Goal: Task Accomplishment & Management: Manage account settings

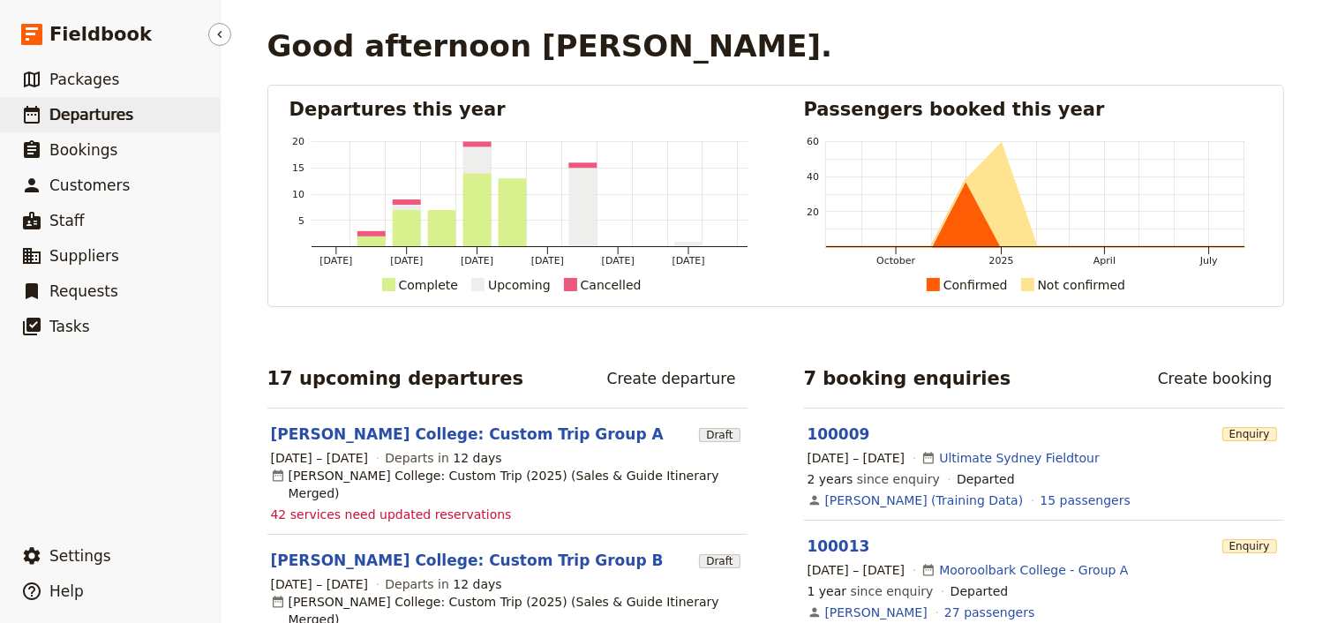
click at [108, 122] on span "Departures" at bounding box center [91, 115] width 84 height 18
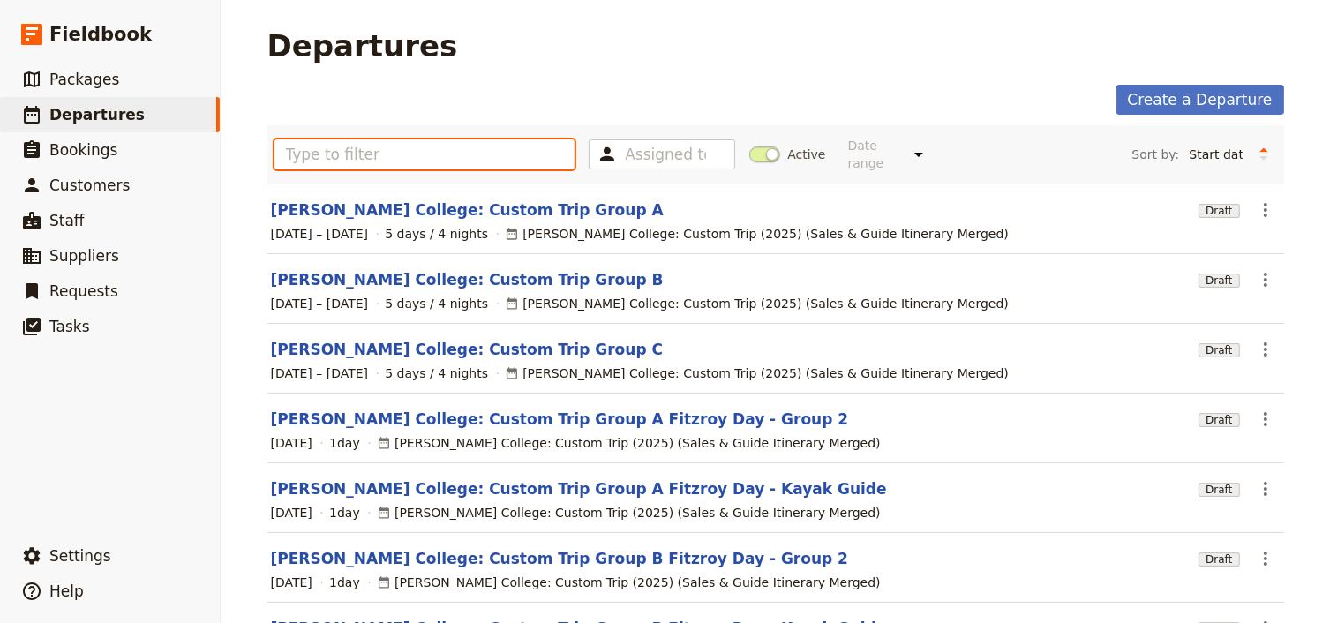
click at [318, 148] on input "text" at bounding box center [424, 154] width 301 height 30
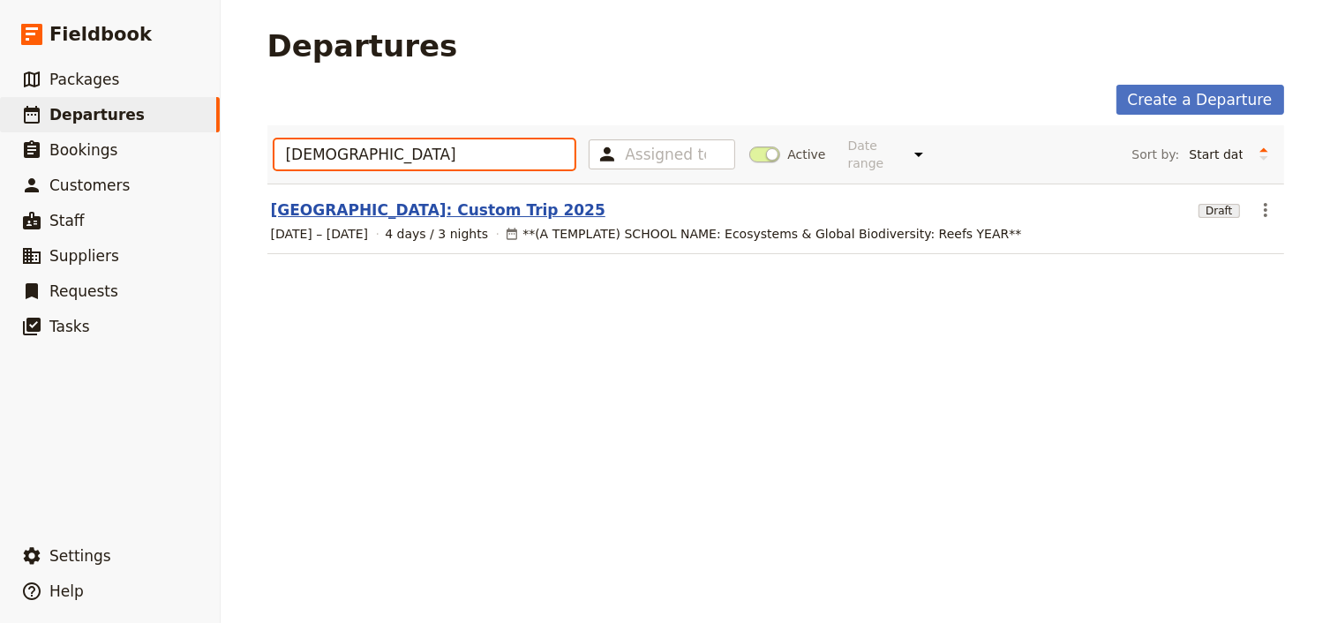
type input "[DEMOGRAPHIC_DATA]"
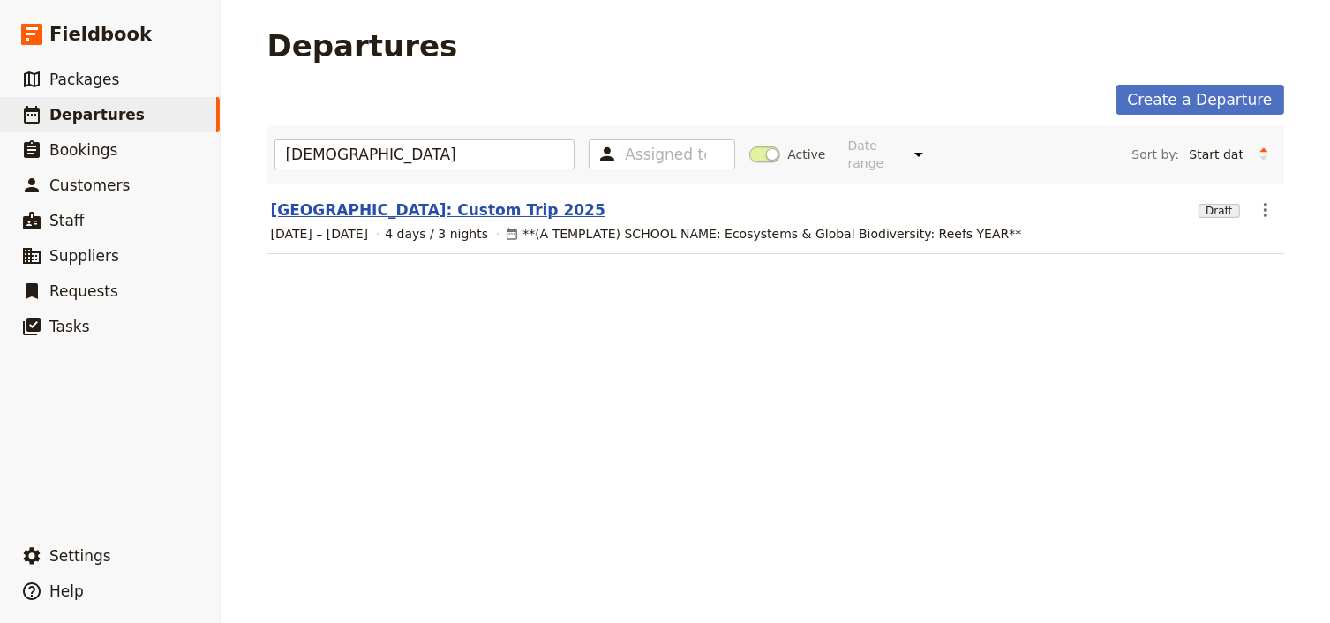
click at [434, 199] on link "[GEOGRAPHIC_DATA]: Custom Trip 2025" at bounding box center [438, 209] width 334 height 21
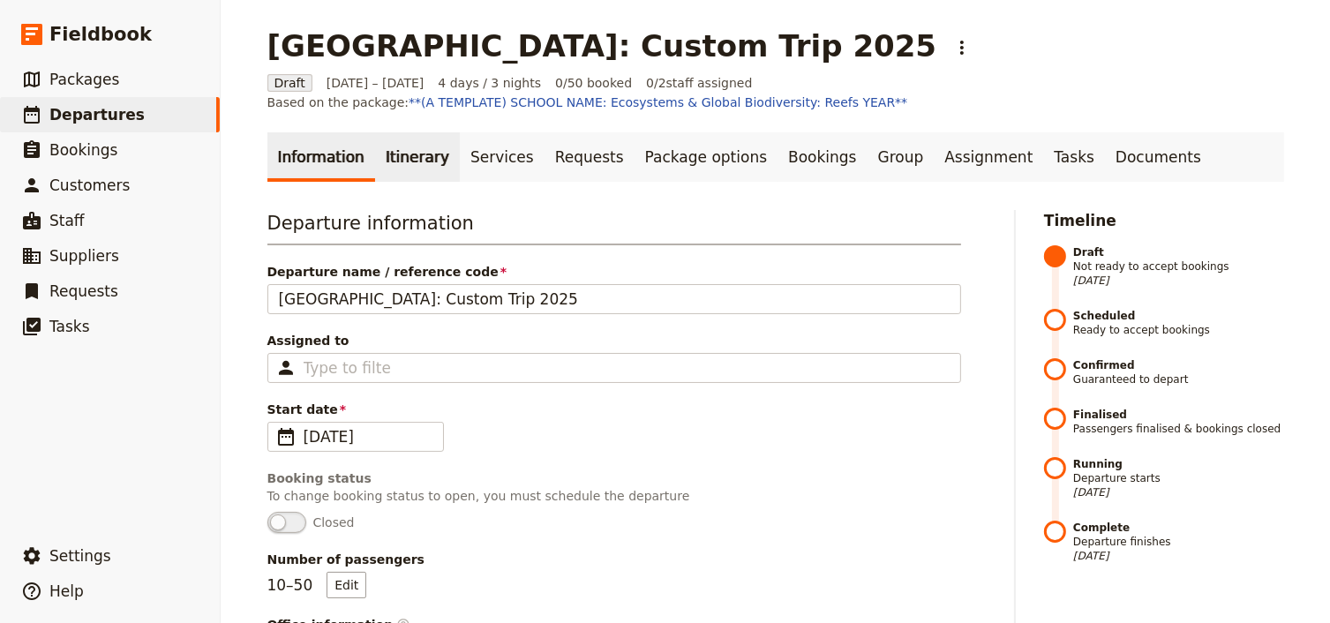
click at [399, 159] on link "Itinerary" at bounding box center [417, 156] width 85 height 49
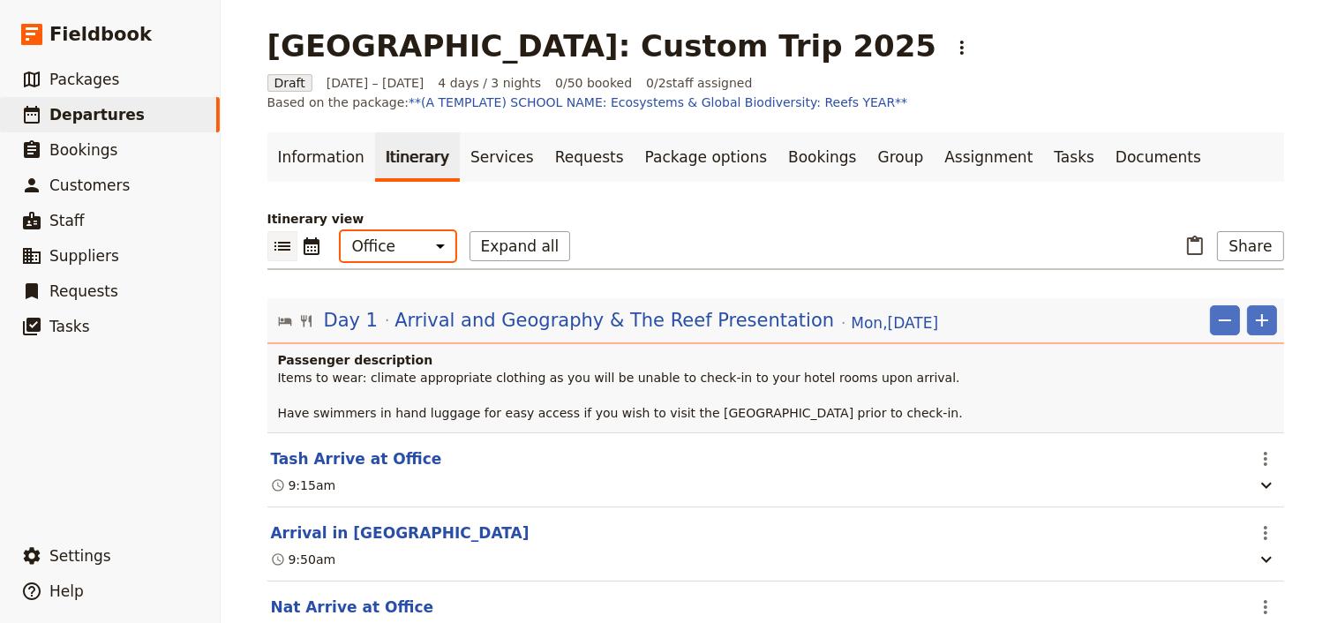
click at [392, 250] on select "Office Guide Passenger Sales" at bounding box center [398, 246] width 115 height 30
select select "PASSENGER"
click at [341, 231] on select "Office Guide Passenger Sales" at bounding box center [398, 246] width 115 height 30
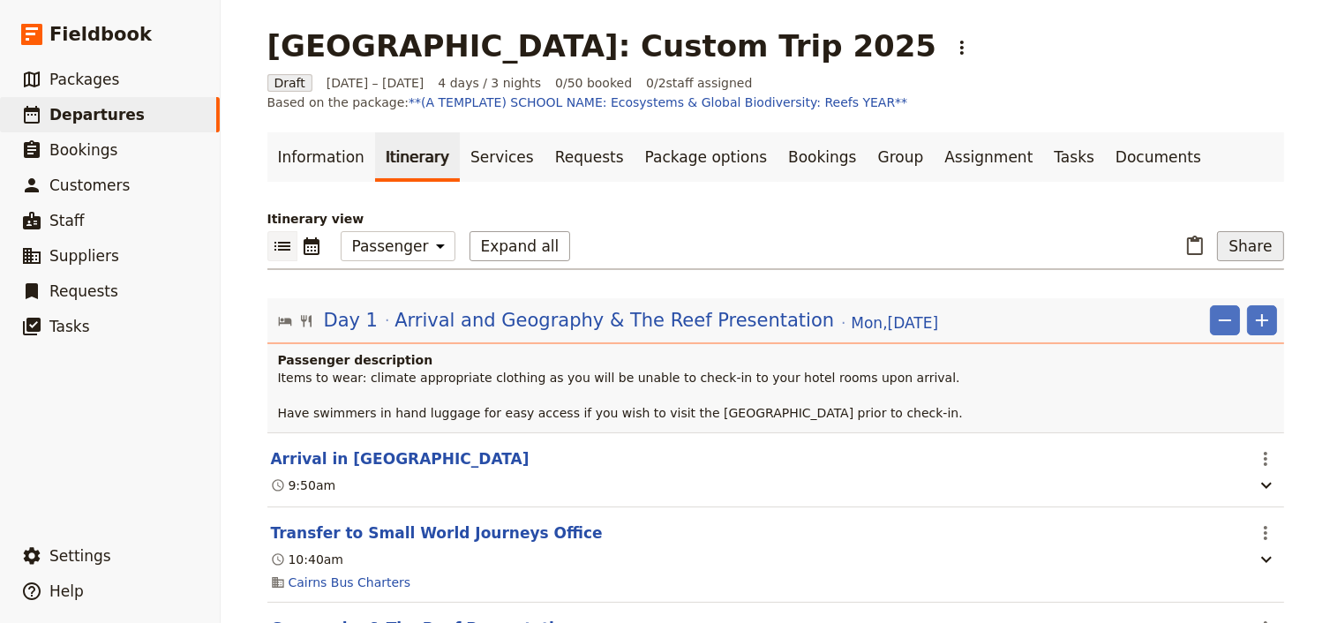
click at [1258, 251] on button "Share" at bounding box center [1250, 246] width 66 height 30
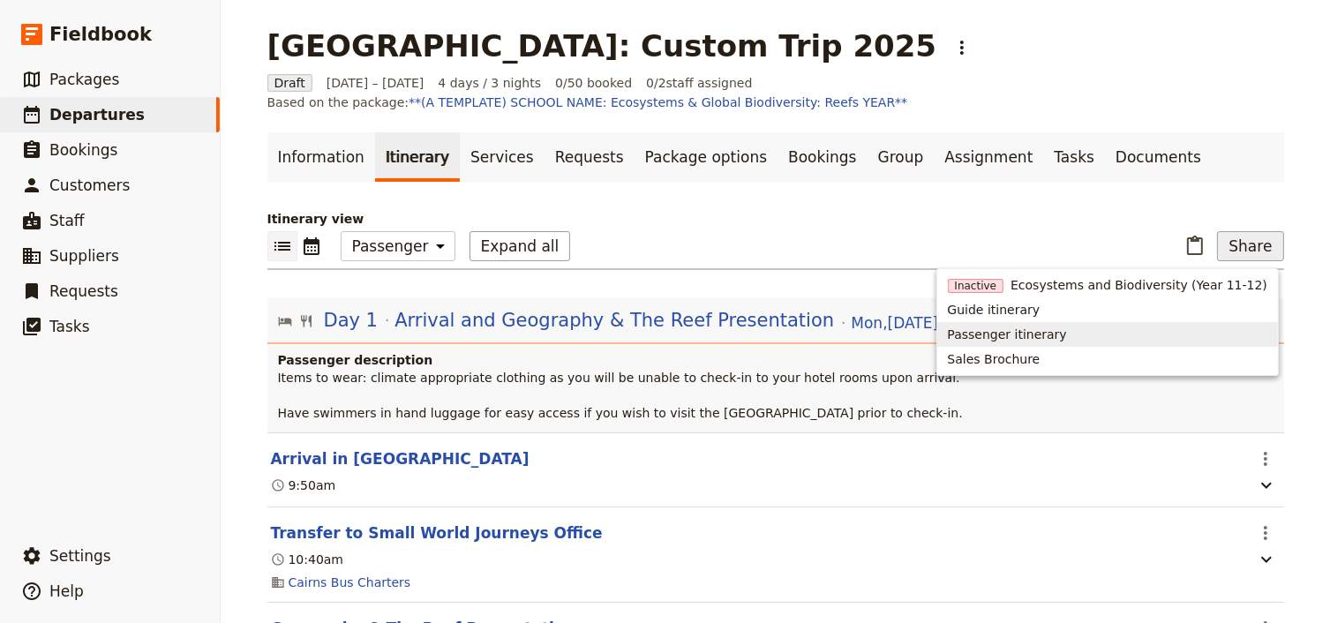
click at [1045, 336] on span "Passenger itinerary" at bounding box center [1007, 335] width 119 height 18
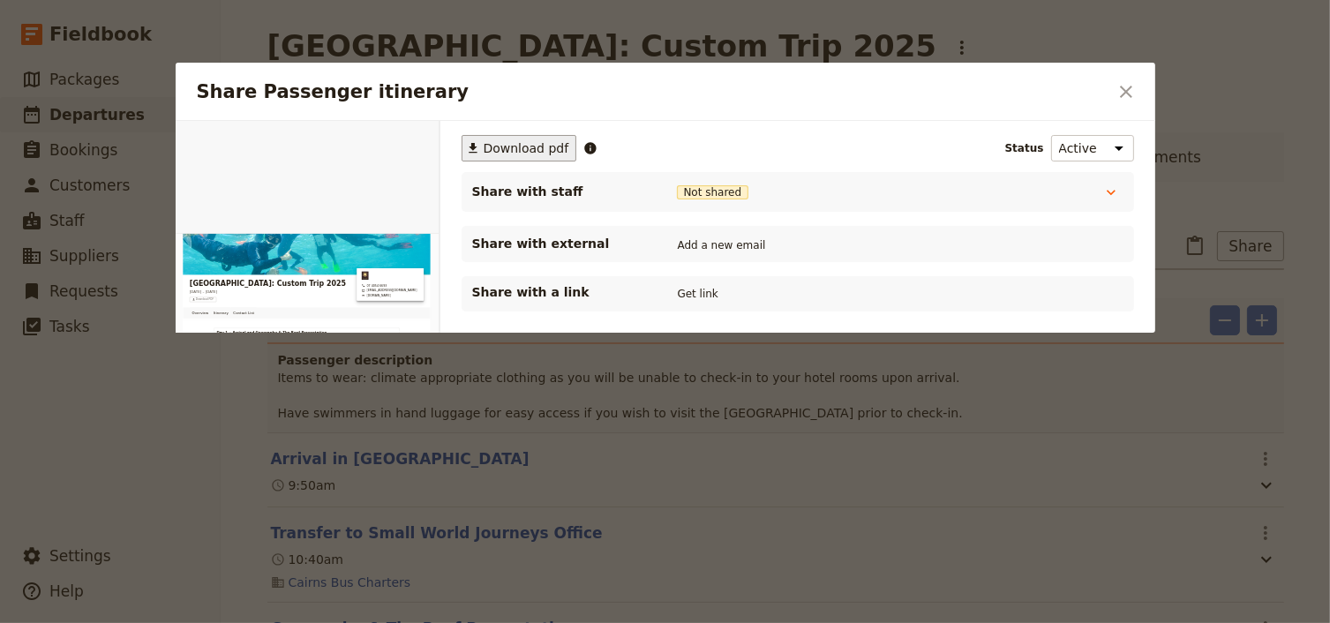
click at [502, 137] on button "​ Download pdf" at bounding box center [519, 148] width 116 height 26
drag, startPoint x: 1122, startPoint y: 95, endPoint x: 1085, endPoint y: 120, distance: 44.5
click at [1122, 95] on icon "Close dialog" at bounding box center [1125, 91] width 21 height 21
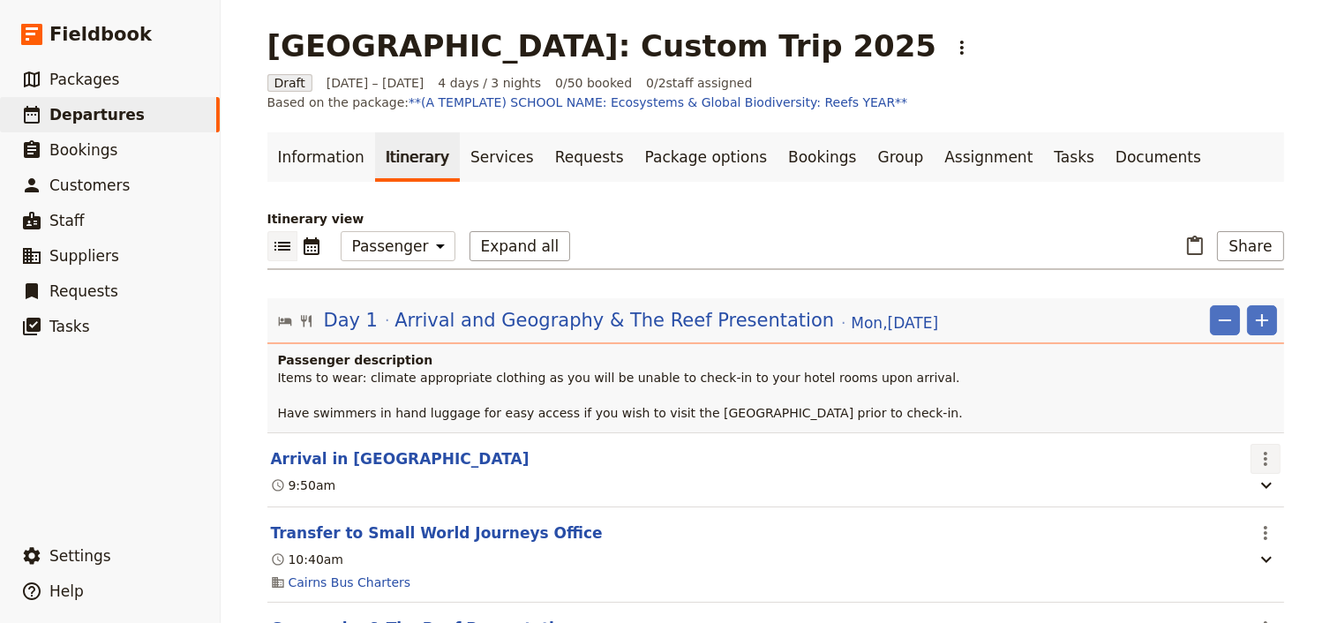
click at [1255, 453] on icon "Actions" at bounding box center [1265, 458] width 21 height 21
click at [1235, 494] on span "Edit this itinerary item" at bounding box center [1177, 496] width 139 height 18
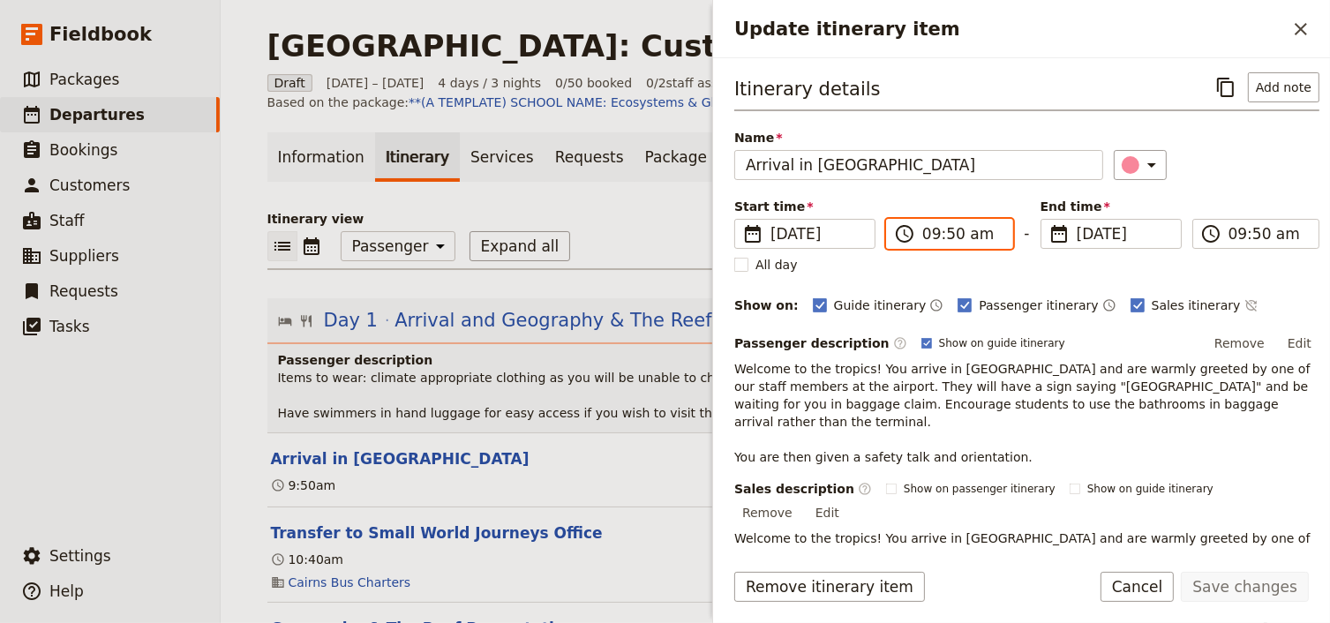
click at [952, 233] on input "09:50 am" at bounding box center [961, 233] width 79 height 21
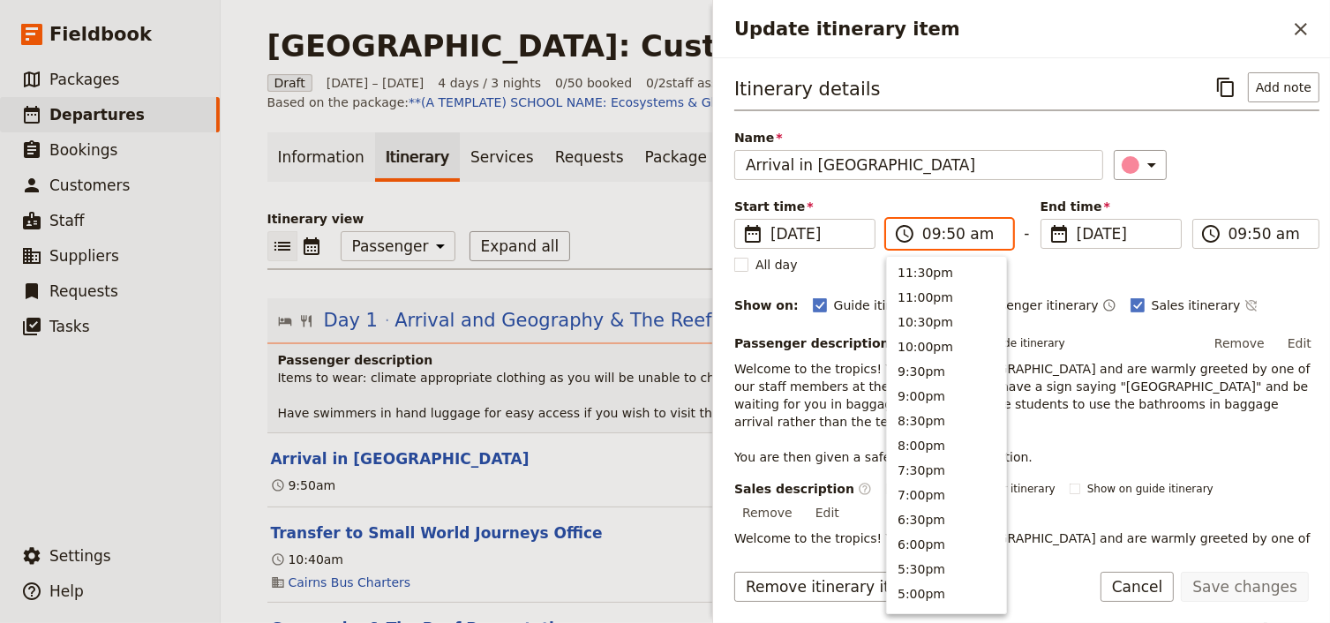
scroll to position [695, 0]
click at [947, 236] on input "09:50 am" at bounding box center [961, 233] width 79 height 21
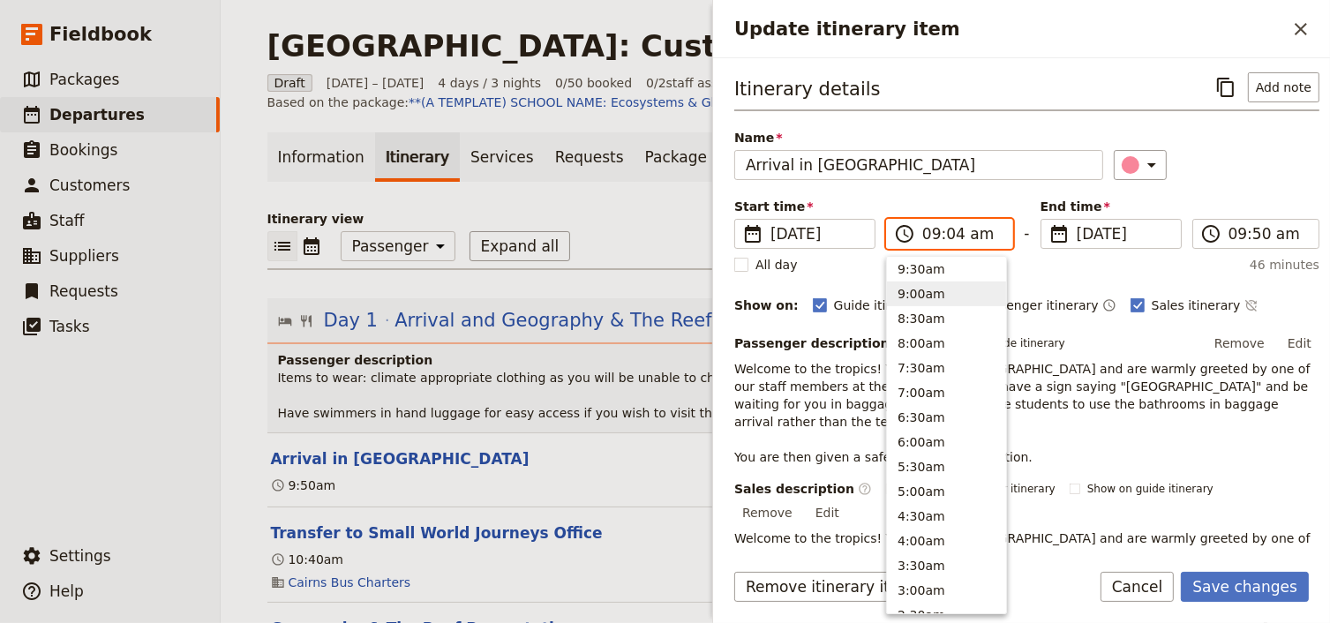
type input "09:40 am"
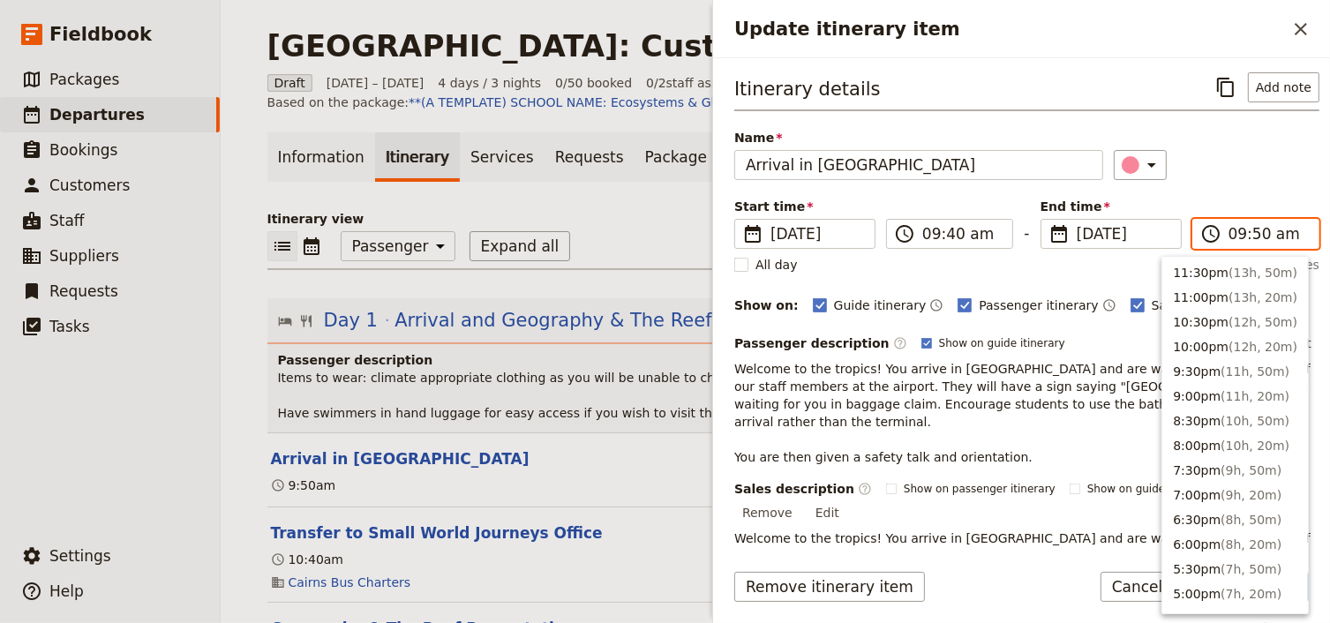
click at [1250, 236] on input "09:50 am" at bounding box center [1267, 233] width 79 height 21
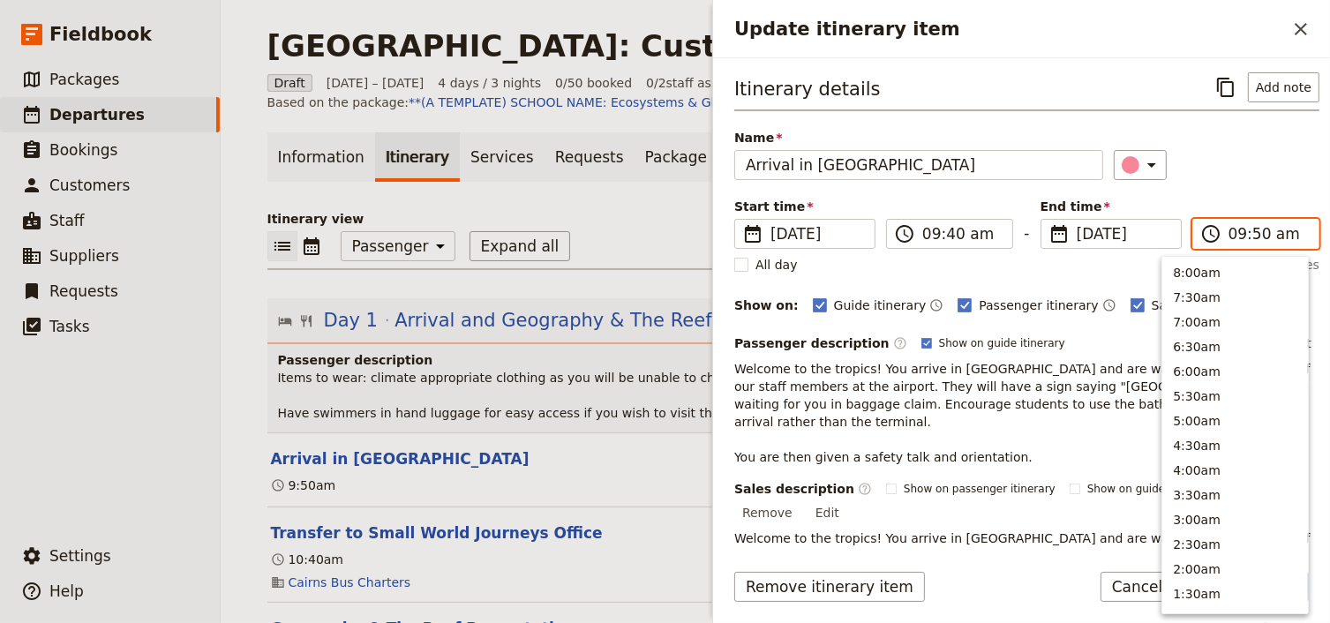
click at [1248, 231] on input "09:50 am" at bounding box center [1267, 233] width 79 height 21
type input "09:40 am"
click at [1239, 191] on div "Itinerary details ​ Add note Name Arrival in [GEOGRAPHIC_DATA] ​ Start time ​ […" at bounding box center [1026, 318] width 585 height 492
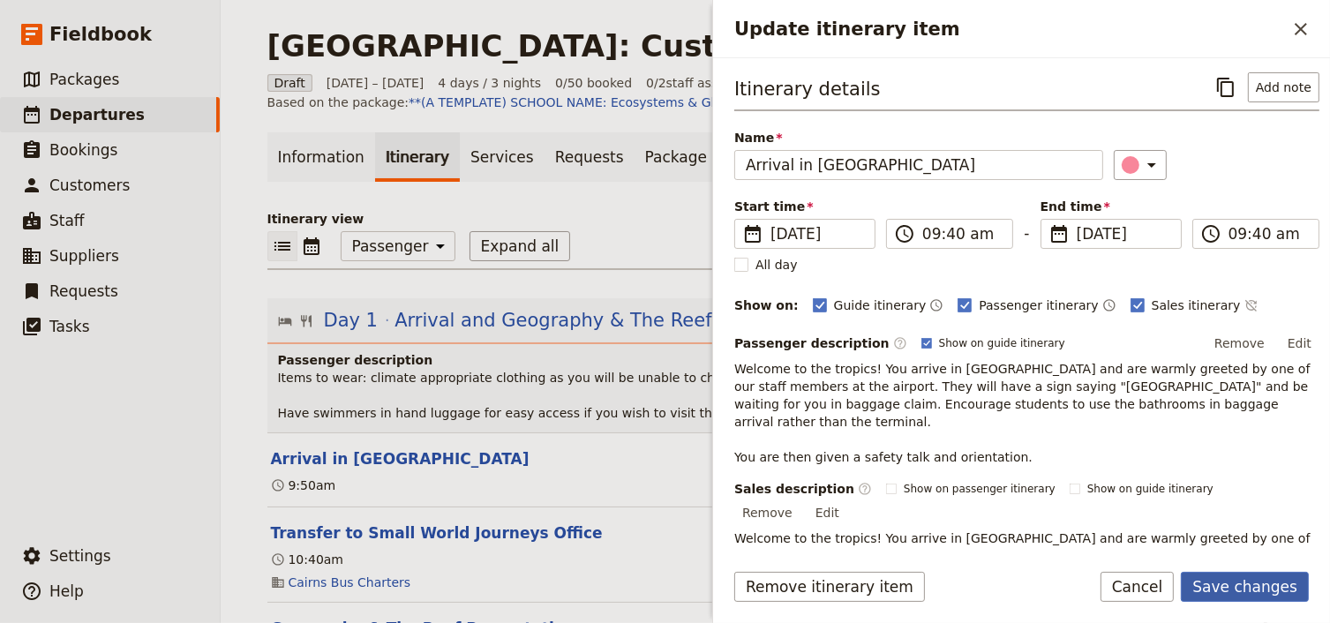
click at [1244, 585] on button "Save changes" at bounding box center [1244, 587] width 128 height 30
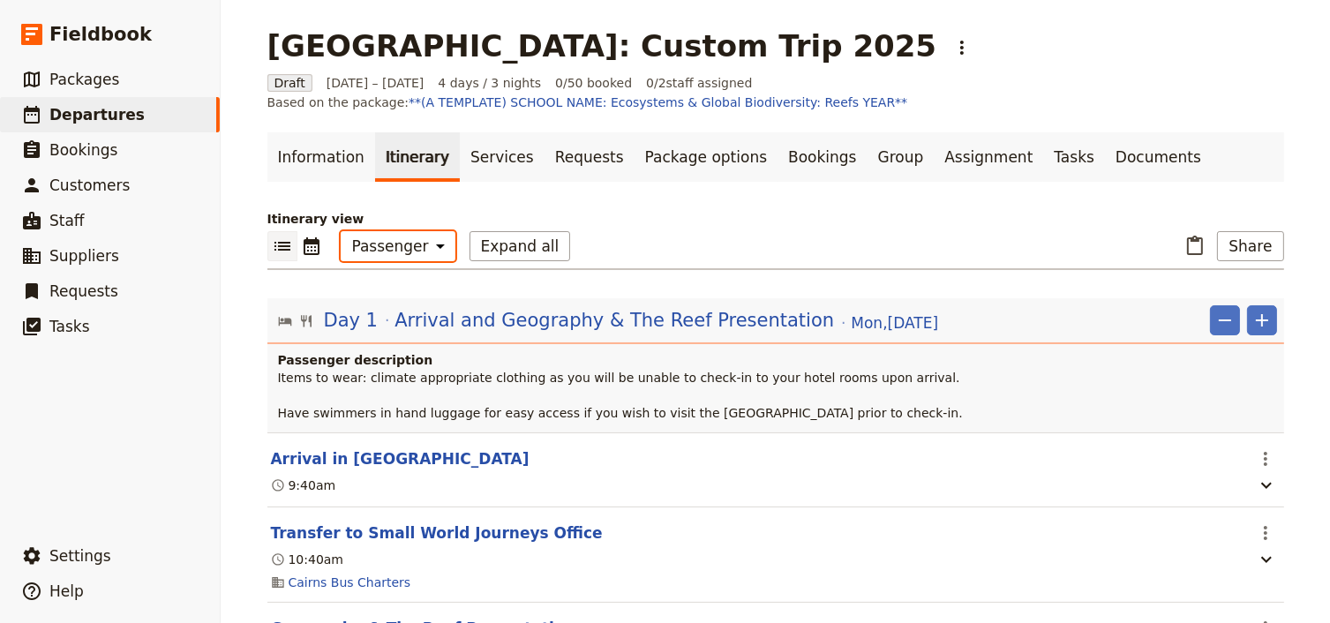
drag, startPoint x: 399, startPoint y: 251, endPoint x: 399, endPoint y: 260, distance: 9.7
click at [399, 251] on select "Office Guide Passenger Sales" at bounding box center [398, 246] width 115 height 30
select select "STAFF"
click at [341, 231] on select "Office Guide Passenger Sales" at bounding box center [398, 246] width 115 height 30
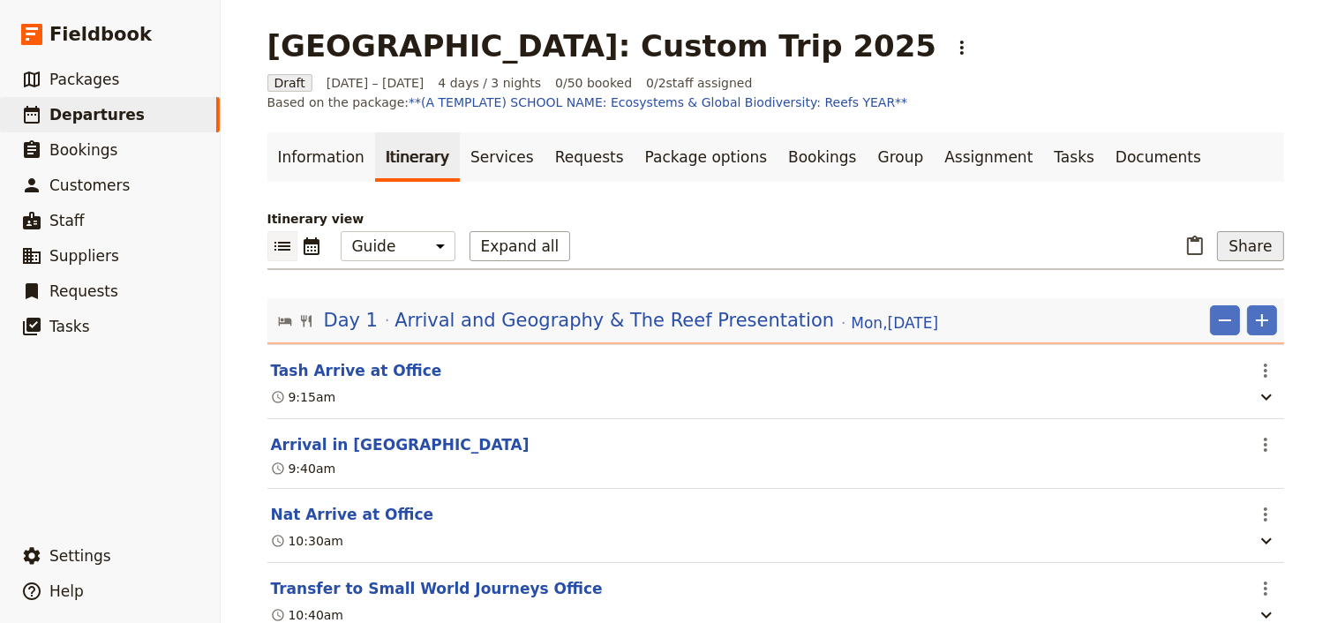
click at [1238, 245] on button "Share" at bounding box center [1250, 246] width 66 height 30
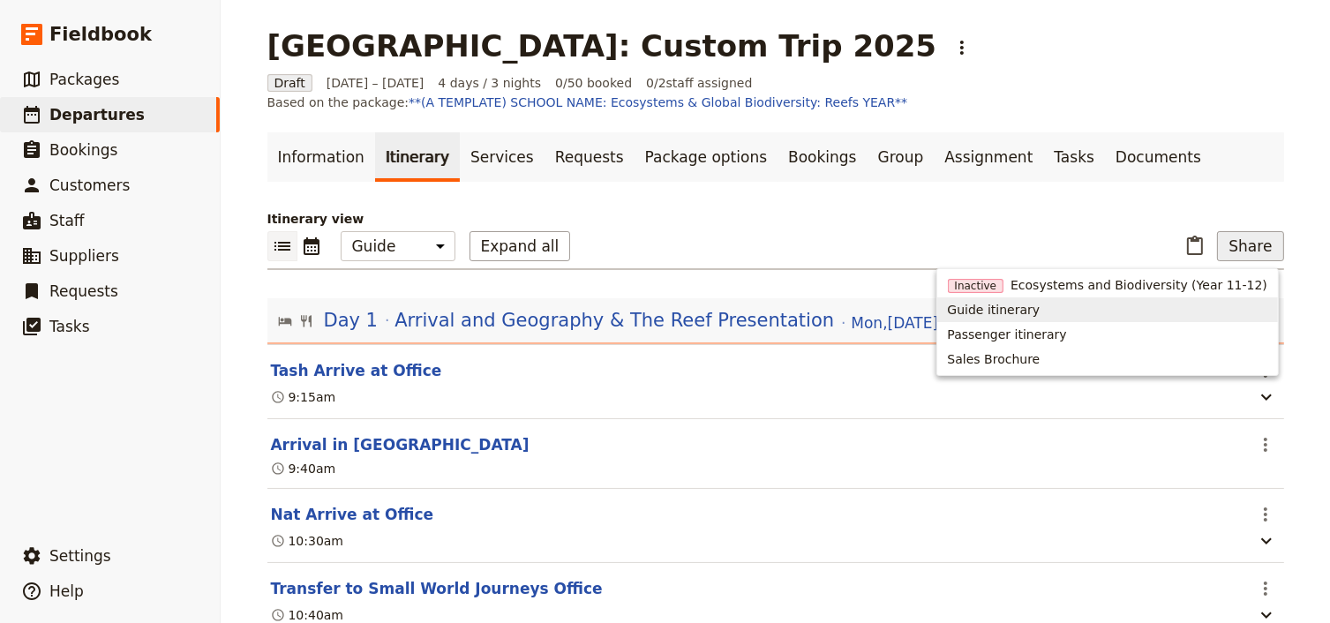
click at [1011, 316] on span "Guide itinerary" at bounding box center [994, 310] width 93 height 18
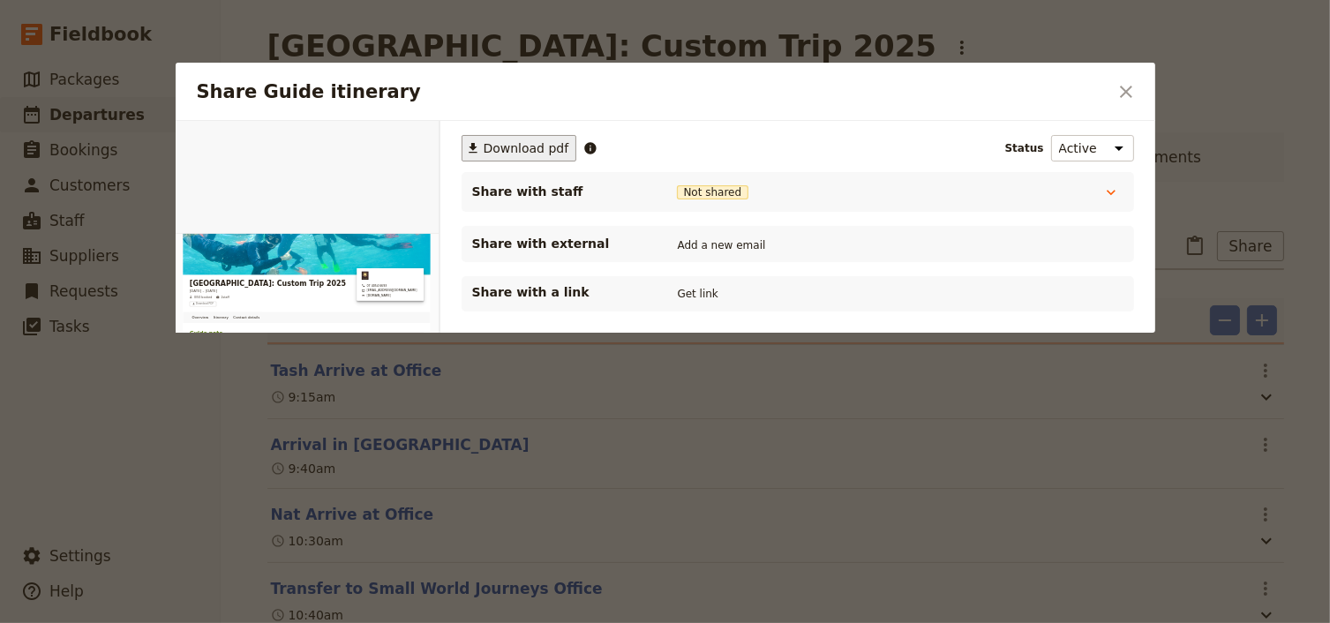
scroll to position [0, 0]
click at [522, 154] on span "Download pdf" at bounding box center [526, 148] width 86 height 18
click at [1120, 89] on icon "Close dialog" at bounding box center [1125, 91] width 21 height 21
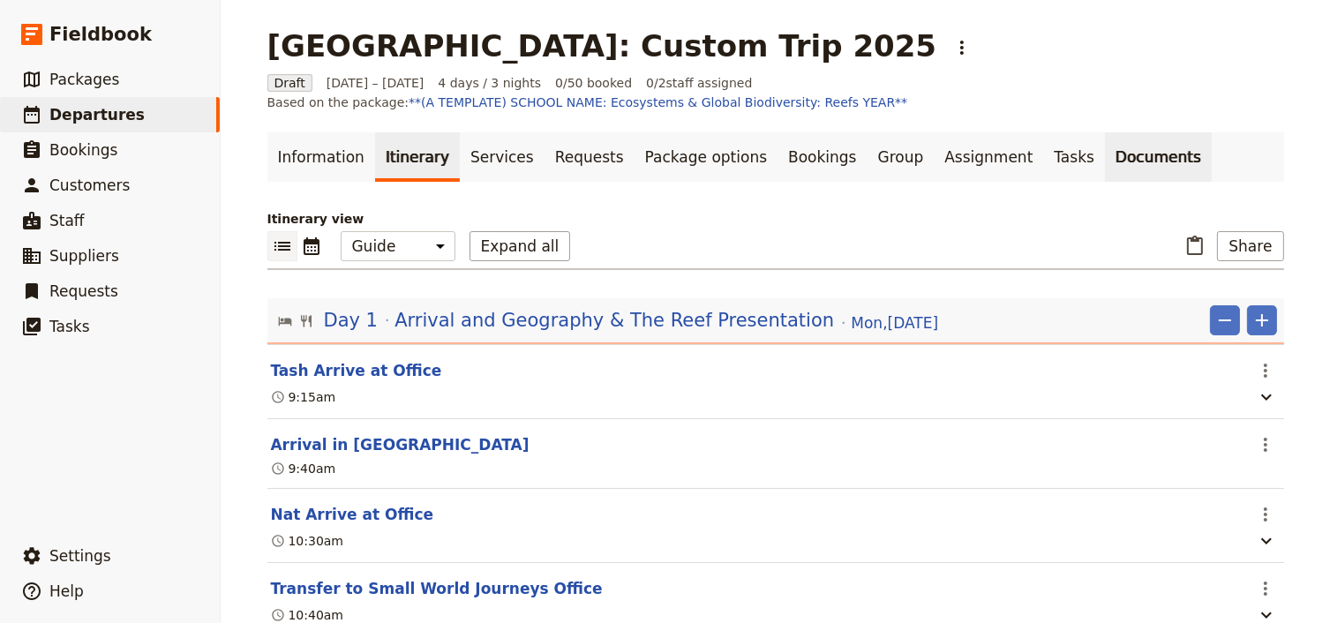
click at [1105, 148] on link "Documents" at bounding box center [1158, 156] width 107 height 49
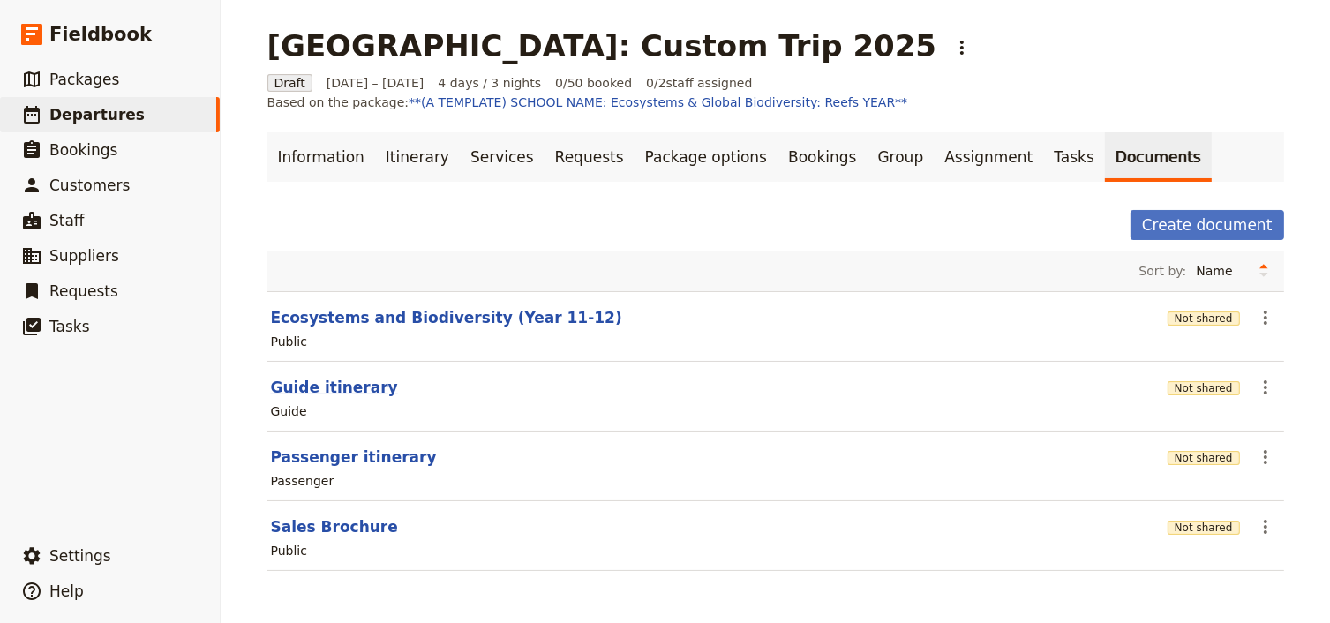
click at [326, 388] on button "Guide itinerary" at bounding box center [334, 387] width 127 height 21
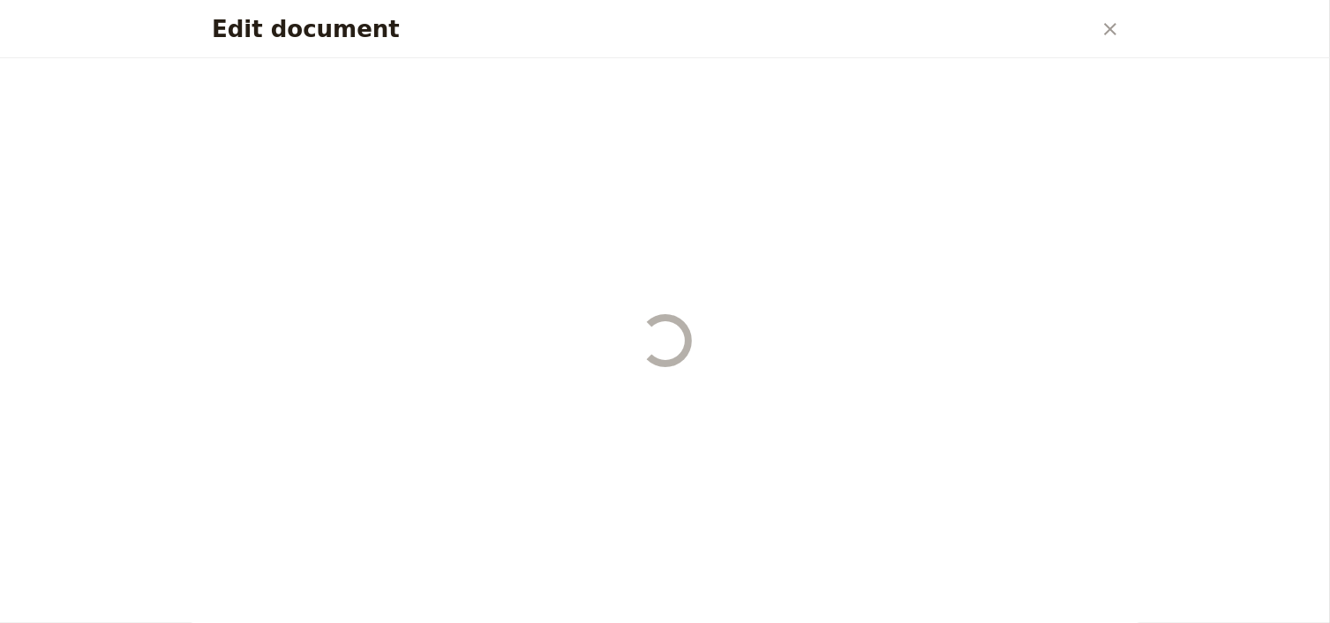
select select "STAFF"
select select "RUN_SHEET"
select select "DEFAULT"
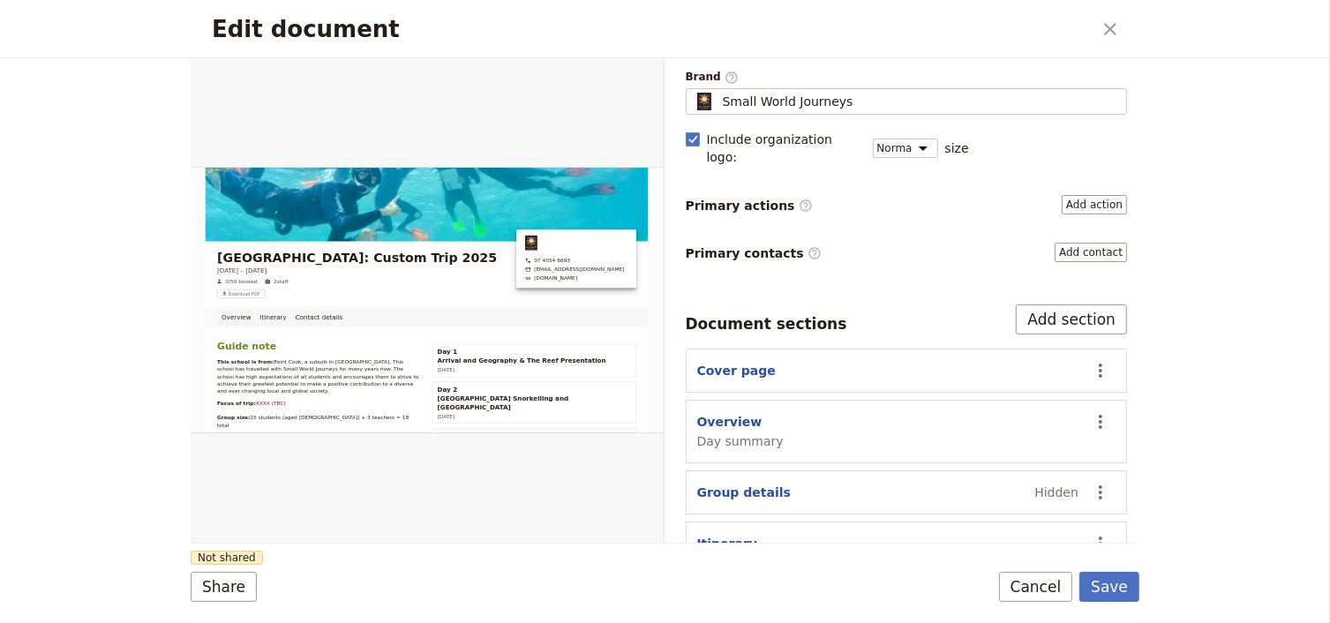
scroll to position [141, 0]
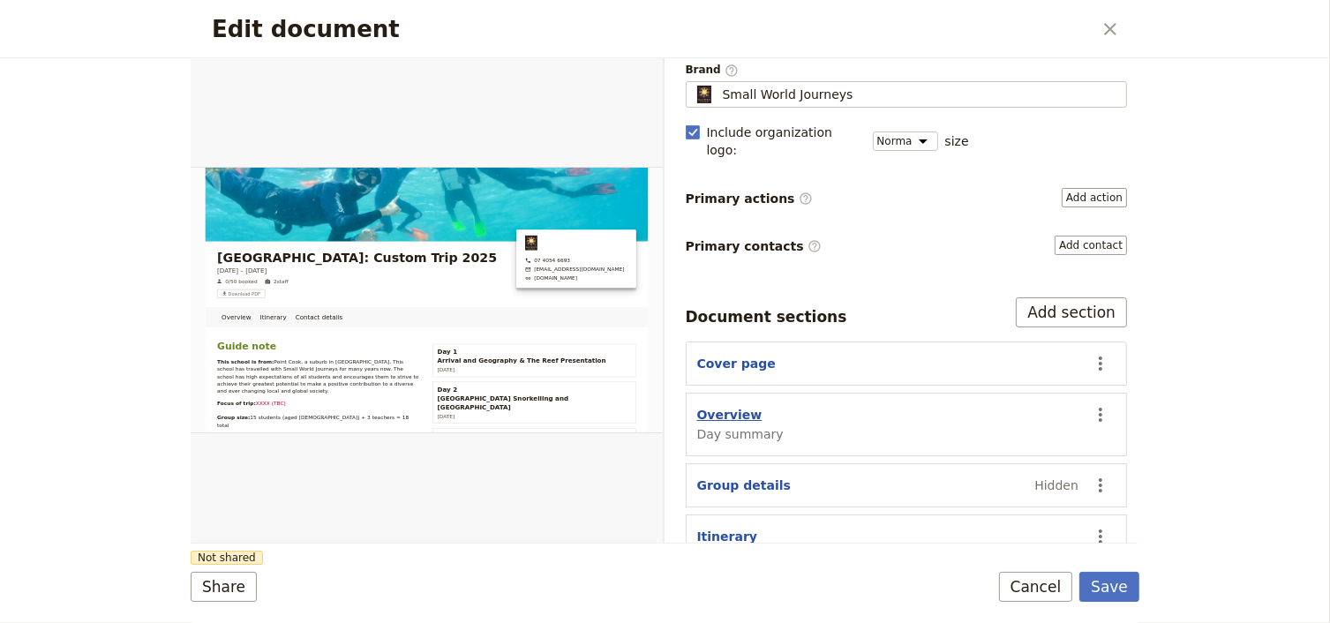
click at [737, 406] on button "Overview" at bounding box center [729, 415] width 65 height 18
select select "DAY_SUMMARY"
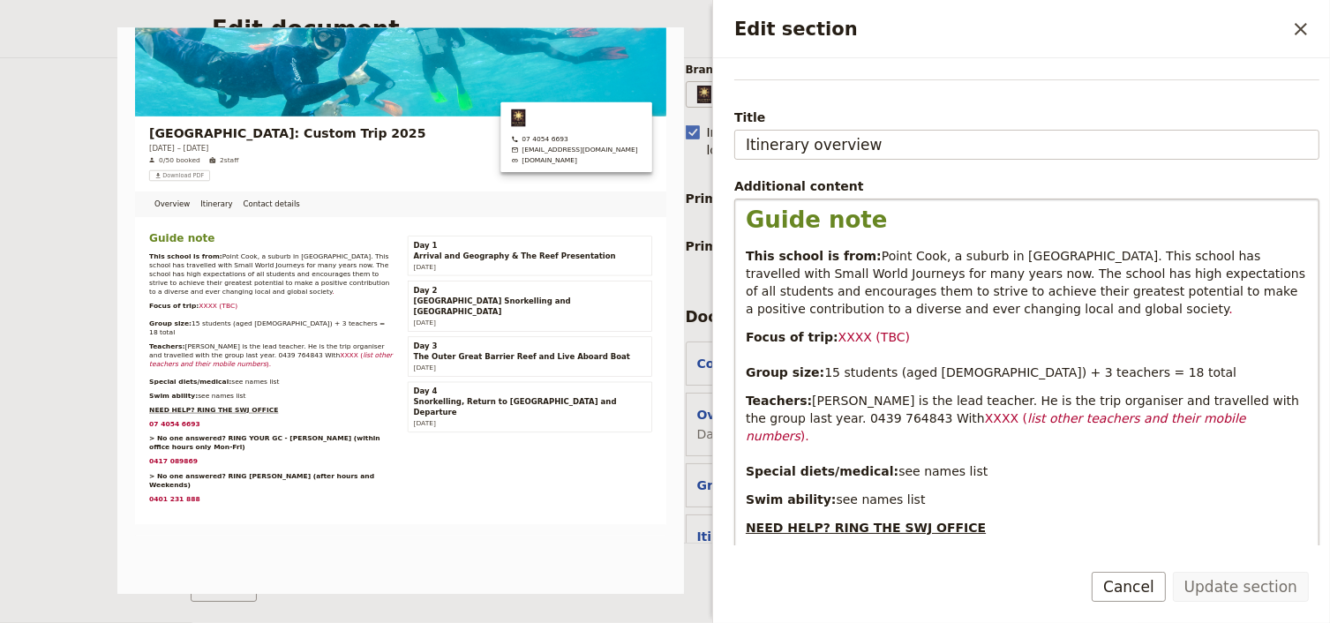
scroll to position [212, 0]
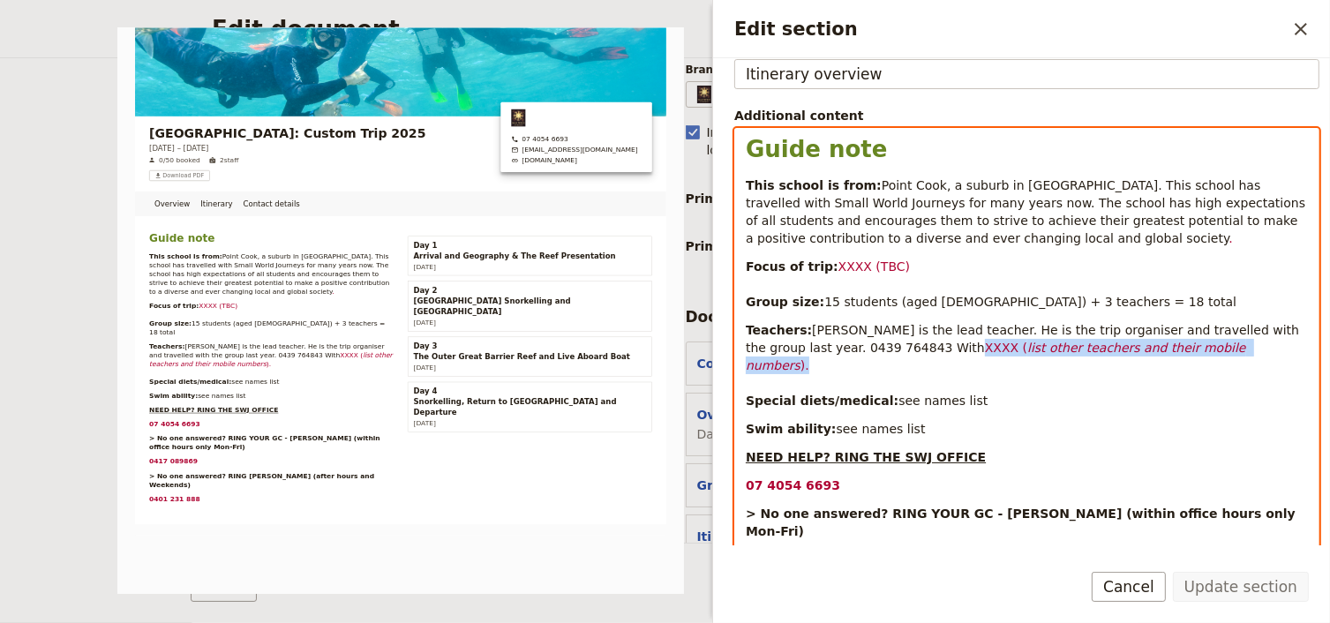
drag, startPoint x: 1172, startPoint y: 348, endPoint x: 882, endPoint y: 347, distance: 289.4
click at [882, 347] on p "Teachers: [PERSON_NAME] is the lead teacher. He is the trip organiser and trave…" at bounding box center [1027, 365] width 562 height 88
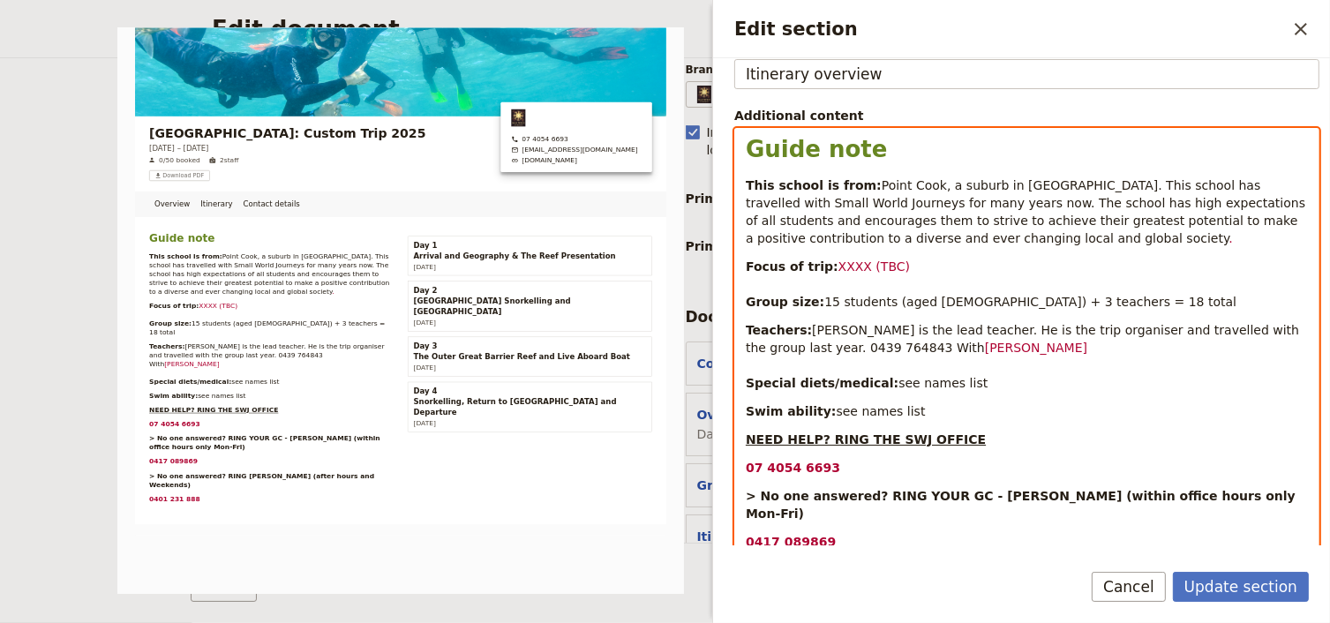
click at [964, 346] on p "Teachers: [PERSON_NAME] is the lead teacher. He is the trip organiser and trave…" at bounding box center [1027, 356] width 562 height 71
click at [1055, 352] on p "Teachers: [PERSON_NAME] is the lead teacher. He is the trip organiser and trave…" at bounding box center [1027, 356] width 562 height 71
click at [1165, 344] on span "and [PERSON_NAME]" at bounding box center [1230, 348] width 130 height 14
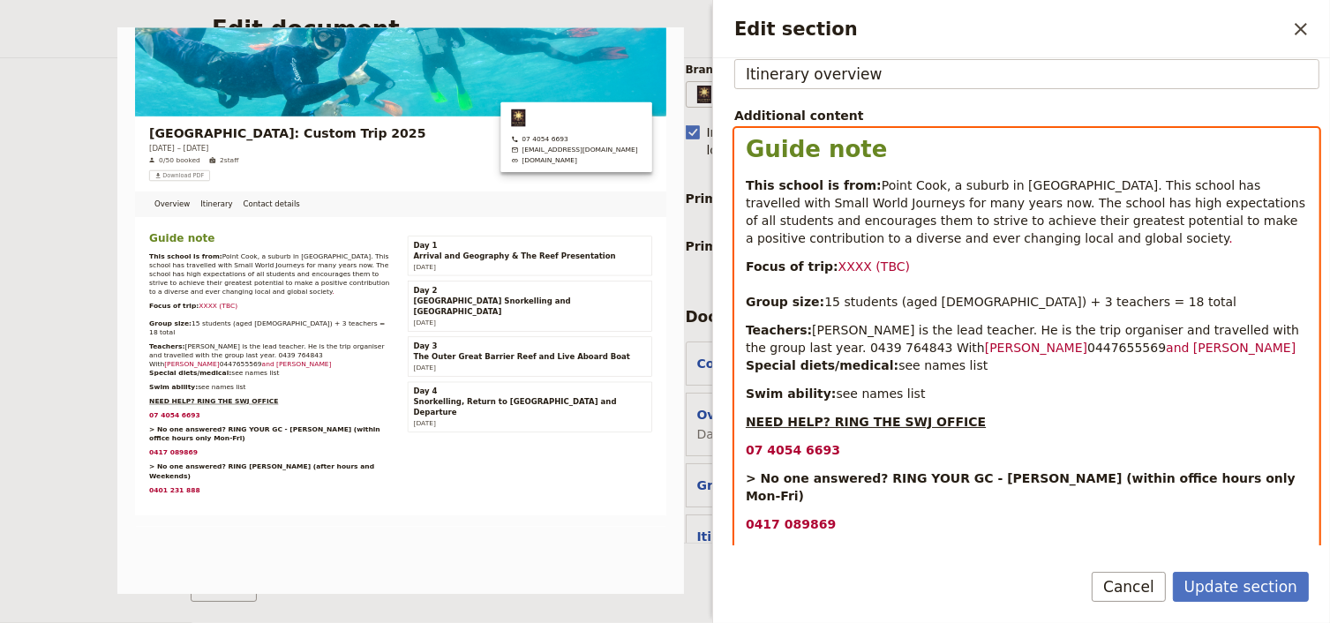
click at [1149, 349] on p "Teachers: [PERSON_NAME] is the lead teacher. He is the trip organiser and trave…" at bounding box center [1027, 347] width 562 height 53
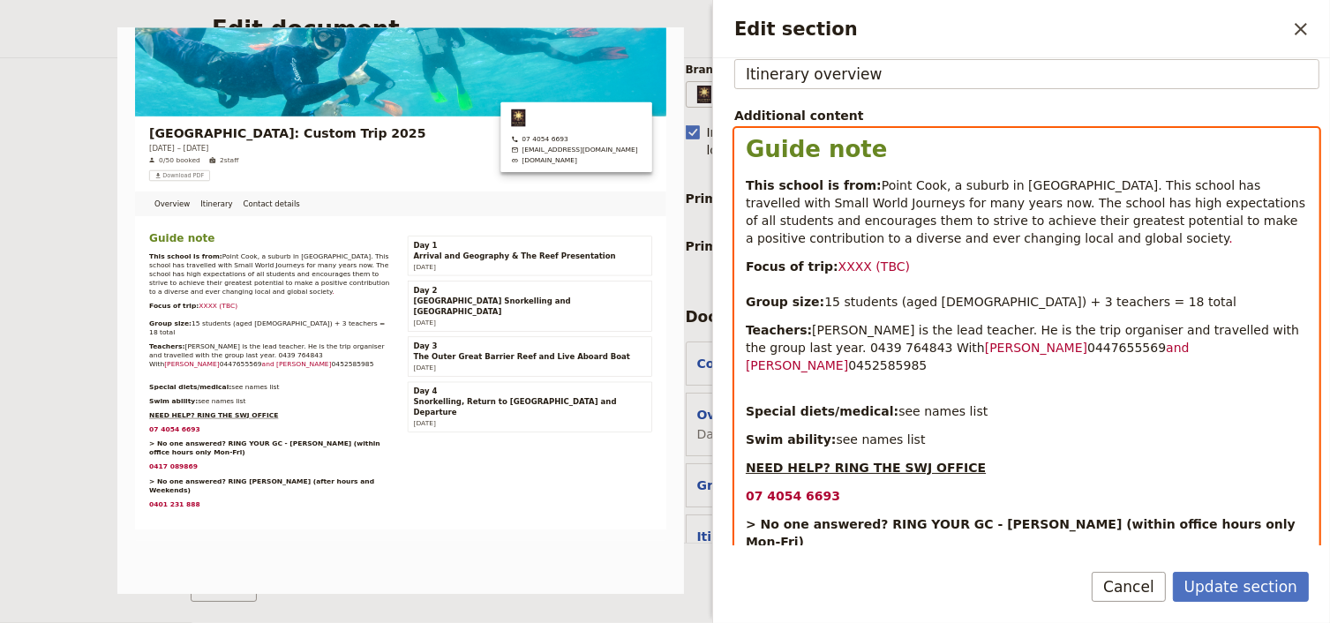
scroll to position [154, 0]
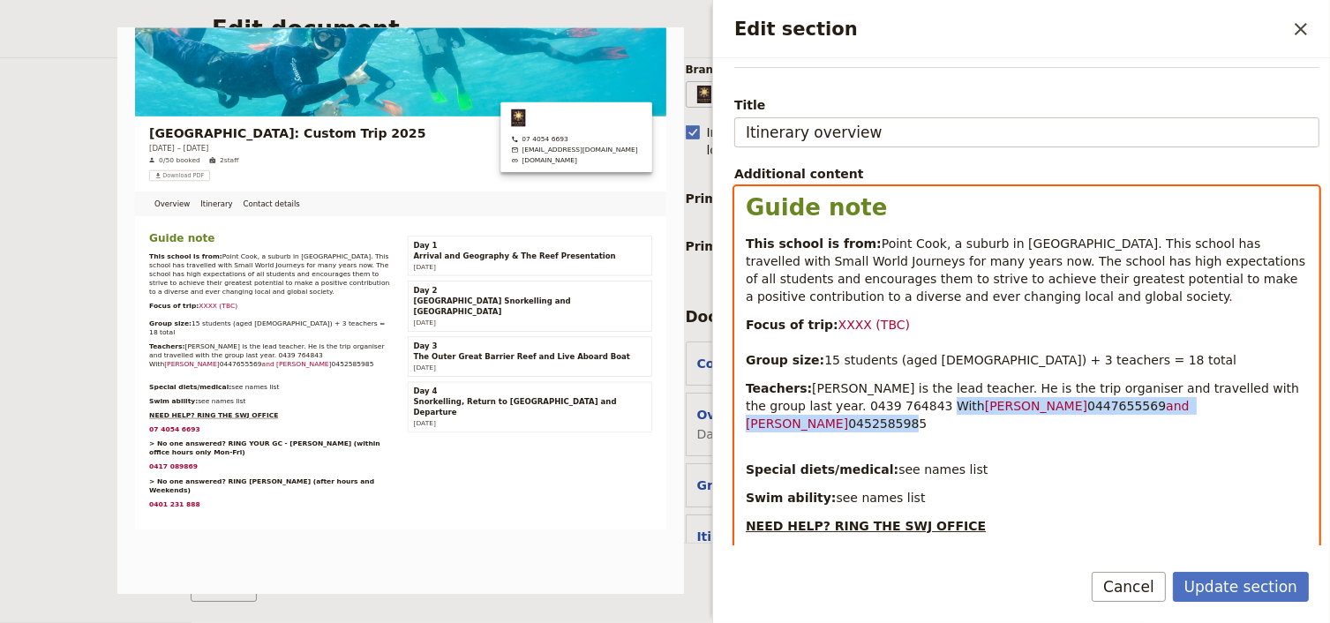
drag, startPoint x: 1206, startPoint y: 406, endPoint x: 858, endPoint y: 406, distance: 348.5
click at [858, 406] on p "Teachers: [PERSON_NAME] is the lead teacher. He is the trip organiser and trave…" at bounding box center [1027, 405] width 562 height 53
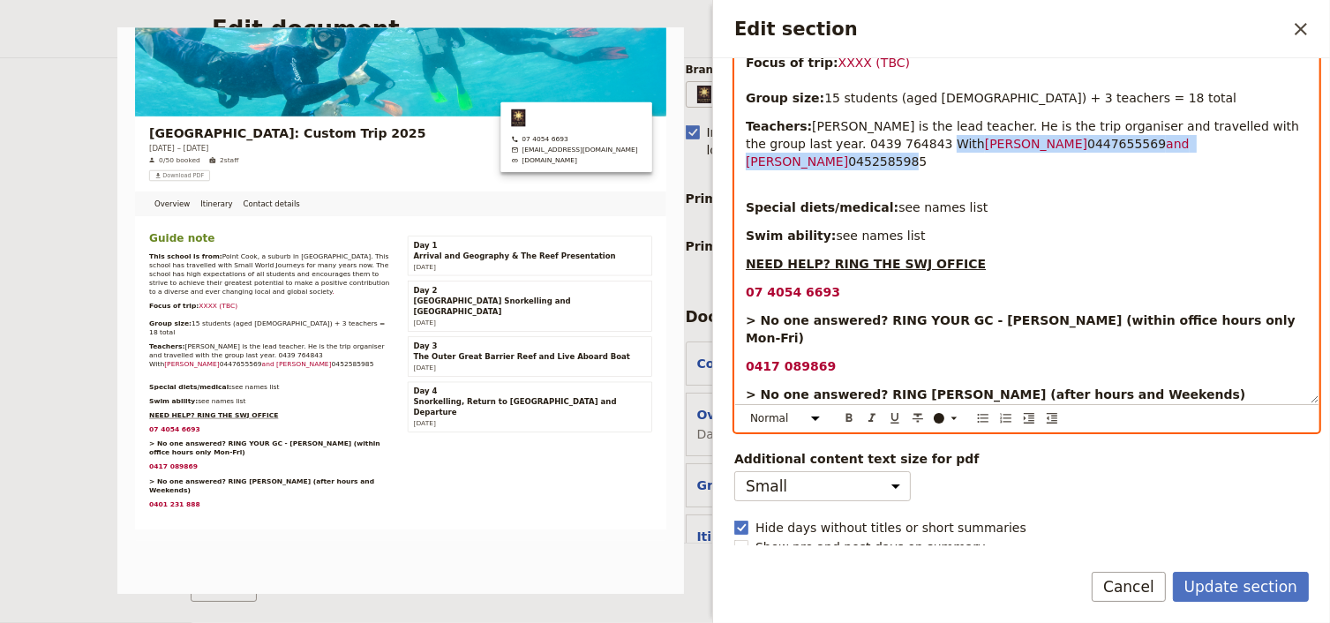
scroll to position [423, 0]
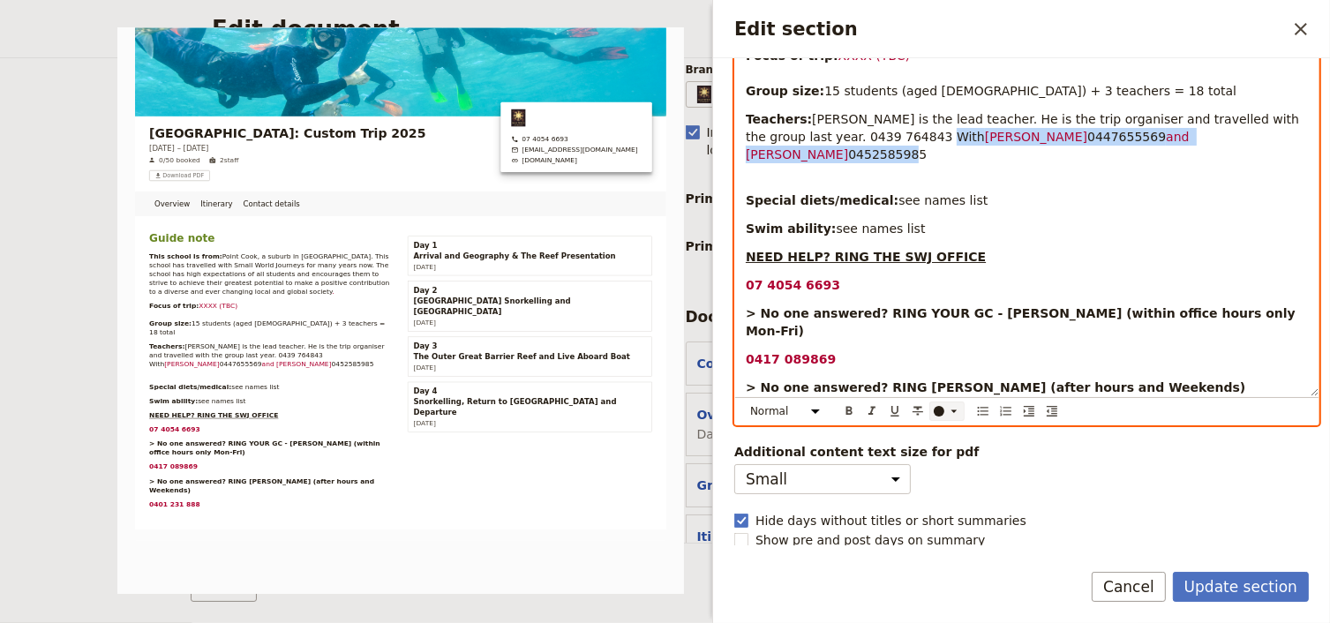
click at [951, 409] on icon "Edit section" at bounding box center [954, 411] width 14 height 14
click at [940, 436] on div "button" at bounding box center [939, 437] width 11 height 11
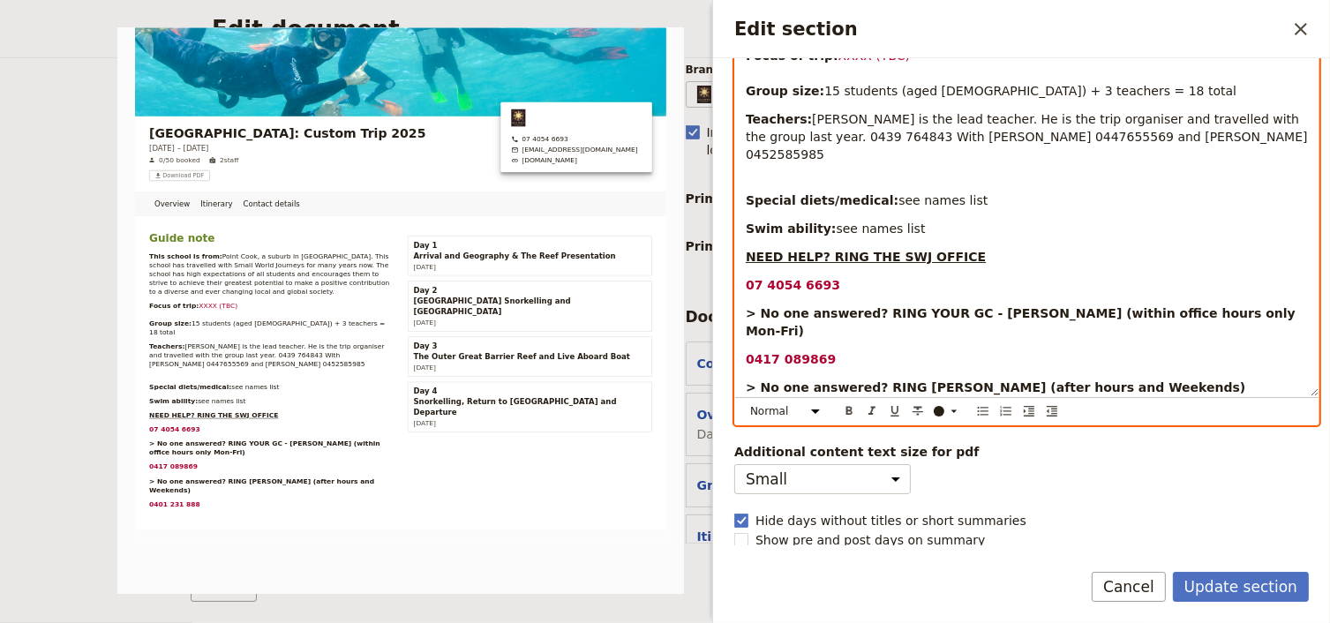
click at [940, 276] on p "07 4054 6693" at bounding box center [1027, 285] width 562 height 18
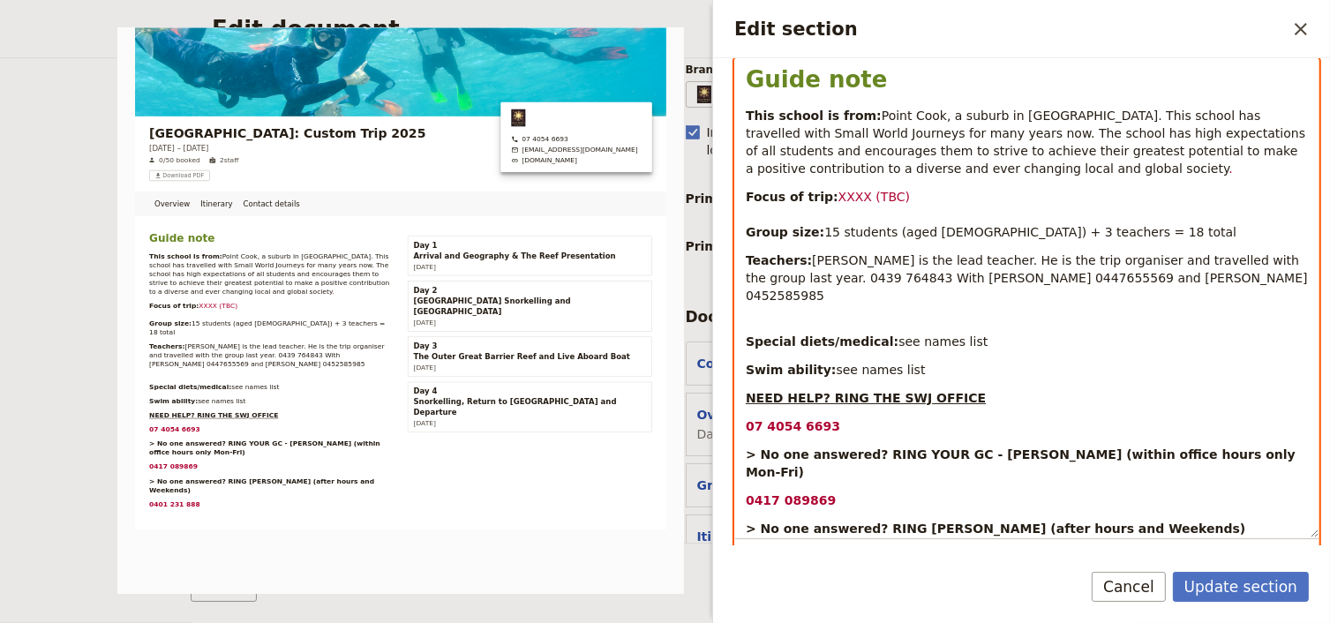
click at [741, 319] on div "Guide note This school is from: [GEOGRAPHIC_DATA], a suburb in [GEOGRAPHIC_DATA…" at bounding box center [1026, 298] width 583 height 478
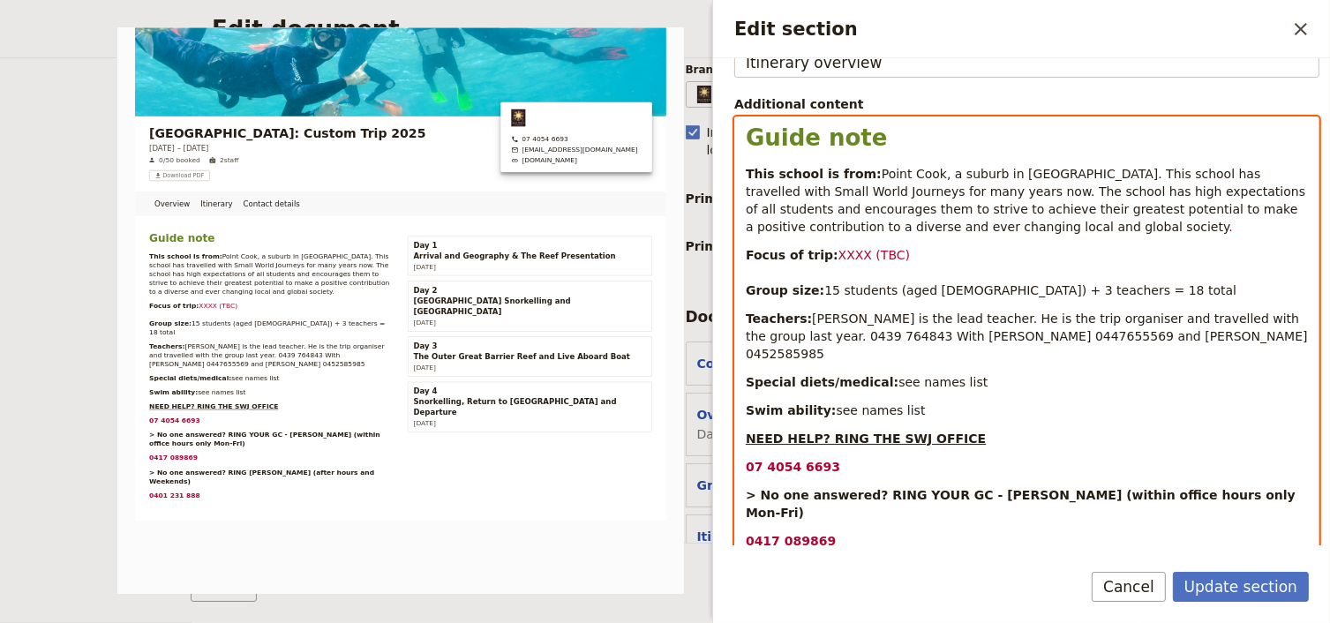
click at [981, 336] on span "With [PERSON_NAME] 0447655569 and [PERSON_NAME] 0452585985" at bounding box center [1029, 345] width 566 height 32
click at [1172, 332] on span "With [PERSON_NAME] 0447 655569 and [PERSON_NAME] 0452585985" at bounding box center [977, 345] width 463 height 32
click at [1200, 373] on p "Special diets/medical: see names list" at bounding box center [1027, 382] width 562 height 18
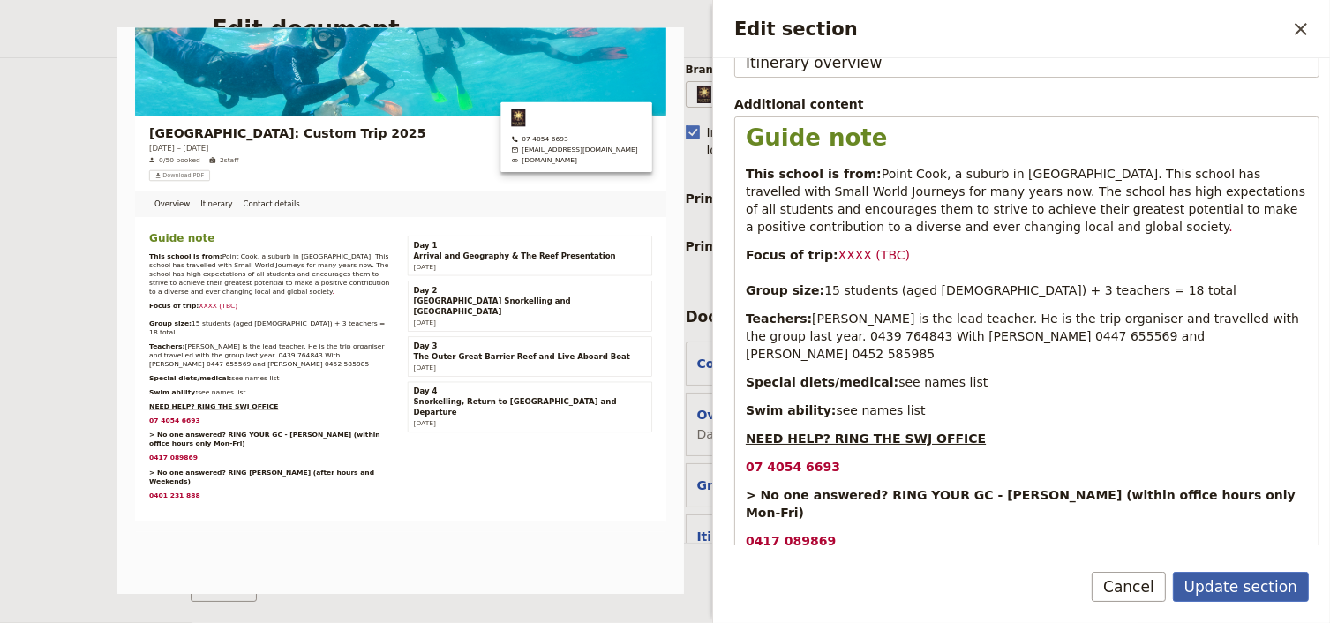
click at [1233, 590] on button "Update section" at bounding box center [1241, 587] width 136 height 30
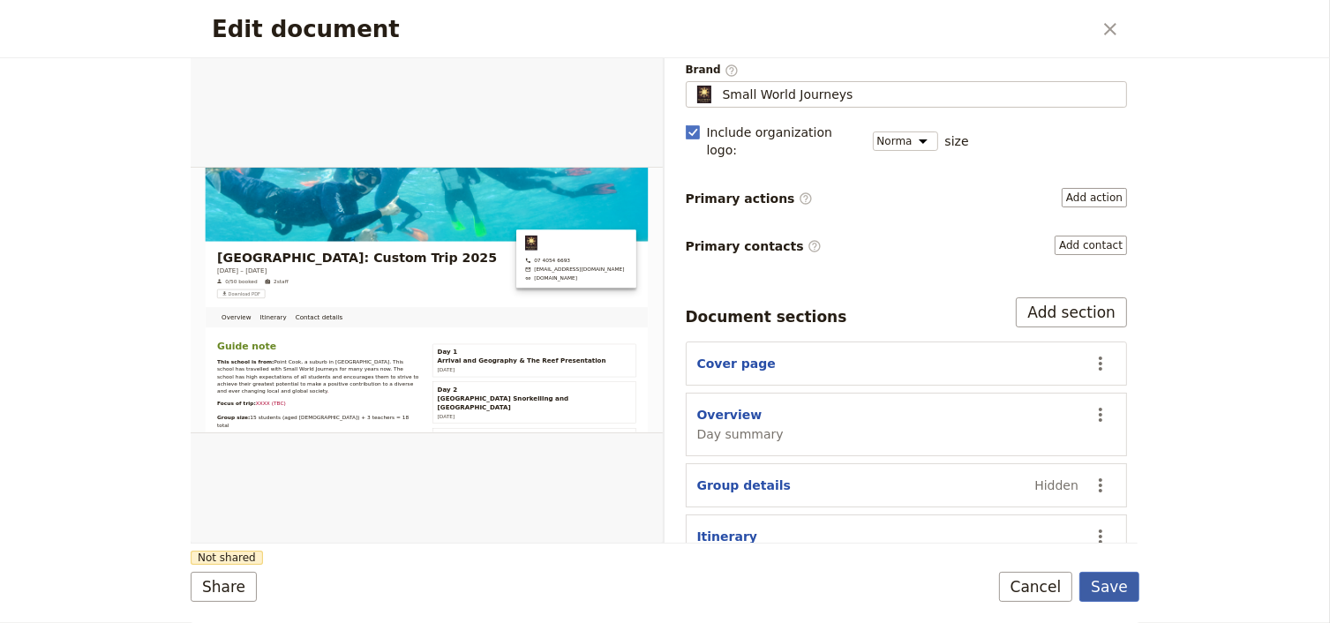
click at [1118, 581] on button "Save" at bounding box center [1109, 587] width 60 height 30
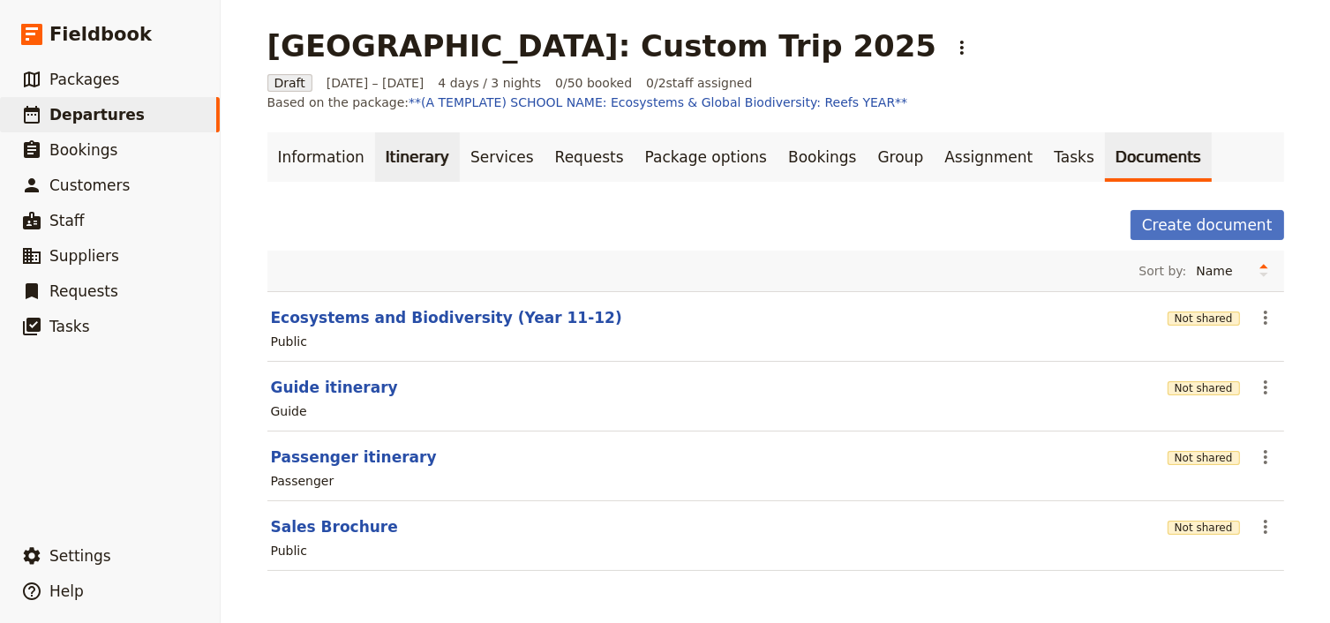
click at [415, 155] on link "Itinerary" at bounding box center [417, 156] width 85 height 49
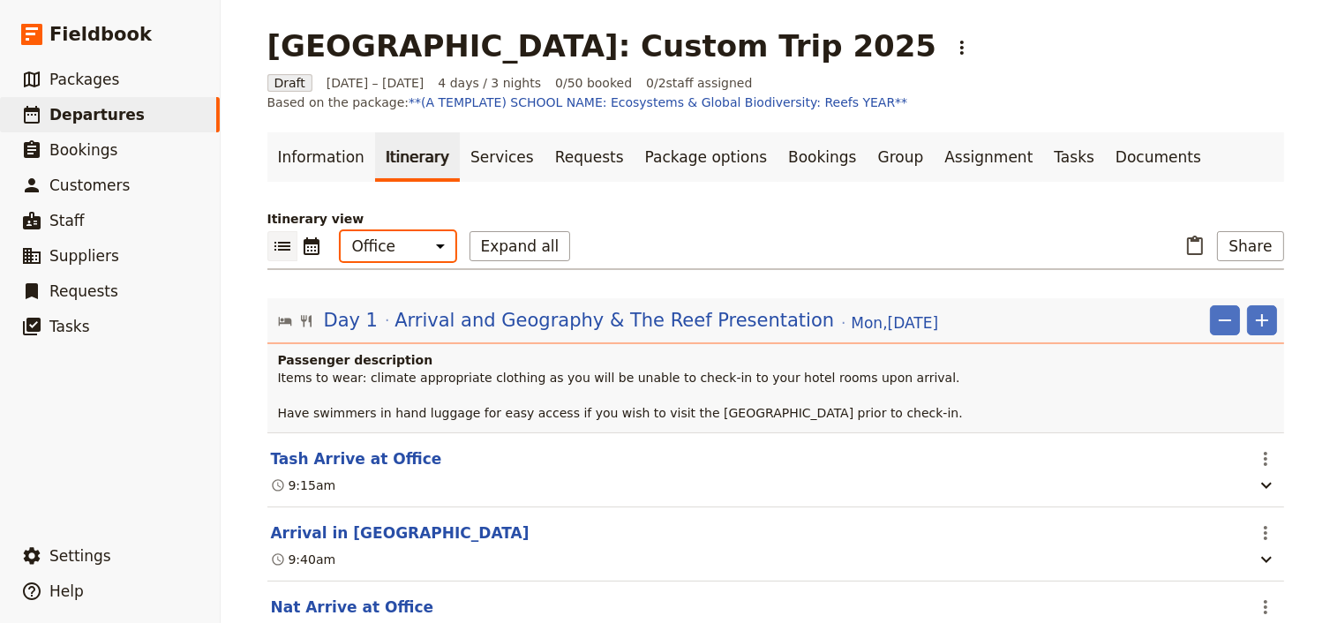
click at [390, 250] on select "Office Guide Passenger Sales" at bounding box center [398, 246] width 115 height 30
select select "STAFF"
click at [341, 231] on select "Office Guide Passenger Sales" at bounding box center [398, 246] width 115 height 30
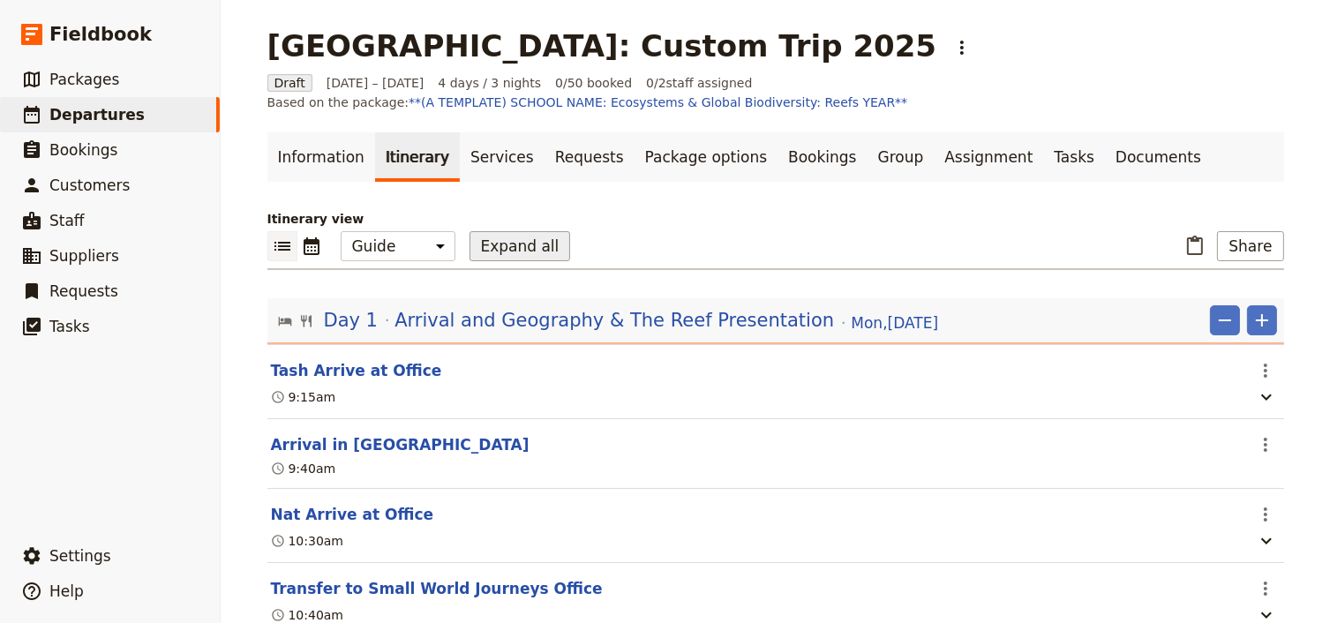
click at [491, 252] on button "Expand all" at bounding box center [519, 246] width 101 height 30
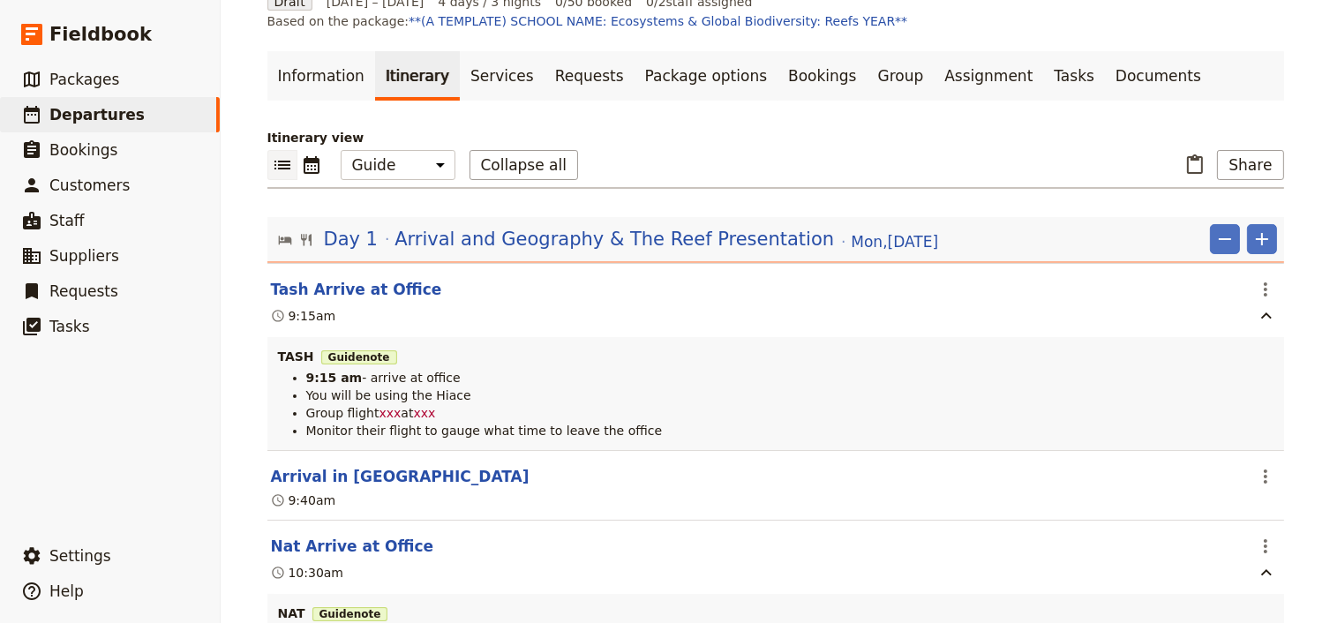
scroll to position [141, 0]
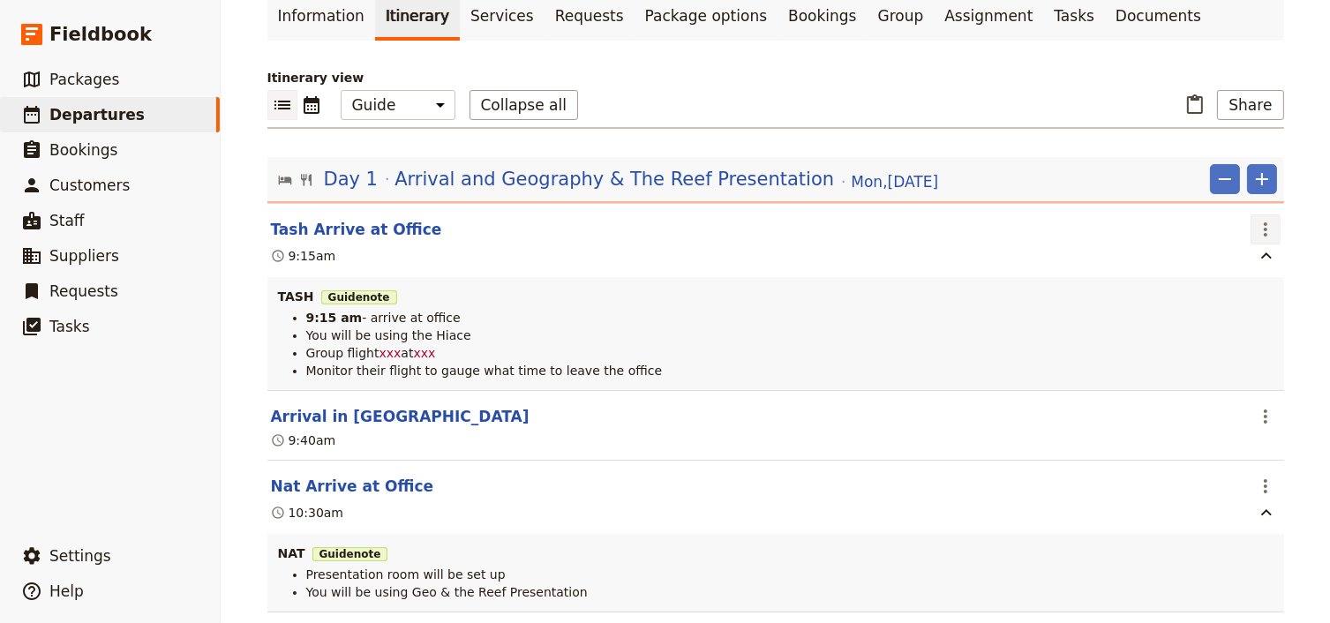
click at [1259, 225] on icon "Actions" at bounding box center [1265, 229] width 21 height 21
click at [1220, 268] on span "Edit this itinerary item" at bounding box center [1177, 267] width 139 height 18
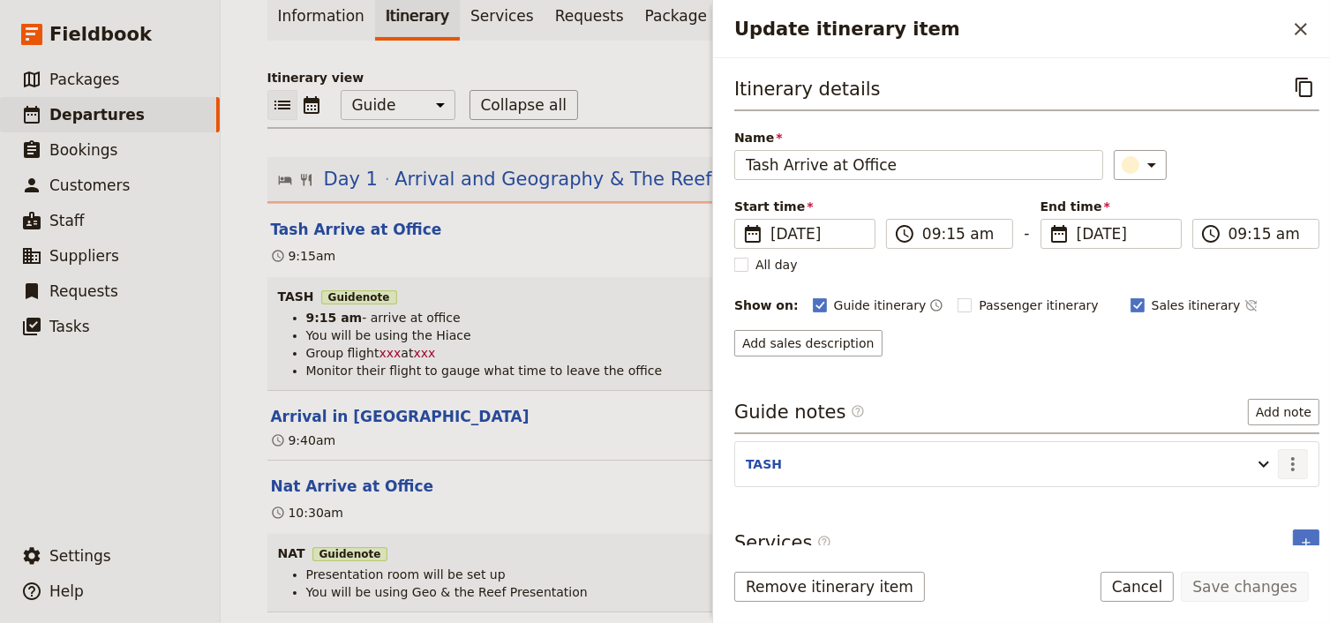
click at [1285, 462] on icon "Actions" at bounding box center [1292, 463] width 21 height 21
click at [1232, 500] on span "Edit note" at bounding box center [1231, 499] width 56 height 18
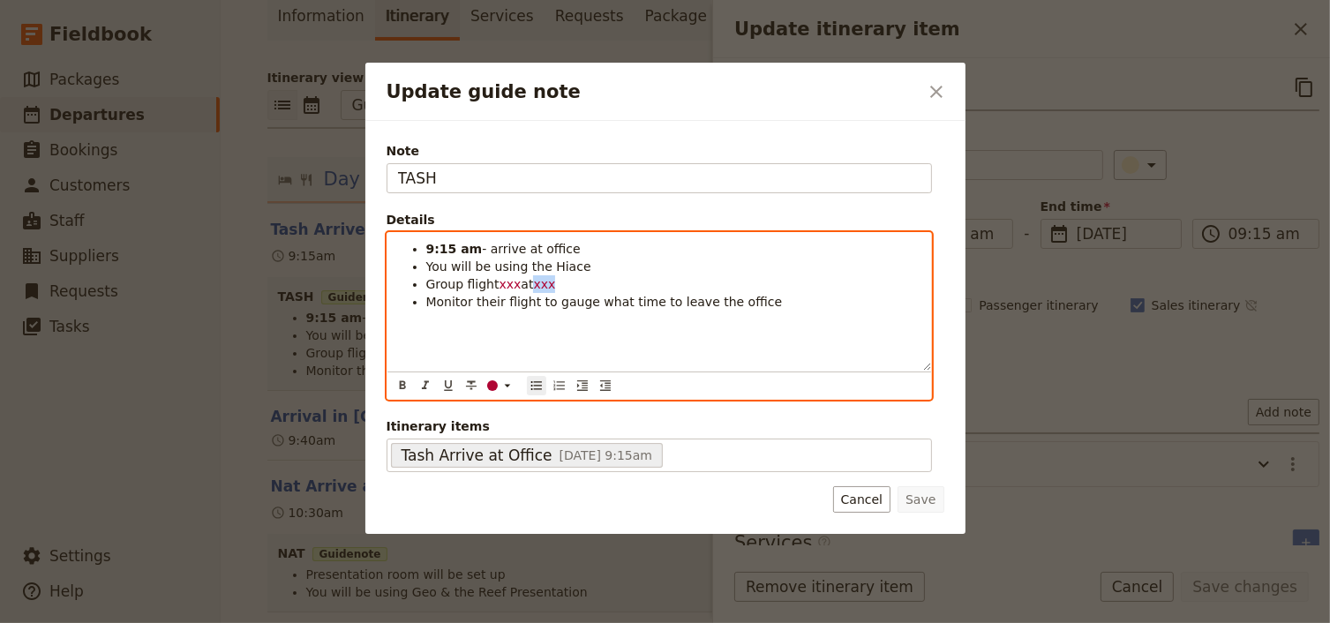
drag, startPoint x: 543, startPoint y: 284, endPoint x: 530, endPoint y: 282, distance: 12.5
click at [533, 282] on span "xxx" at bounding box center [544, 284] width 22 height 14
drag, startPoint x: 568, startPoint y: 284, endPoint x: 529, endPoint y: 284, distance: 38.8
click at [529, 284] on li "Group flight xxx at 9.40am" at bounding box center [673, 284] width 494 height 18
click at [427, 385] on icon "Format italic" at bounding box center [425, 385] width 14 height 14
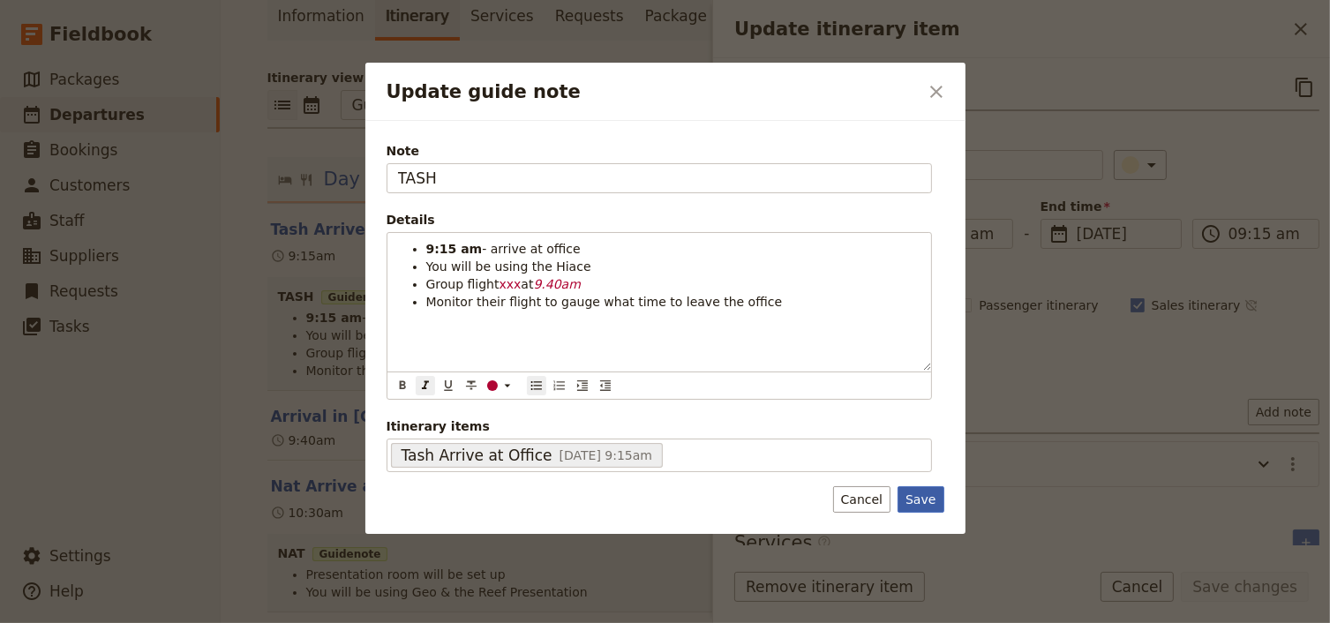
click at [919, 496] on button "Save" at bounding box center [920, 499] width 46 height 26
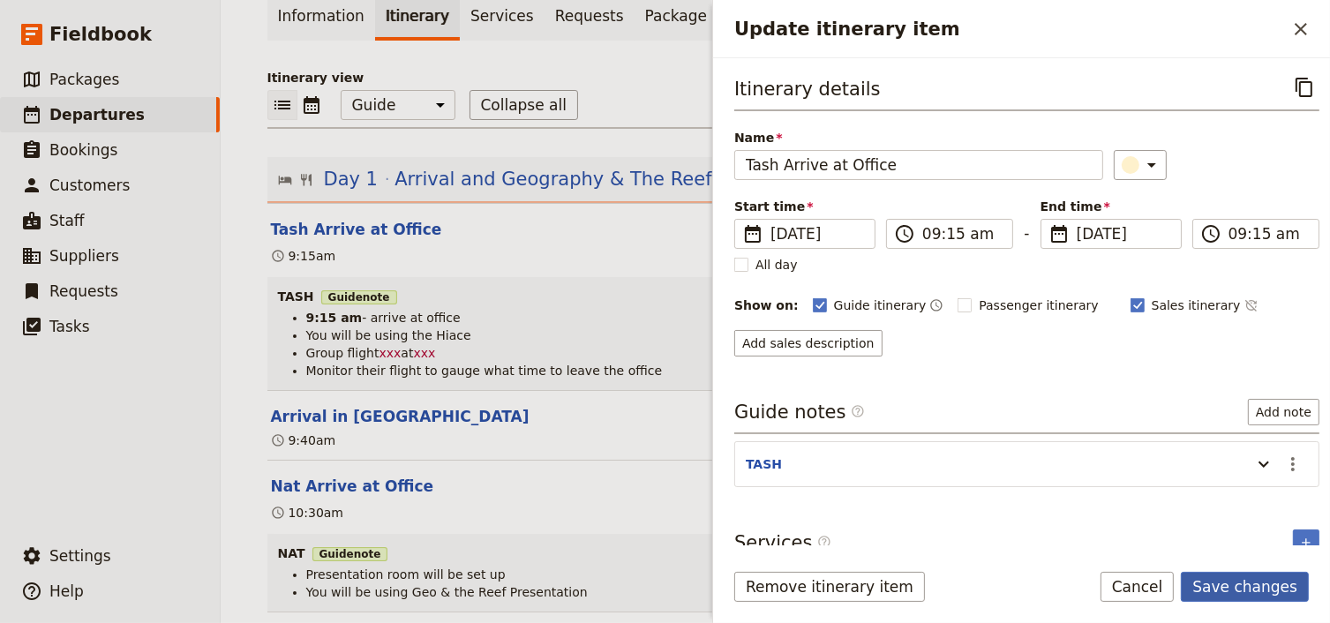
click at [1244, 587] on button "Save changes" at bounding box center [1244, 587] width 128 height 30
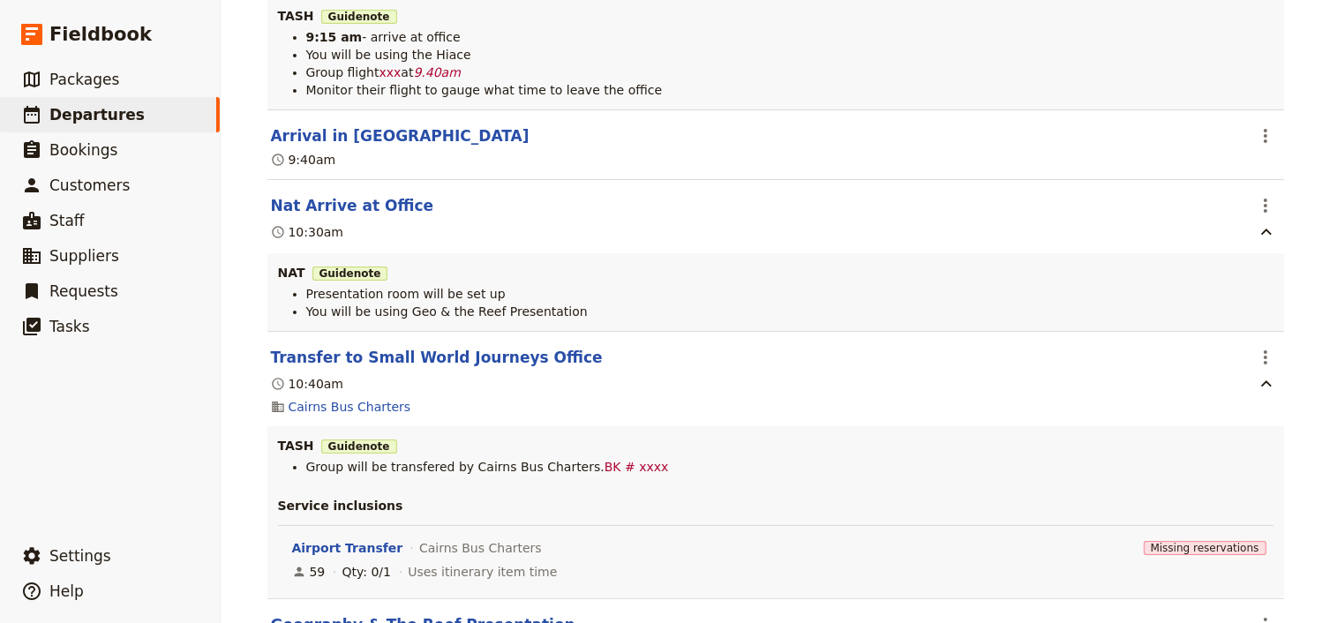
scroll to position [423, 0]
click at [1270, 353] on icon "Actions" at bounding box center [1265, 355] width 21 height 21
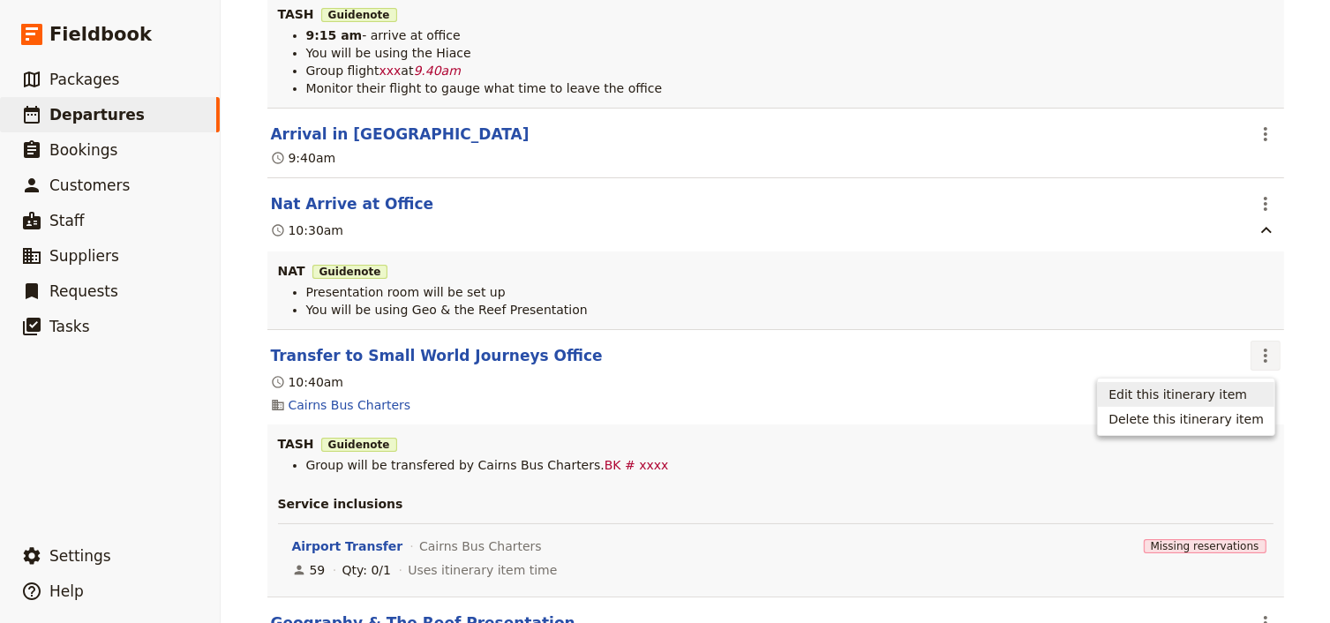
click at [1263, 396] on button "Edit this itinerary item" at bounding box center [1186, 394] width 176 height 25
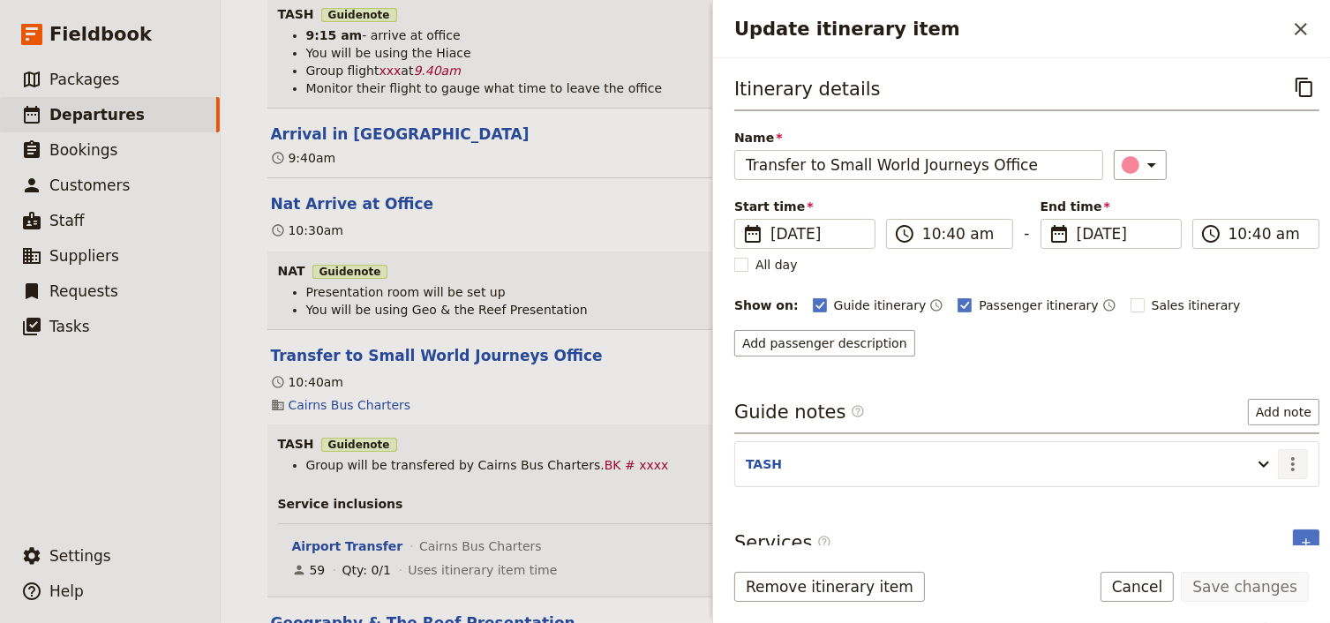
click at [1282, 468] on icon "Actions" at bounding box center [1292, 463] width 21 height 21
click at [1243, 498] on span "Edit note" at bounding box center [1231, 499] width 56 height 18
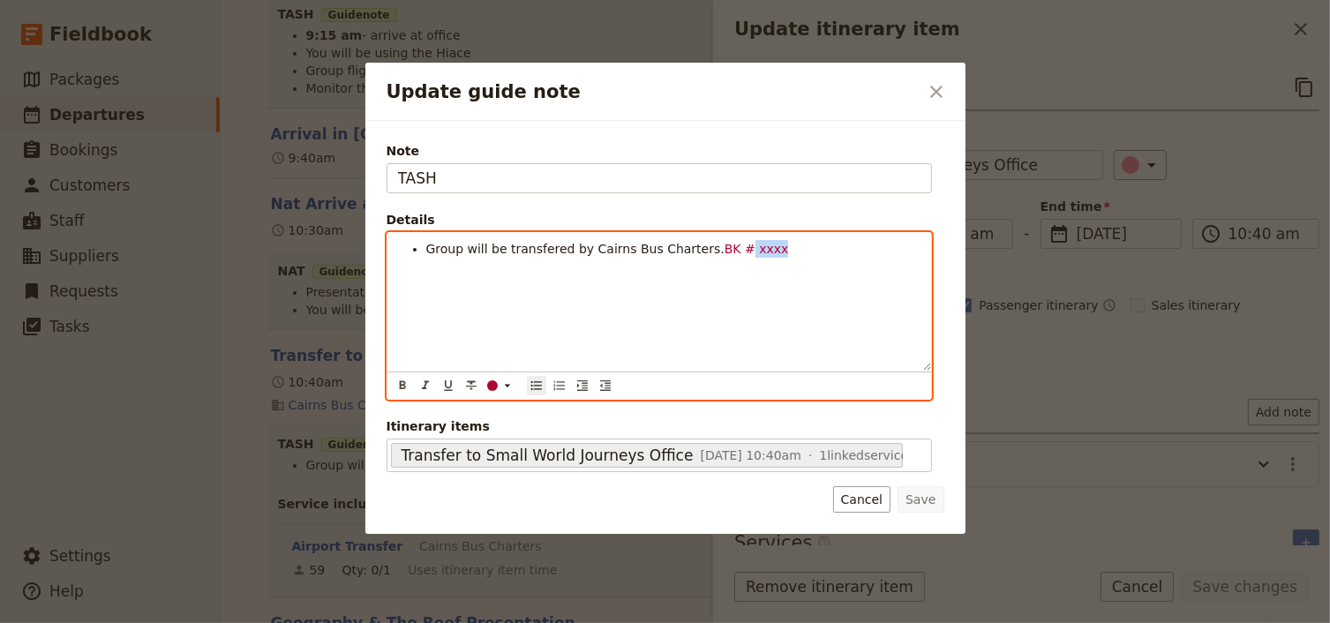
drag, startPoint x: 738, startPoint y: 246, endPoint x: 713, endPoint y: 247, distance: 24.7
click at [724, 247] on span "BK # xxxx" at bounding box center [756, 249] width 64 height 14
drag, startPoint x: 744, startPoint y: 250, endPoint x: 688, endPoint y: 248, distance: 55.6
click at [688, 248] on li "Group will be transfered by Cairns Bus Charters. ID 23392" at bounding box center [673, 249] width 494 height 18
click at [504, 385] on icon "Update guide note" at bounding box center [507, 385] width 14 height 14
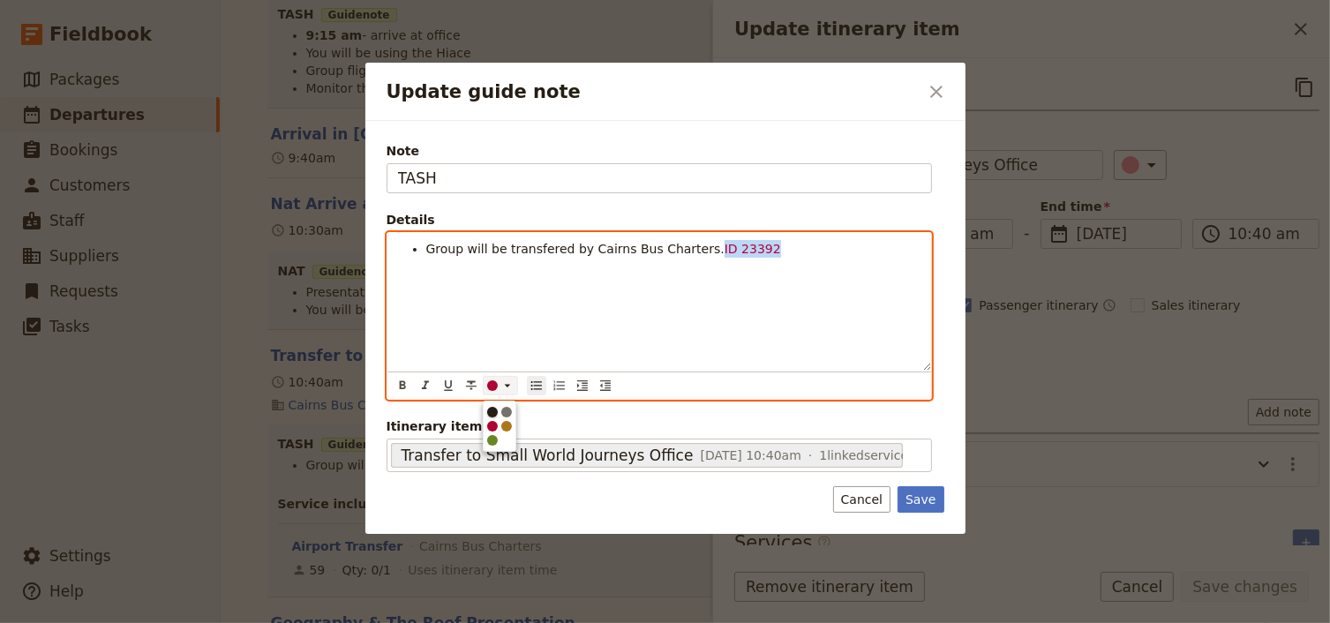
click at [493, 410] on div "button" at bounding box center [492, 412] width 11 height 11
click at [567, 295] on div "Group will be transfered by Cairns Bus Charters. ID 23392" at bounding box center [658, 302] width 543 height 138
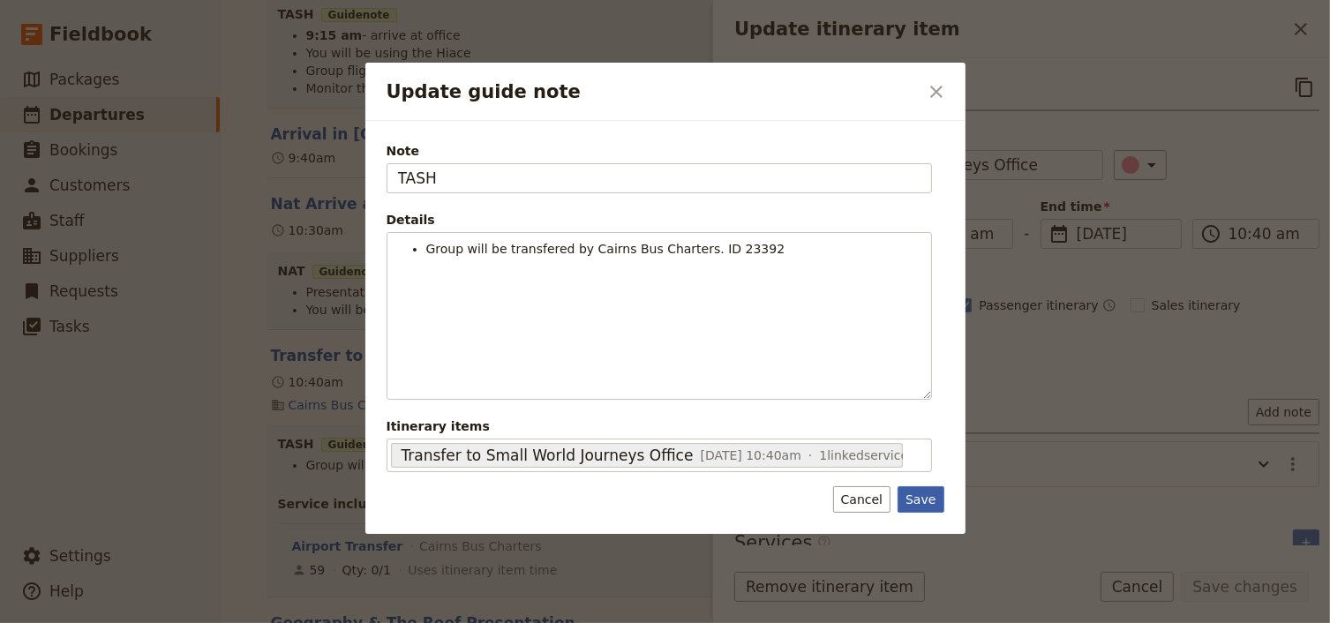
click at [922, 499] on button "Save" at bounding box center [920, 499] width 46 height 26
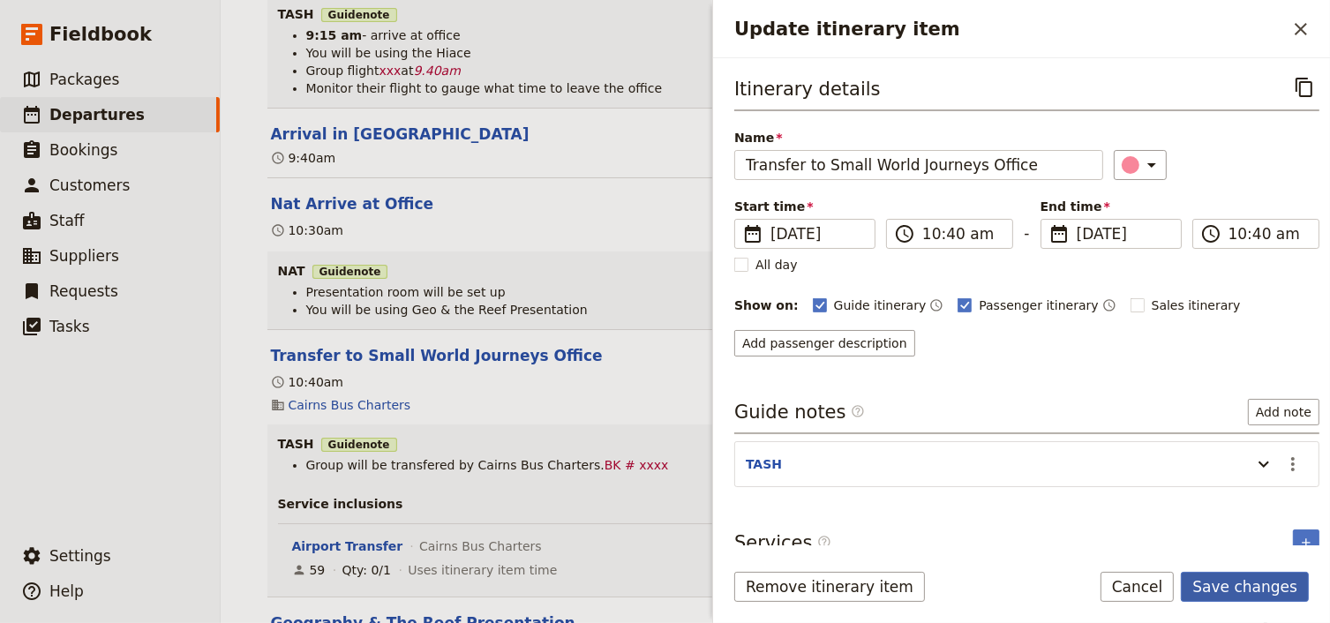
click at [1229, 582] on button "Save changes" at bounding box center [1244, 587] width 128 height 30
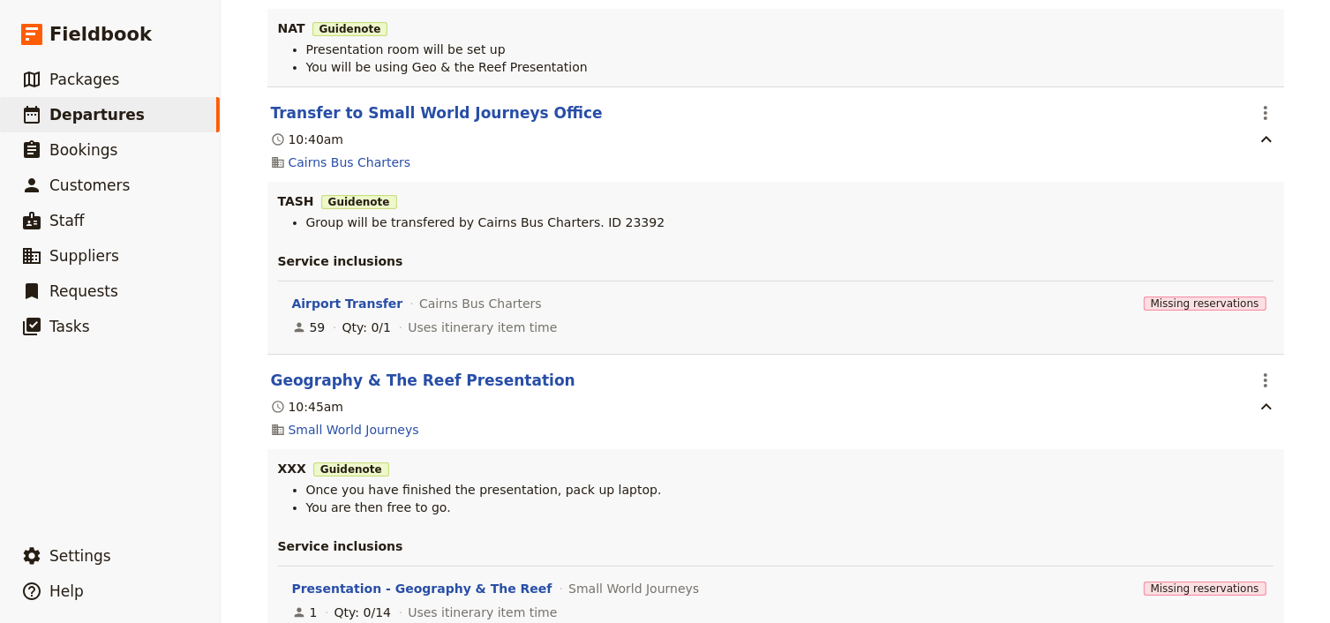
scroll to position [706, 0]
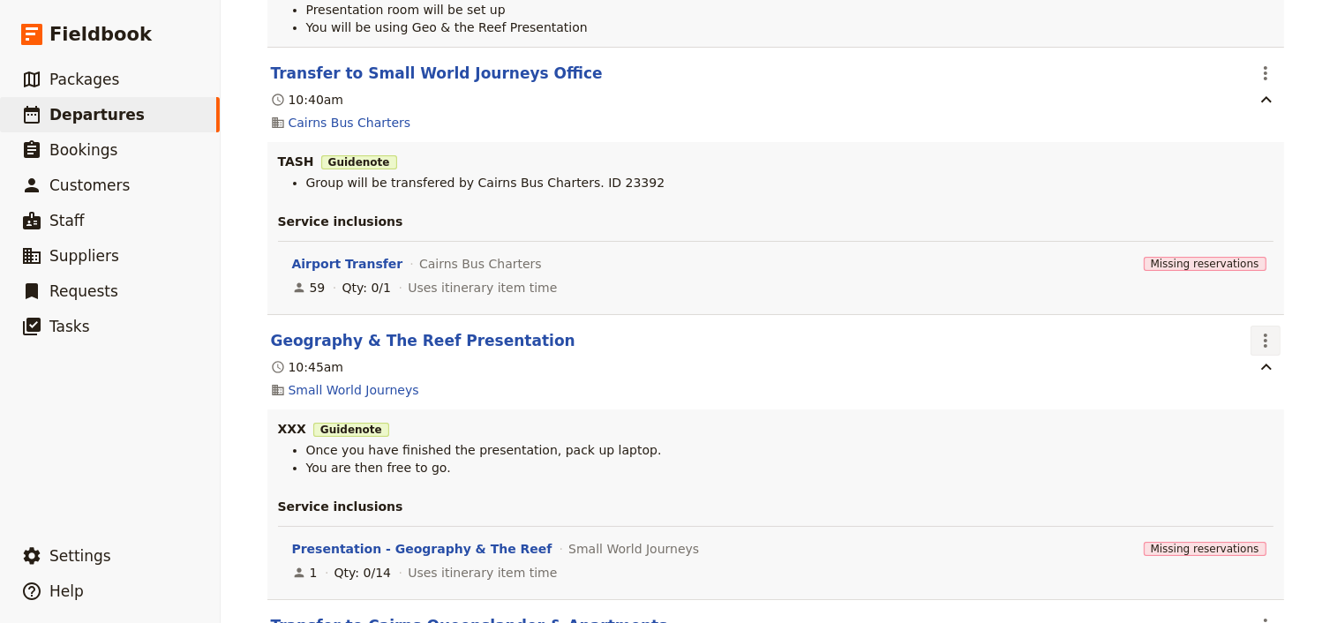
click at [1256, 346] on icon "Actions" at bounding box center [1265, 340] width 21 height 21
click at [1227, 385] on span "Edit this itinerary item" at bounding box center [1177, 380] width 139 height 18
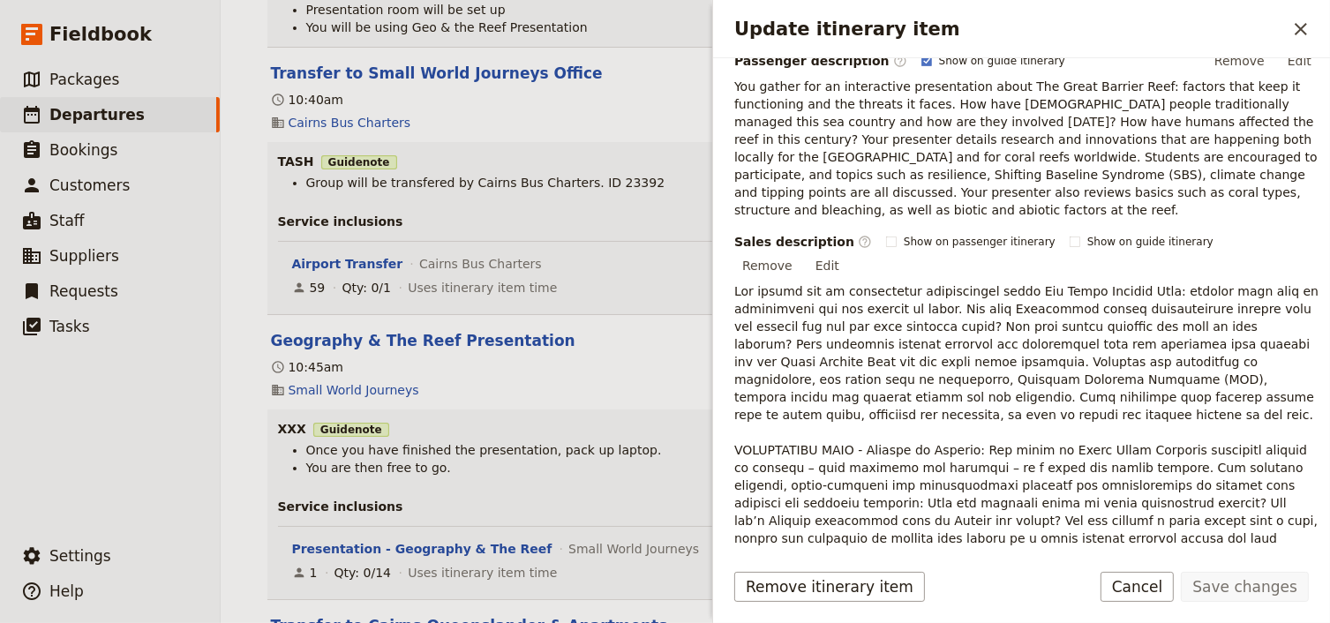
scroll to position [530, 0]
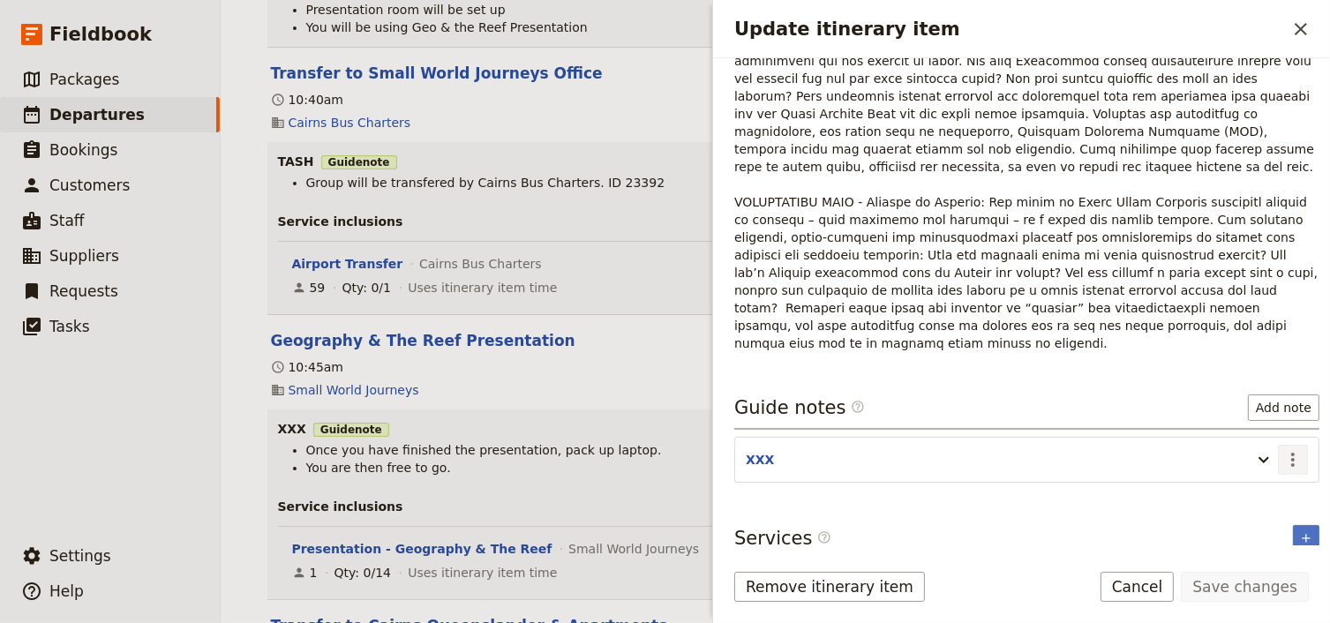
click at [1284, 449] on icon "Actions" at bounding box center [1292, 459] width 21 height 21
click at [1225, 418] on span "Edit note" at bounding box center [1231, 421] width 56 height 18
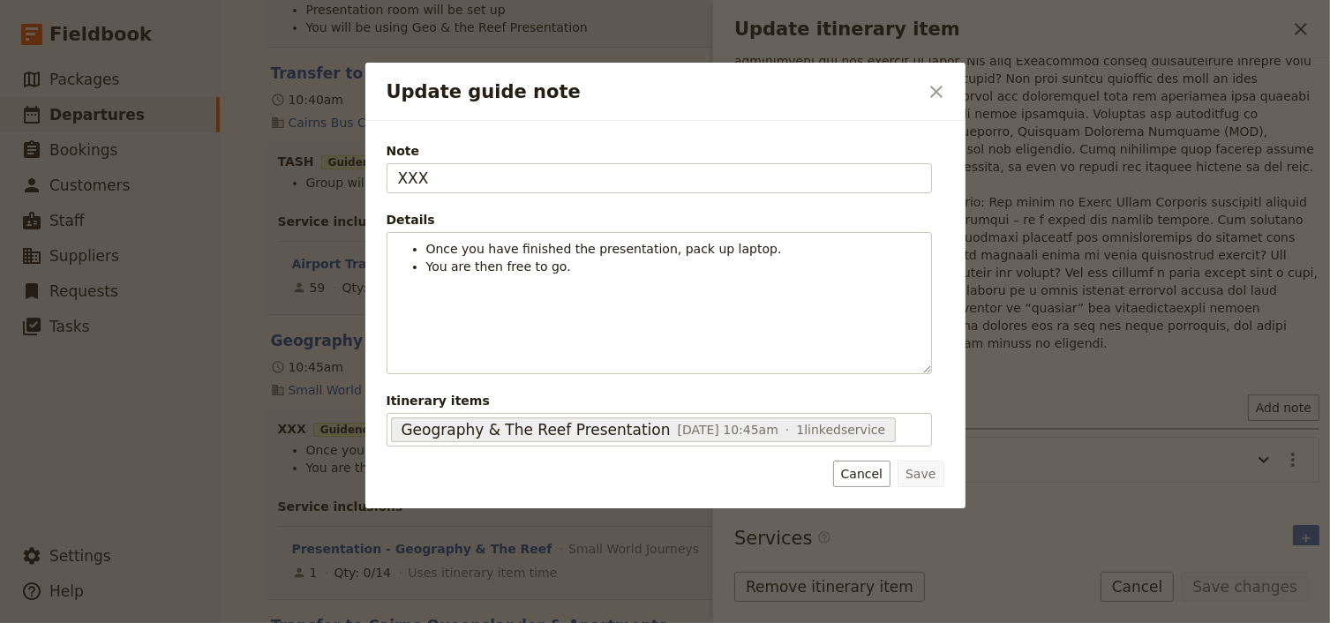
drag, startPoint x: 427, startPoint y: 180, endPoint x: 360, endPoint y: 173, distance: 67.4
click at [365, 176] on div "Note XXX Details Once you have finished the presentation, pack up laptop. You a…" at bounding box center [665, 314] width 600 height 387
type input "NAT"
click at [917, 471] on button "Save" at bounding box center [920, 474] width 46 height 26
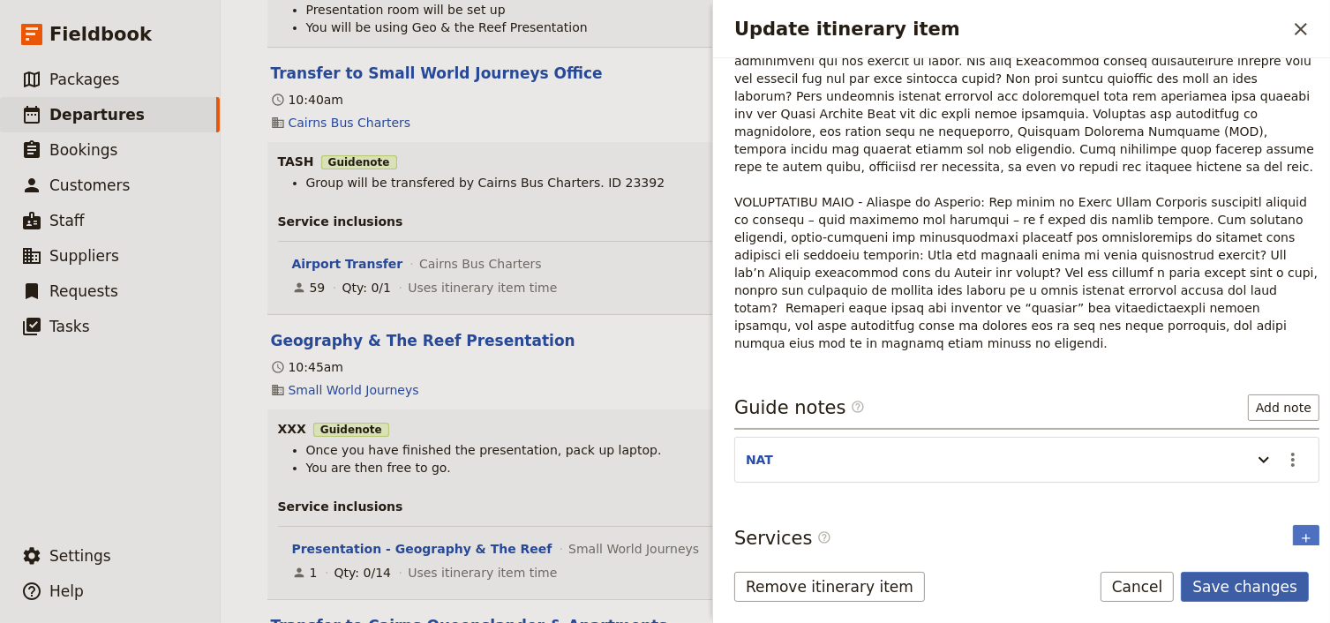
click at [1260, 596] on button "Save changes" at bounding box center [1244, 587] width 128 height 30
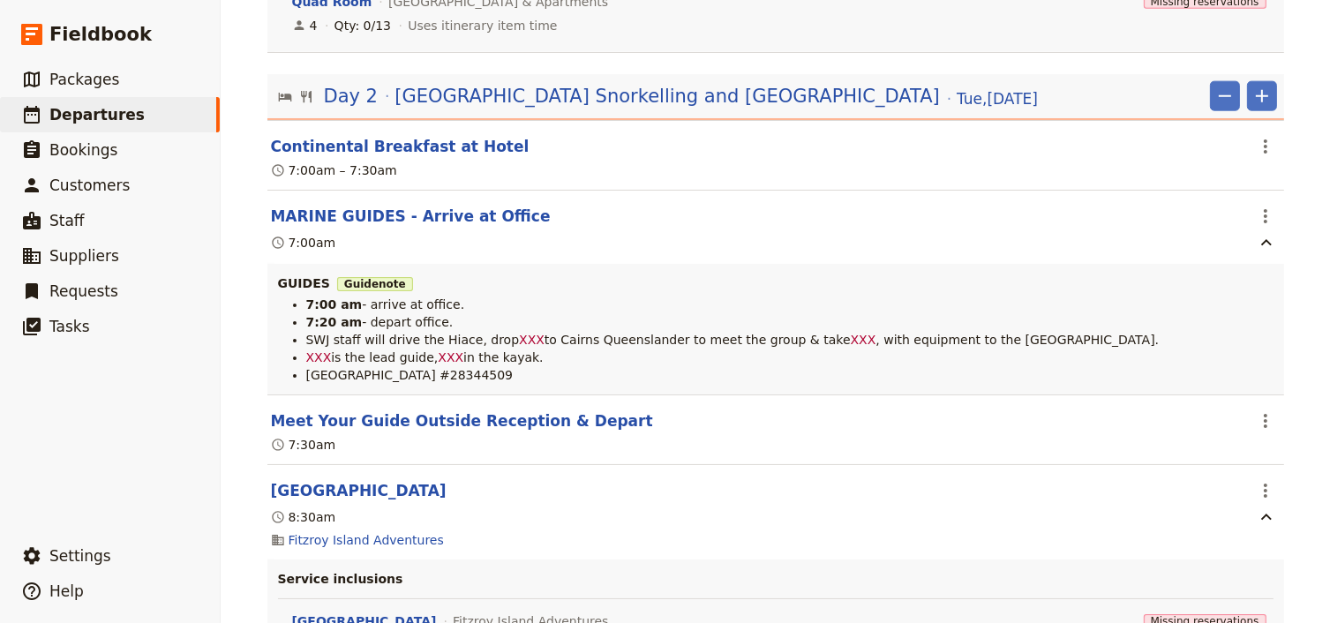
scroll to position [2259, 0]
click at [1255, 219] on icon "Actions" at bounding box center [1265, 215] width 21 height 21
click at [1249, 252] on span "Edit this itinerary item" at bounding box center [1185, 255] width 155 height 18
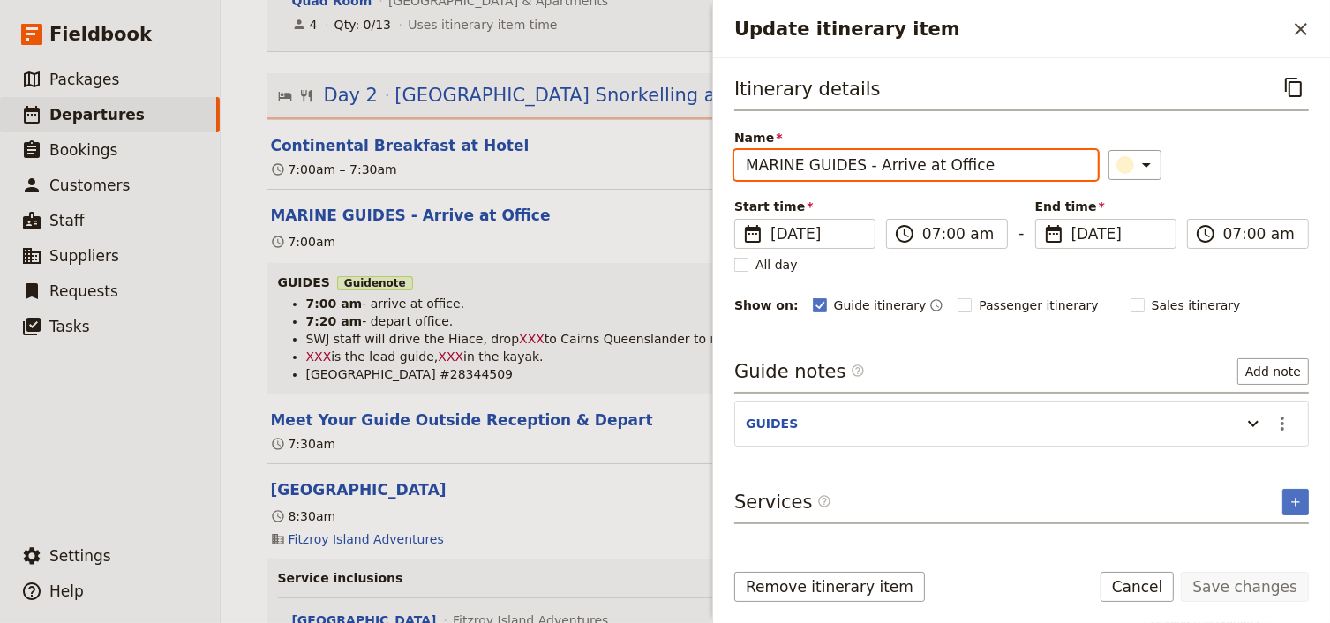
drag, startPoint x: 858, startPoint y: 162, endPoint x: 723, endPoint y: 159, distance: 134.2
click at [723, 159] on div "Itinerary details ​ Name MARINE GUIDES - Arrive at Office ​ Start time ​ [DATE]…" at bounding box center [1021, 301] width 617 height 487
type input "BEE & NAT- Arrive at Office"
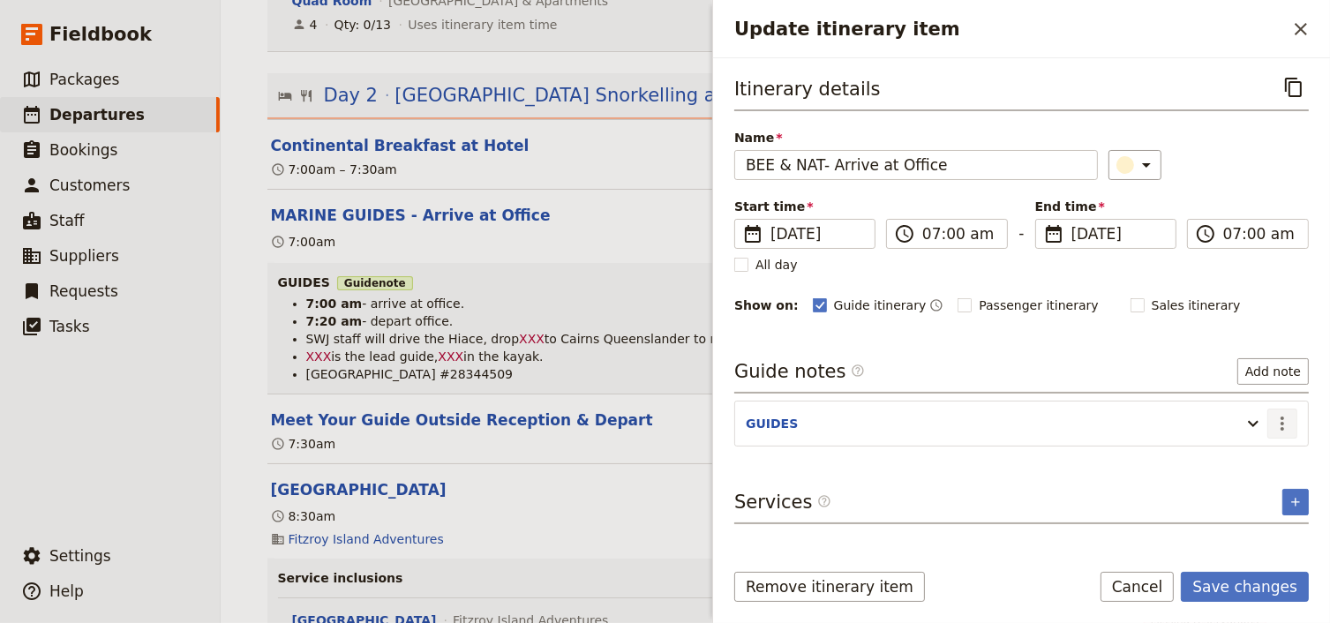
click at [1278, 423] on icon "Actions" at bounding box center [1281, 423] width 21 height 21
click at [1233, 454] on span "Edit note" at bounding box center [1231, 459] width 56 height 18
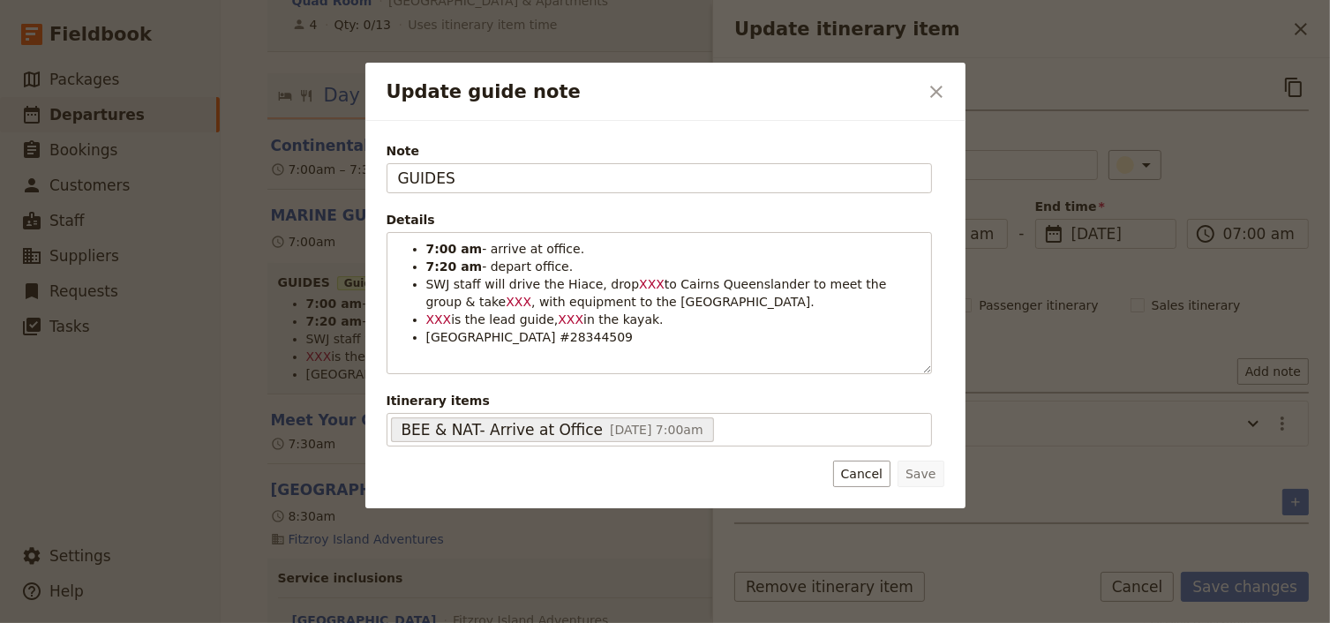
drag, startPoint x: 467, startPoint y: 176, endPoint x: 316, endPoint y: 156, distance: 152.1
click at [321, 622] on div "Update guide note ​ Note GUIDES Details 7:00 am - arrive at office. 7:20 am - d…" at bounding box center [665, 623] width 1330 height 0
type input "BEE & NAT"
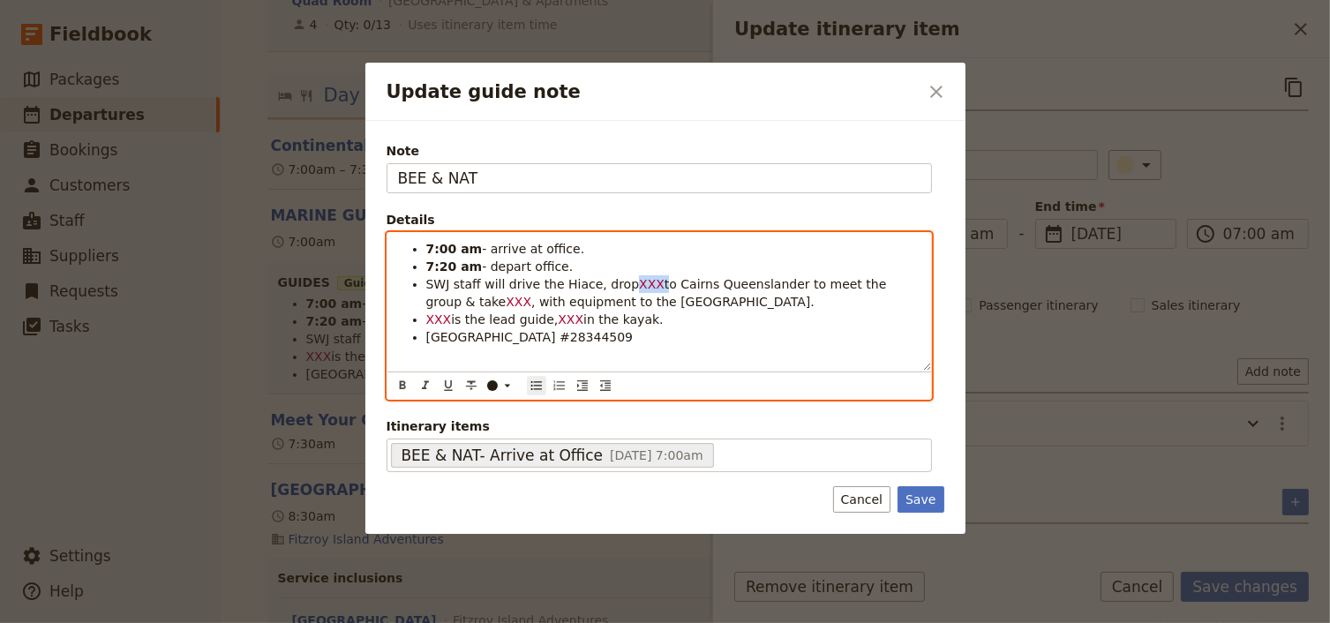
drag, startPoint x: 641, startPoint y: 281, endPoint x: 618, endPoint y: 281, distance: 22.9
click at [618, 281] on li "SWJ staff will drive the Hiace, drop XXX to Cairns Queenslander to meet the gro…" at bounding box center [673, 292] width 494 height 35
drag, startPoint x: 446, startPoint y: 304, endPoint x: 424, endPoint y: 303, distance: 22.1
click at [424, 303] on ul "7:00 am - arrive at office. 7:20 am - depart office. SWJ staff will drive the H…" at bounding box center [659, 293] width 522 height 106
drag, startPoint x: 448, startPoint y: 318, endPoint x: 414, endPoint y: 318, distance: 34.4
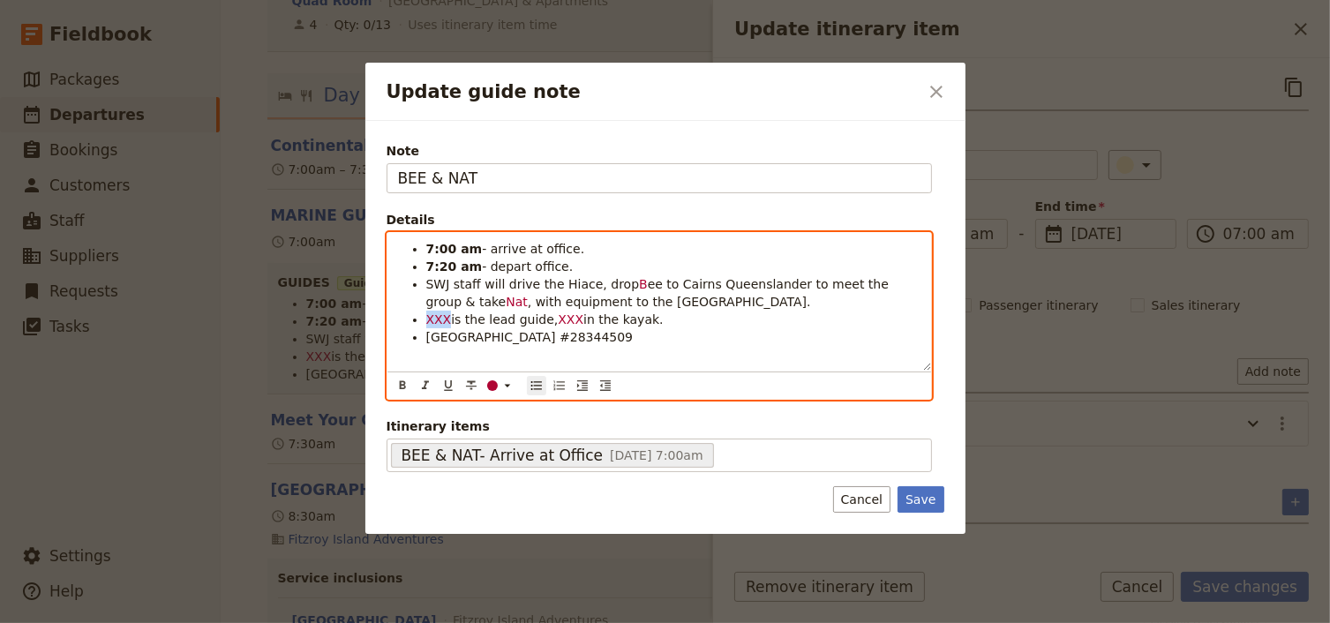
click at [426, 318] on li "XXX is the lead guide, XXX in the kayak." at bounding box center [673, 320] width 494 height 18
drag, startPoint x: 566, startPoint y: 316, endPoint x: 546, endPoint y: 316, distance: 20.3
click at [546, 316] on li "Bee is the lead guide, XXX in the kayak." at bounding box center [673, 320] width 494 height 18
drag, startPoint x: 656, startPoint y: 338, endPoint x: 479, endPoint y: 377, distance: 180.7
click at [418, 244] on ul "7:00 am - arrive at office. 7:20 am - depart office. SWJ staff will drive the H…" at bounding box center [659, 293] width 522 height 106
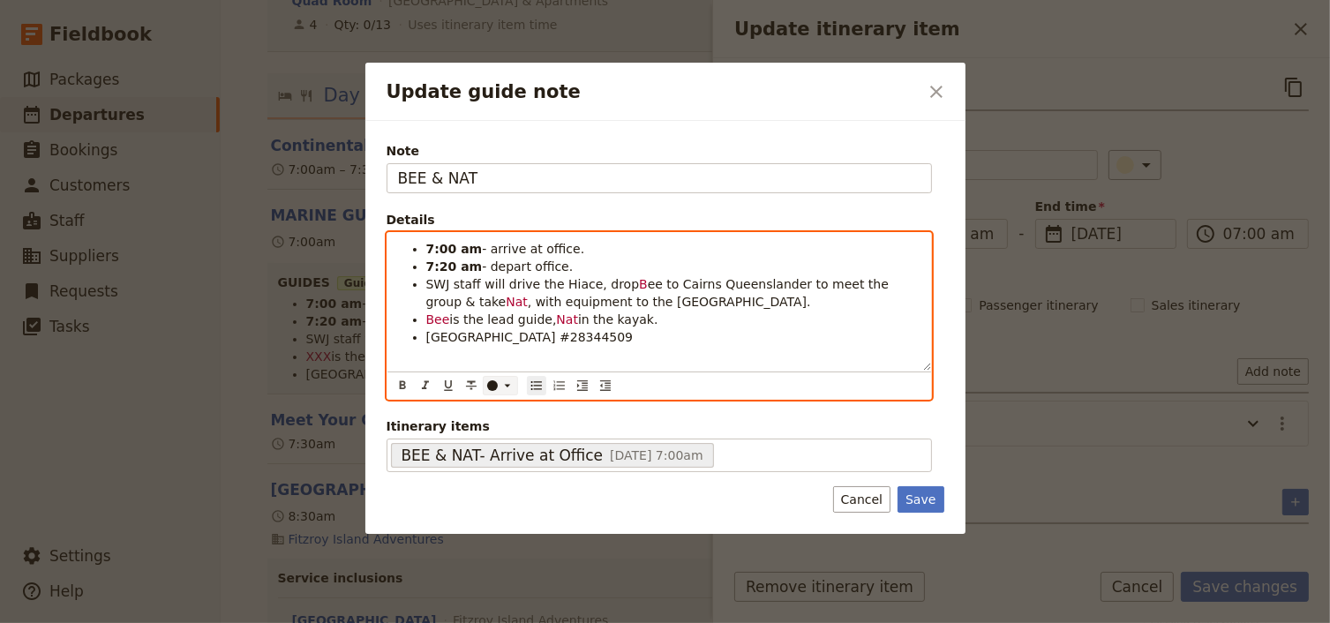
click at [500, 381] on icon "Update guide note" at bounding box center [507, 385] width 14 height 14
click at [491, 408] on div "button" at bounding box center [492, 412] width 11 height 11
click at [663, 335] on li "[GEOGRAPHIC_DATA] #28344509" at bounding box center [673, 337] width 494 height 18
drag, startPoint x: 637, startPoint y: 282, endPoint x: 619, endPoint y: 280, distance: 17.8
click at [619, 280] on span "SWJ staff will drive the Hiace, drop Bee to Cairns Queenslander to meet the gro…" at bounding box center [661, 293] width 470 height 32
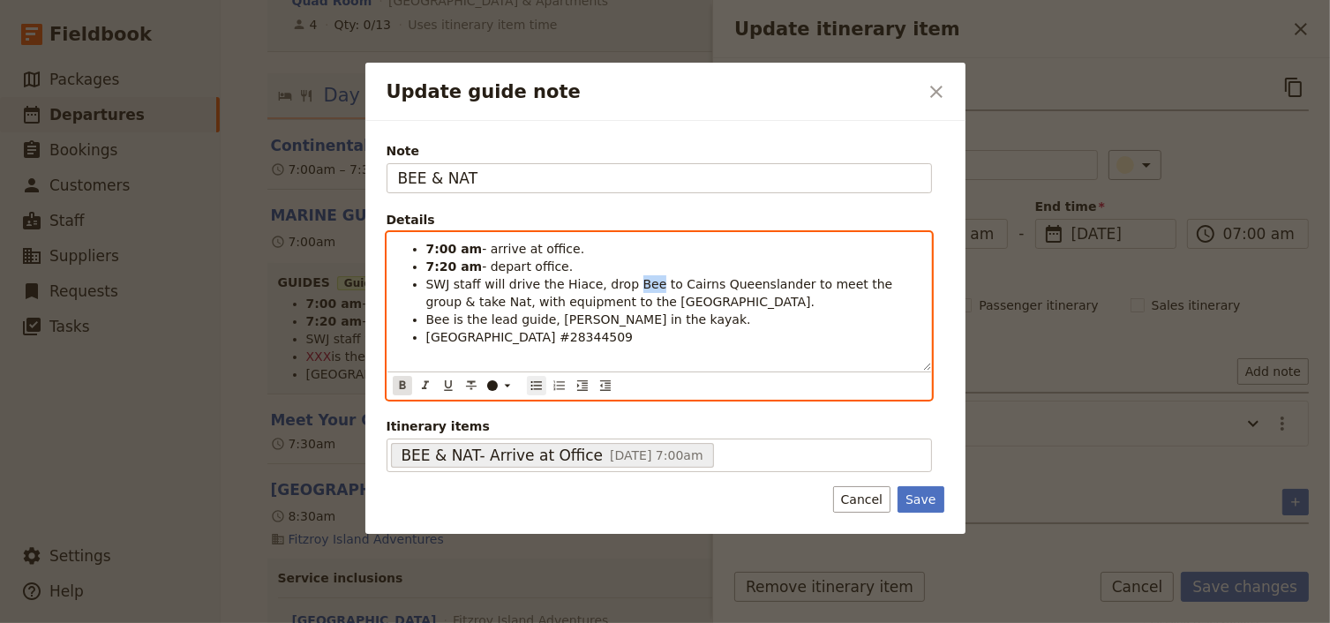
drag, startPoint x: 399, startPoint y: 384, endPoint x: 502, endPoint y: 354, distance: 107.5
click at [401, 383] on icon "Format bold" at bounding box center [402, 384] width 6 height 8
drag, startPoint x: 444, startPoint y: 300, endPoint x: 417, endPoint y: 379, distance: 83.7
click at [426, 302] on span "to Cairns Queenslander to meet the group & take Nat, with equipment to the [GEO…" at bounding box center [658, 293] width 465 height 32
click at [405, 382] on icon "Format bold" at bounding box center [402, 385] width 14 height 14
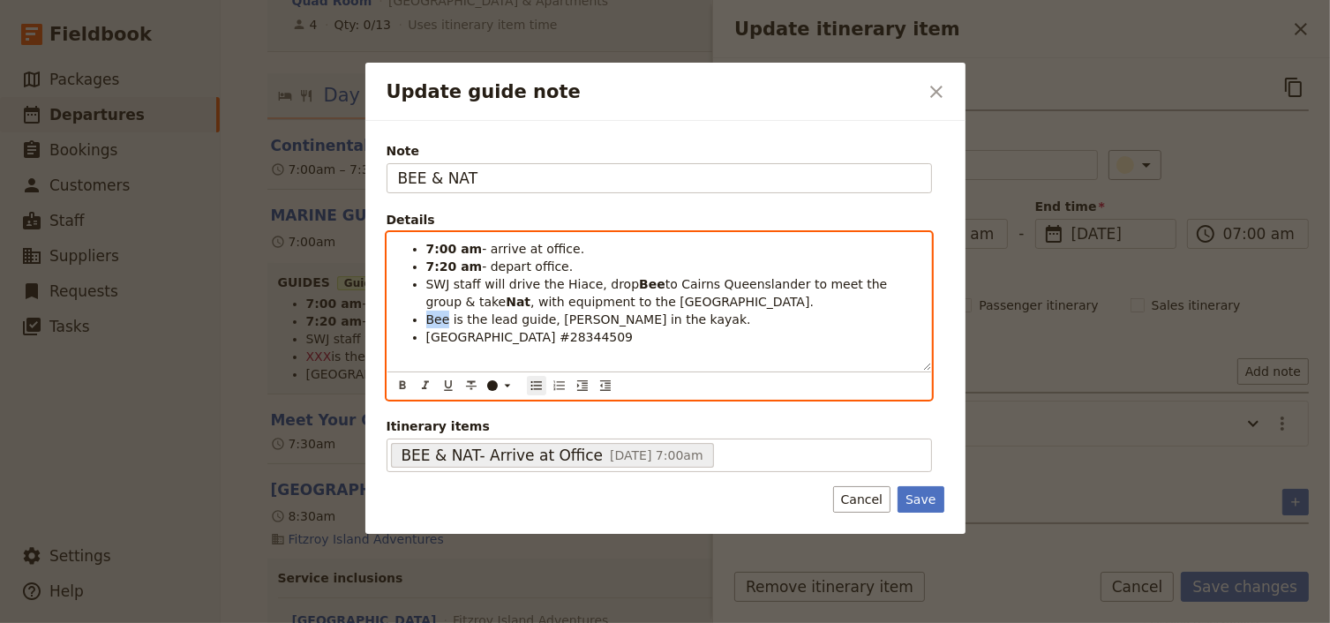
drag, startPoint x: 445, startPoint y: 319, endPoint x: 422, endPoint y: 319, distance: 22.9
click at [422, 319] on ul "7:00 am - arrive at office. 7:20 am - depart office. SWJ staff will drive the H…" at bounding box center [659, 293] width 522 height 106
click at [402, 382] on icon "Format bold" at bounding box center [402, 385] width 14 height 14
drag, startPoint x: 558, startPoint y: 318, endPoint x: 515, endPoint y: 339, distance: 47.3
click at [550, 318] on span "is the lead guide, [PERSON_NAME] in the kayak." at bounding box center [600, 319] width 297 height 14
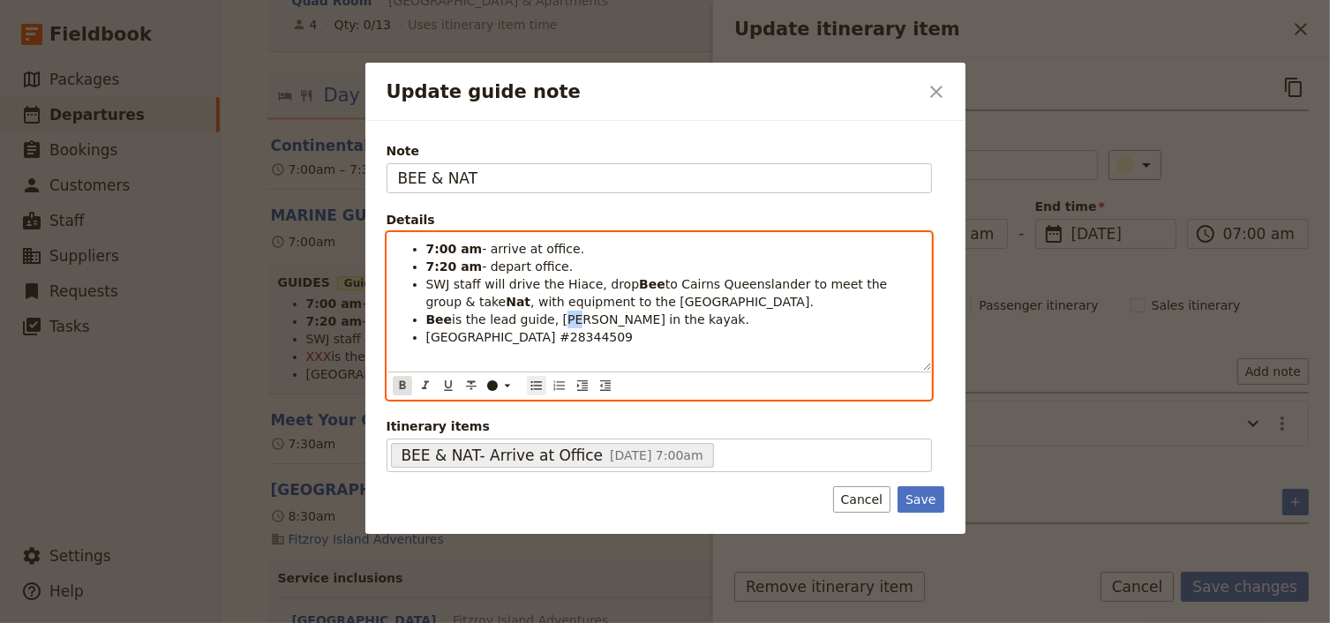
click at [402, 380] on icon "Format bold" at bounding box center [402, 384] width 6 height 8
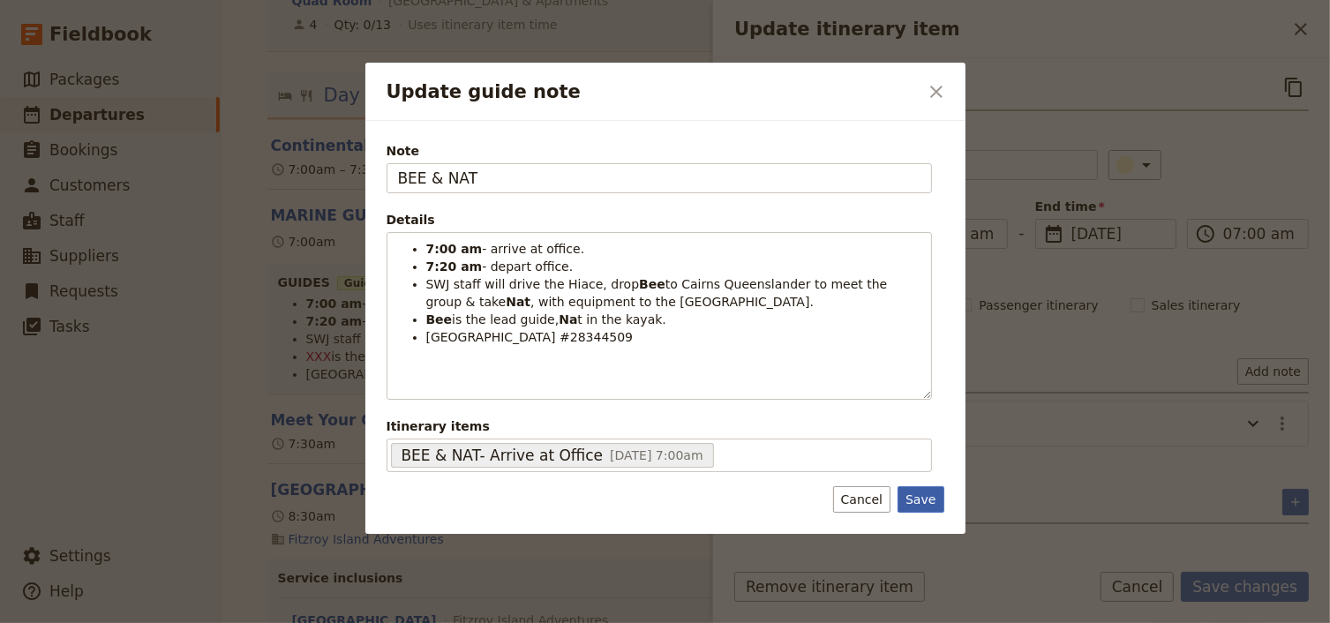
click at [926, 501] on button "Save" at bounding box center [920, 499] width 46 height 26
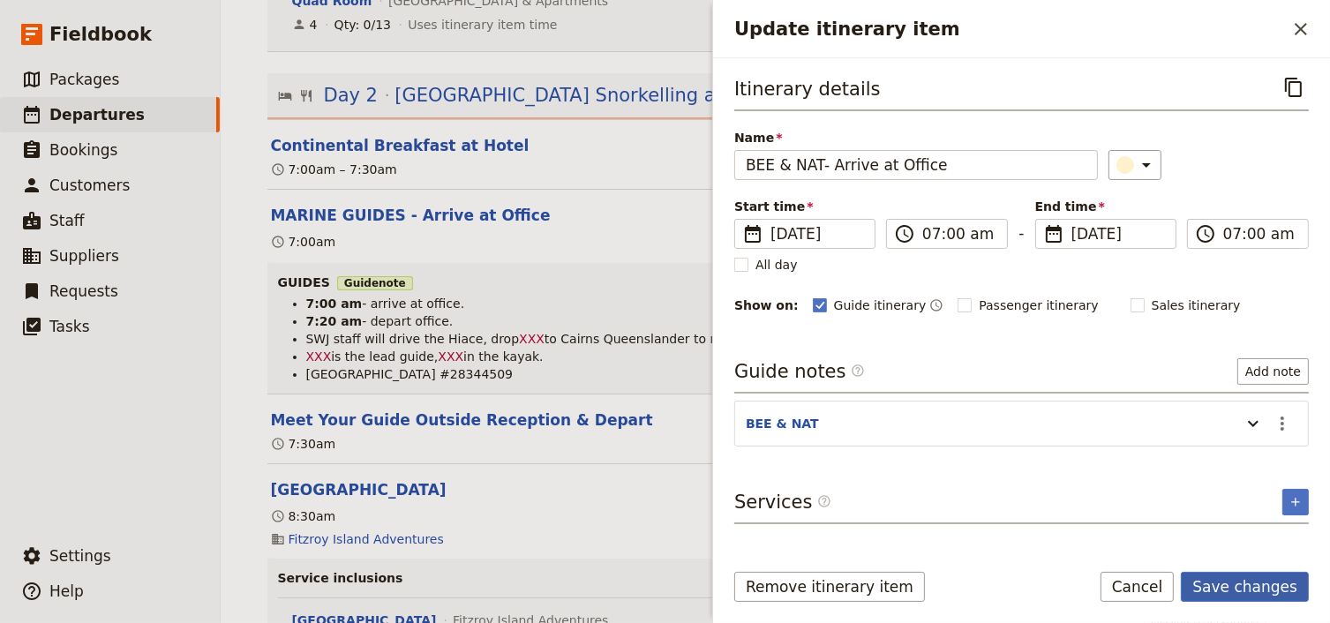
click at [1228, 584] on button "Save changes" at bounding box center [1244, 587] width 128 height 30
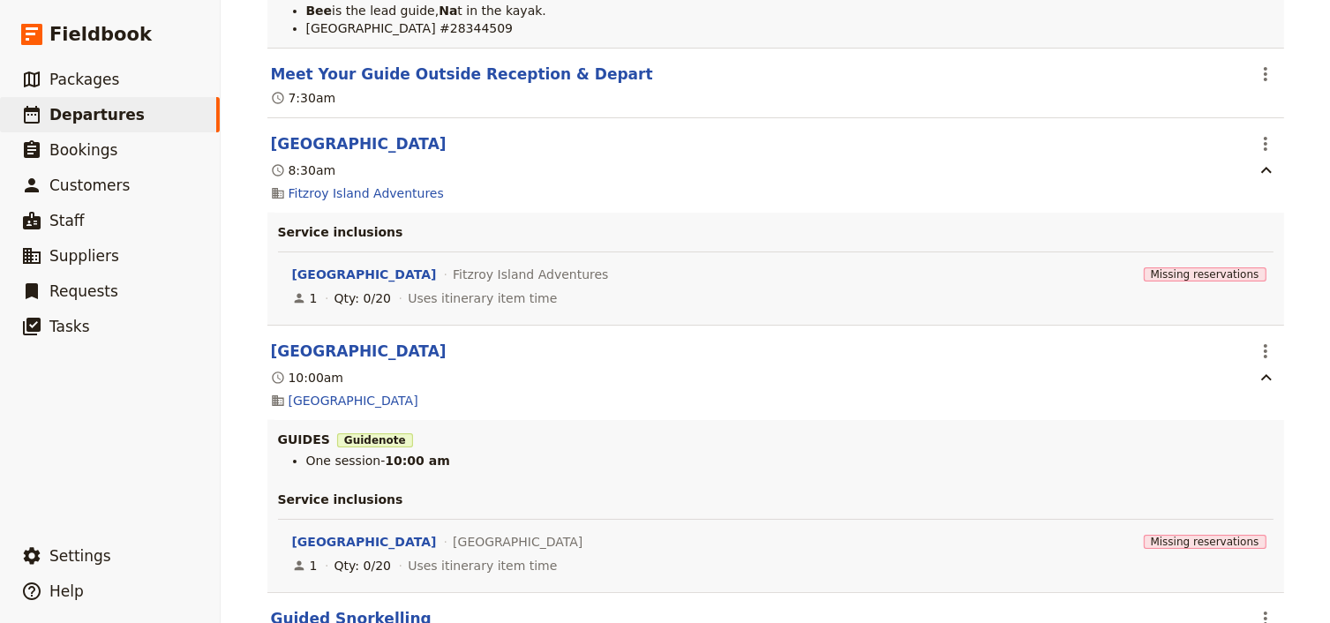
scroll to position [2612, 0]
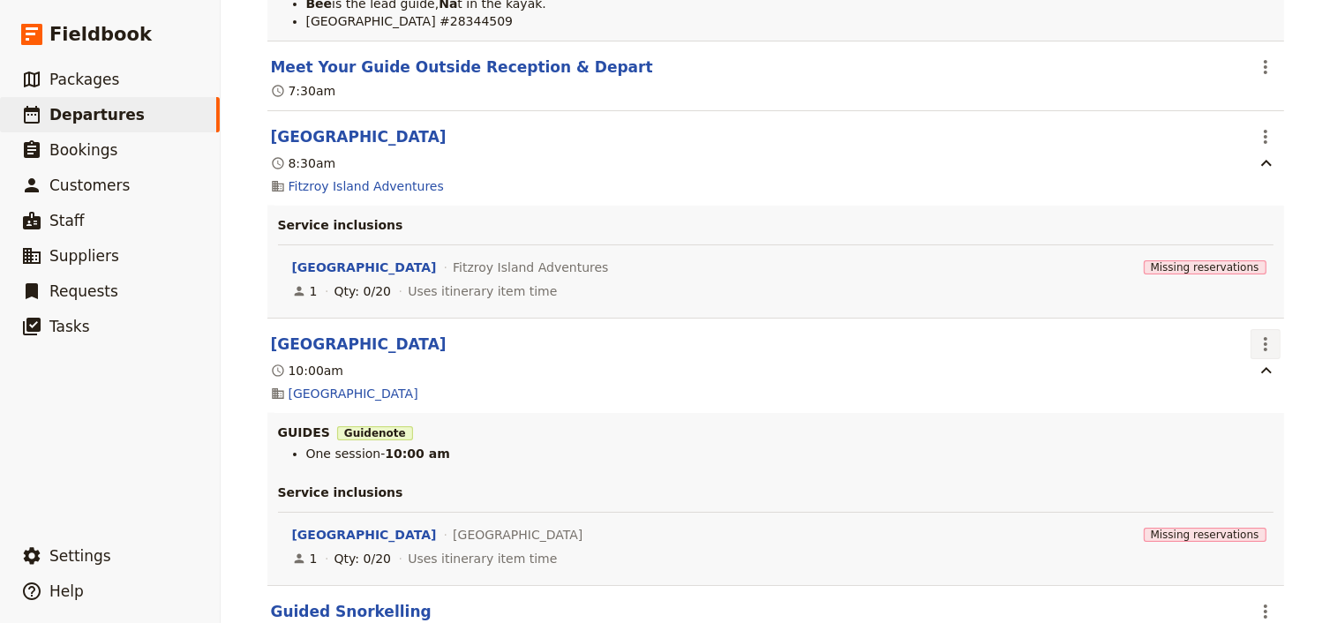
click at [1260, 345] on icon "Actions" at bounding box center [1265, 343] width 21 height 21
click at [1253, 378] on span "Edit this itinerary item" at bounding box center [1185, 386] width 155 height 18
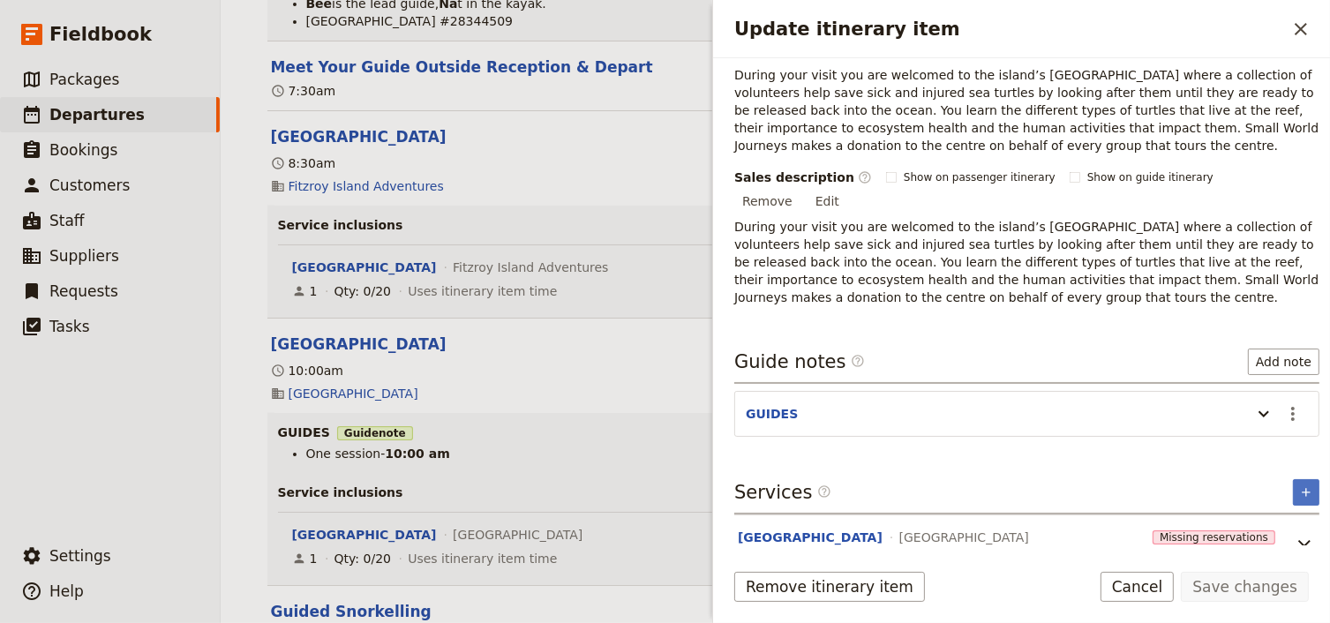
scroll to position [301, 0]
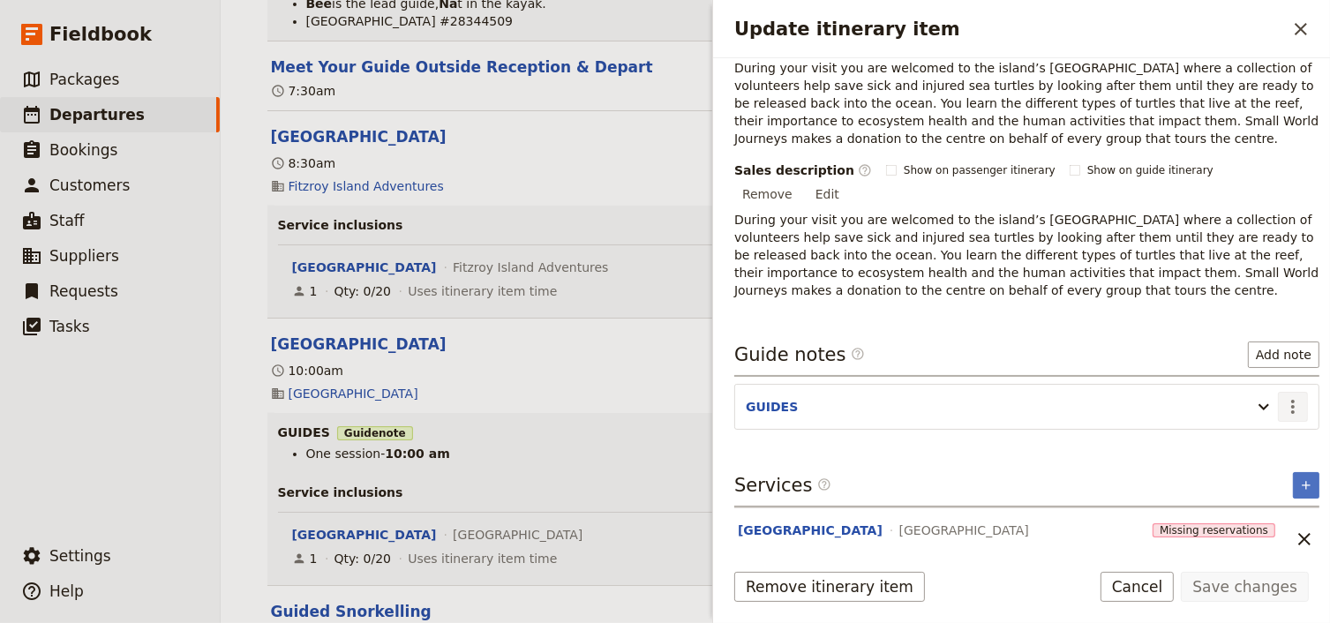
click at [1283, 396] on icon "Actions" at bounding box center [1292, 406] width 21 height 21
click at [1243, 417] on span "Edit note" at bounding box center [1231, 421] width 56 height 18
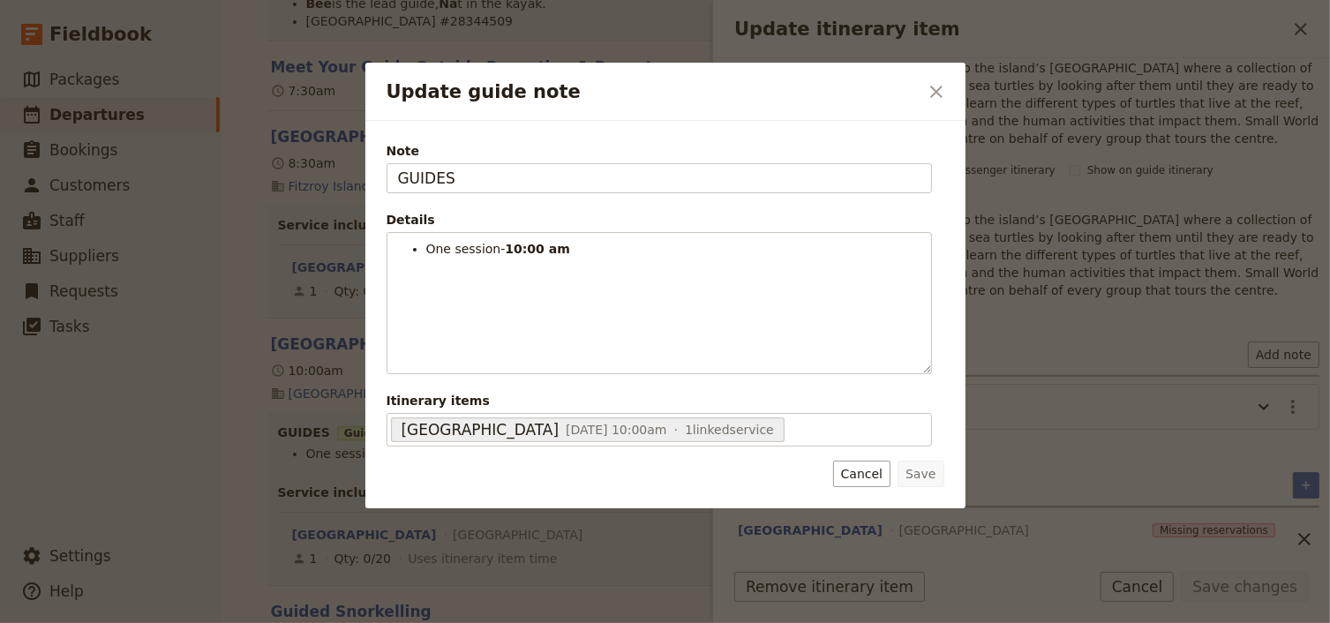
drag, startPoint x: 460, startPoint y: 178, endPoint x: 275, endPoint y: 169, distance: 184.6
click at [289, 622] on div "Update guide note ​ Note GUIDES Details One session- 10:00 am ​ ​ ​ ​ ​ ​ ​ ​ ​…" at bounding box center [665, 623] width 1330 height 0
click at [416, 176] on input "BRR & NAT" at bounding box center [658, 178] width 545 height 30
type input "BEE & NAT"
click at [923, 480] on button "Save" at bounding box center [920, 474] width 46 height 26
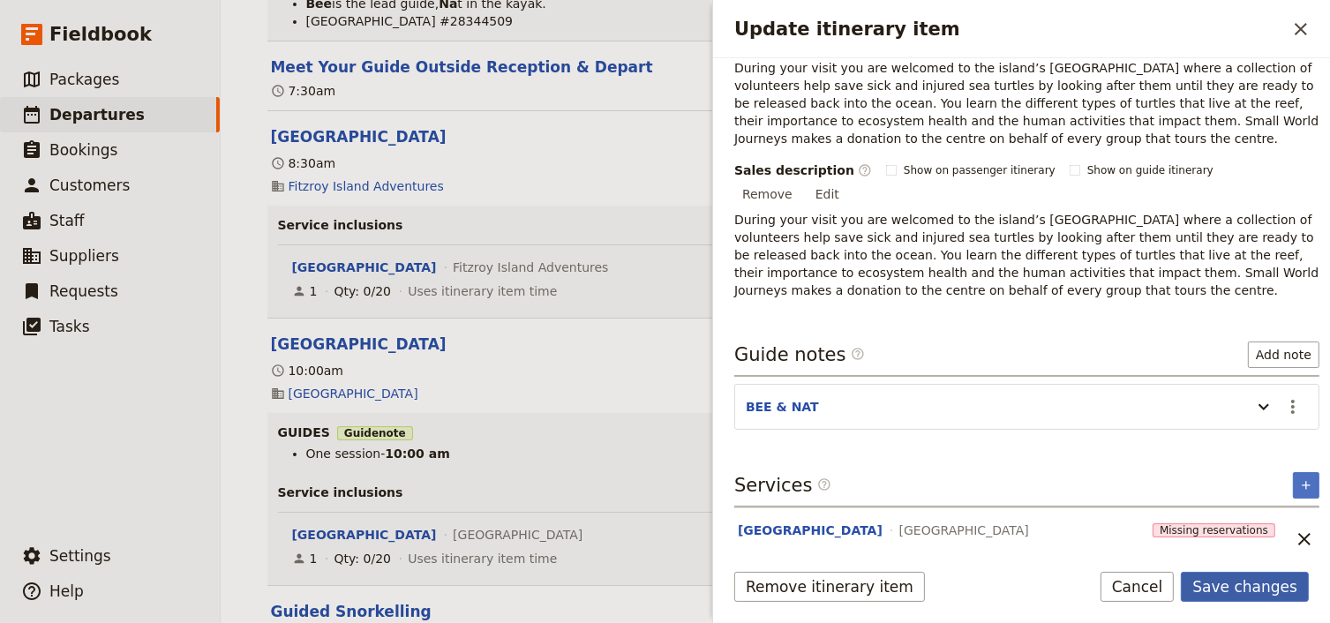
click at [1225, 583] on button "Save changes" at bounding box center [1244, 587] width 128 height 30
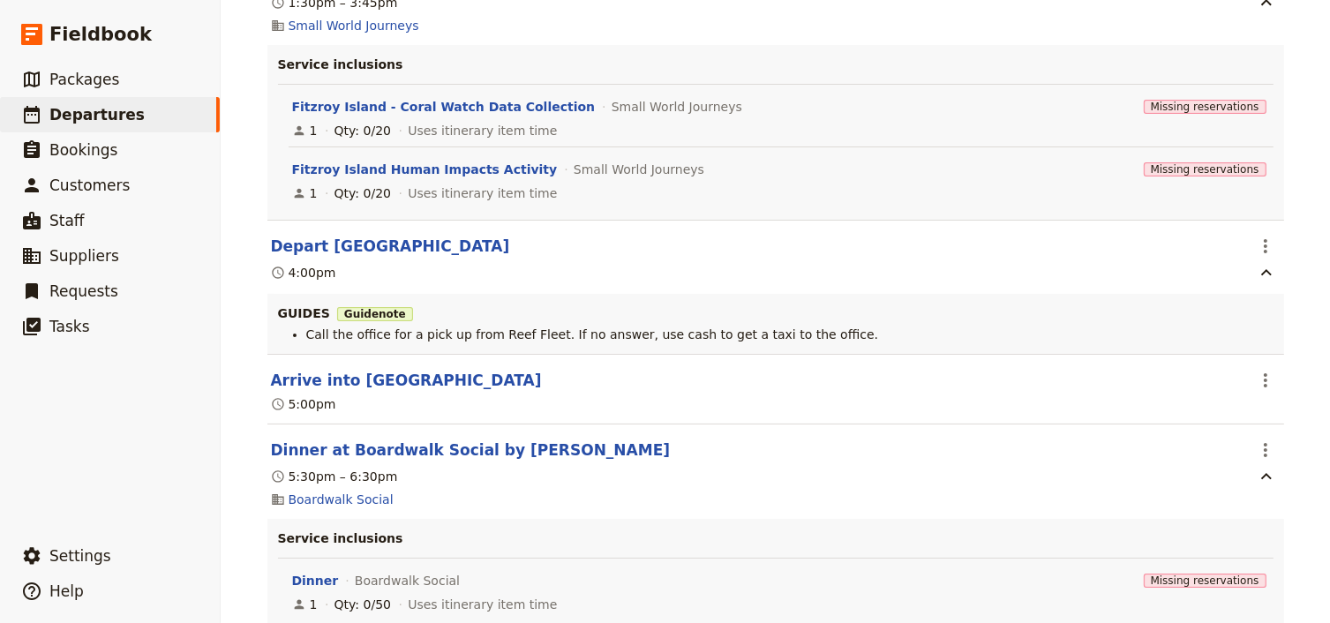
scroll to position [3953, 0]
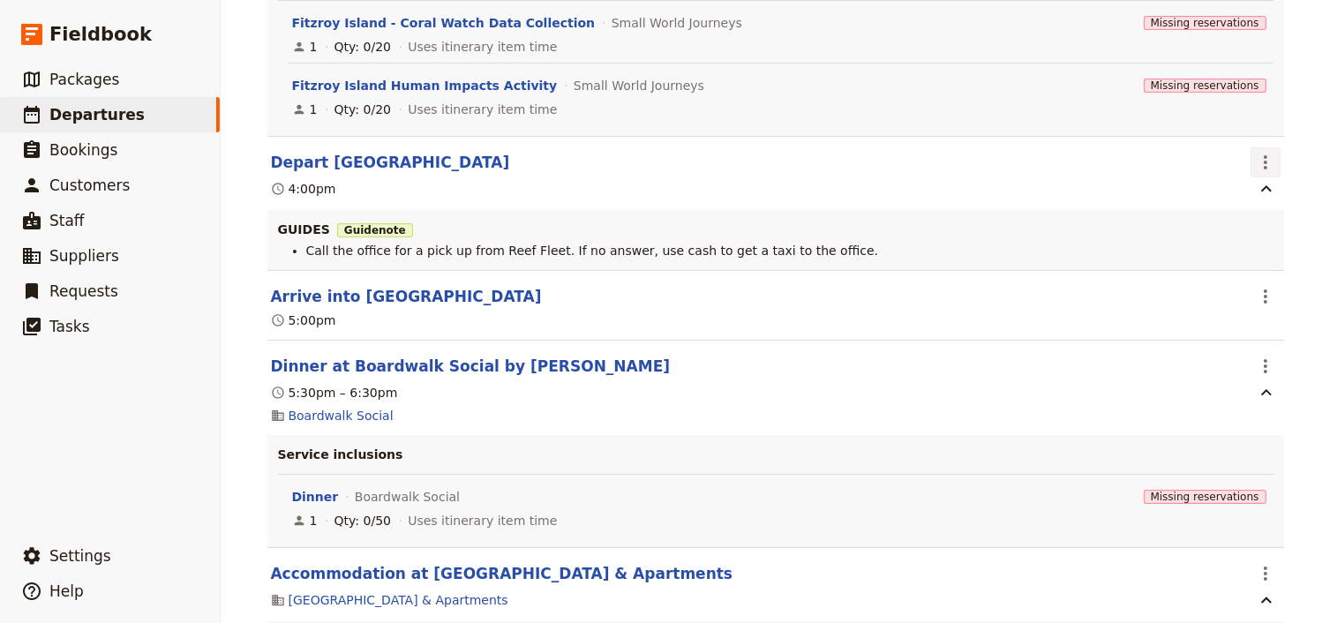
click at [1269, 166] on icon "Actions" at bounding box center [1265, 162] width 21 height 21
click at [1237, 215] on span "Edit this itinerary item" at bounding box center [1177, 209] width 139 height 18
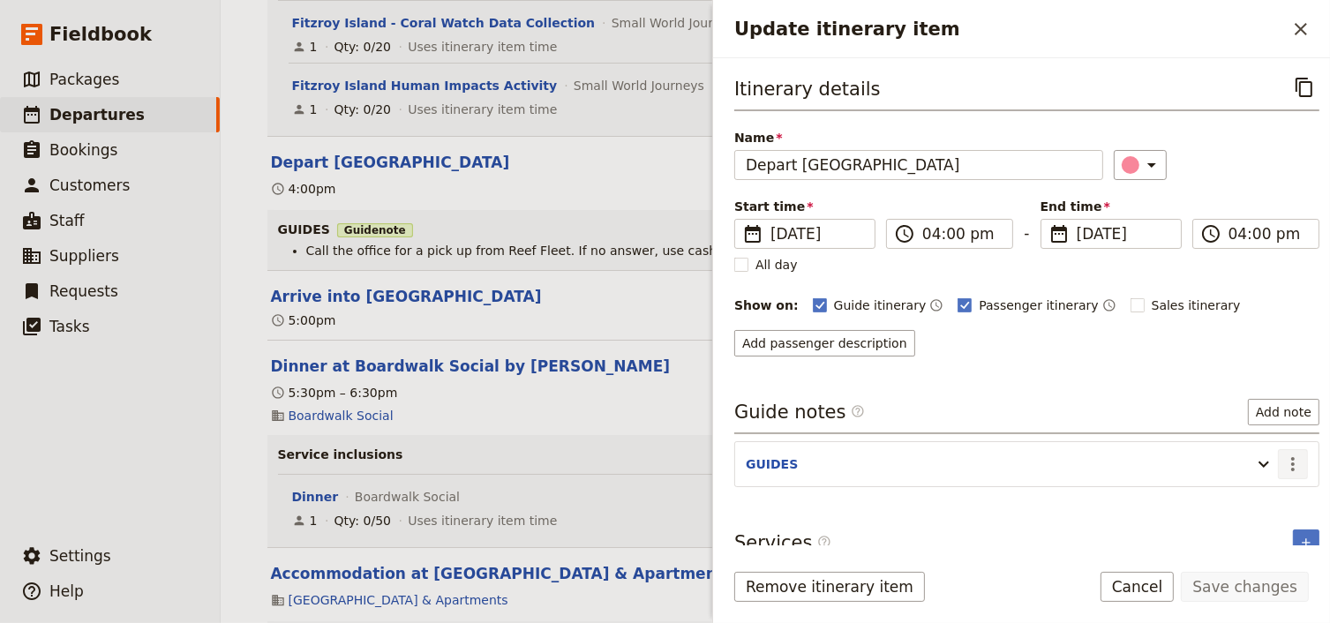
click at [1282, 457] on icon "Actions" at bounding box center [1292, 463] width 21 height 21
click at [1234, 500] on span "Edit note" at bounding box center [1231, 499] width 56 height 18
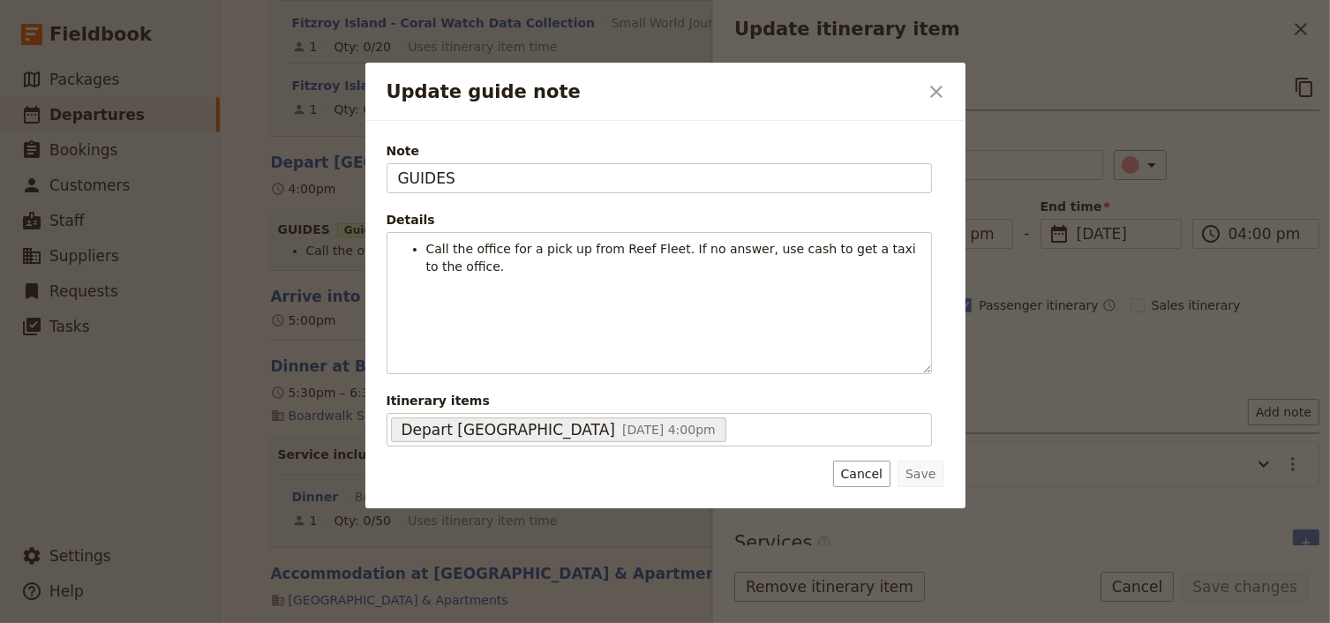
drag, startPoint x: 460, startPoint y: 180, endPoint x: 319, endPoint y: 176, distance: 141.2
click at [322, 622] on div "Update guide note ​ Note GUIDES Details Call the office for a pick up from Reef…" at bounding box center [665, 623] width 1330 height 0
type input "BEE"
click at [916, 469] on button "Save" at bounding box center [920, 474] width 46 height 26
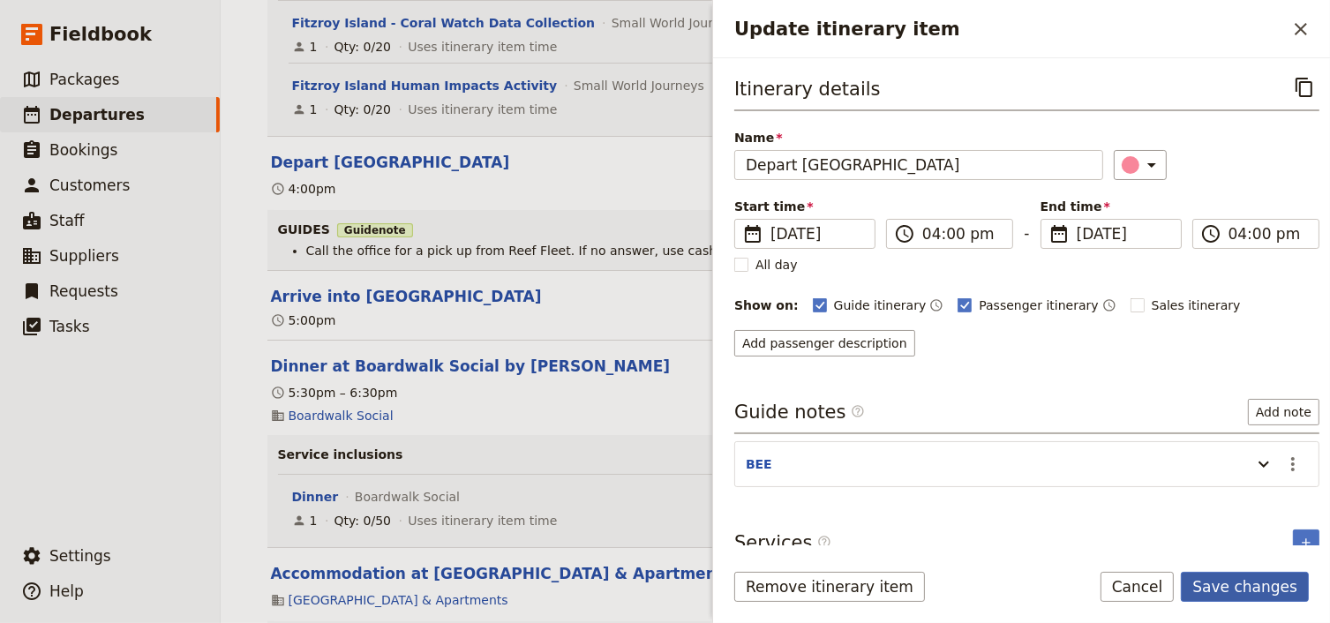
click at [1233, 585] on button "Save changes" at bounding box center [1244, 587] width 128 height 30
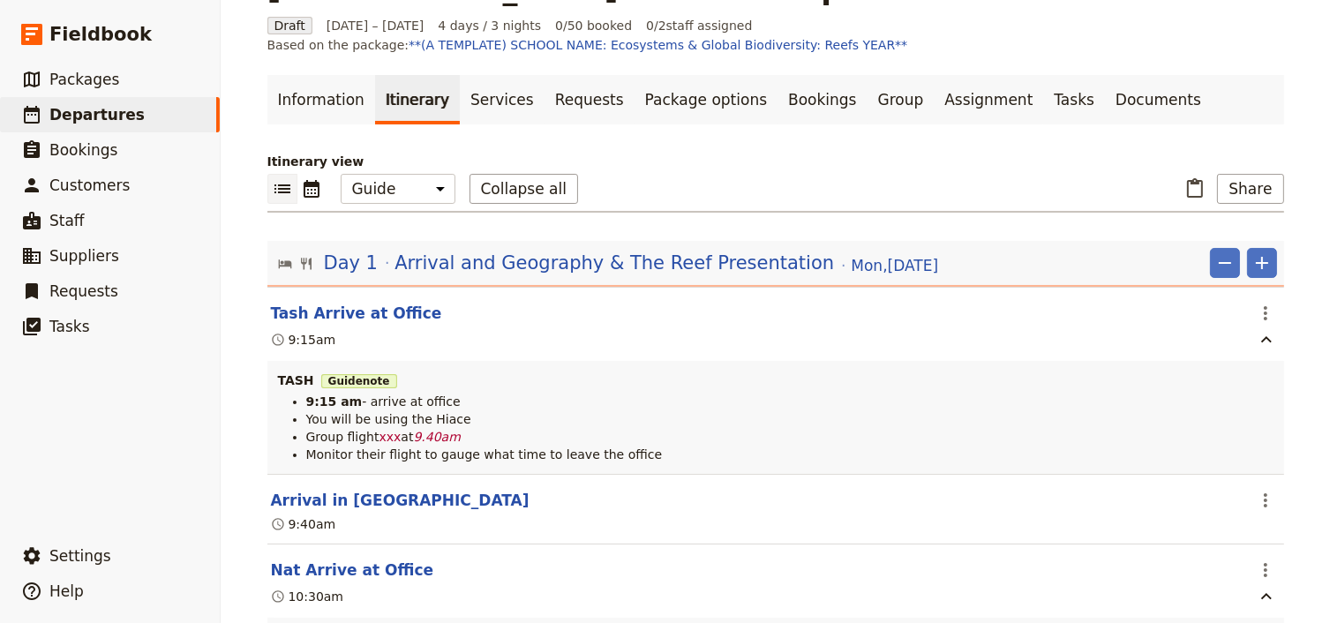
scroll to position [0, 0]
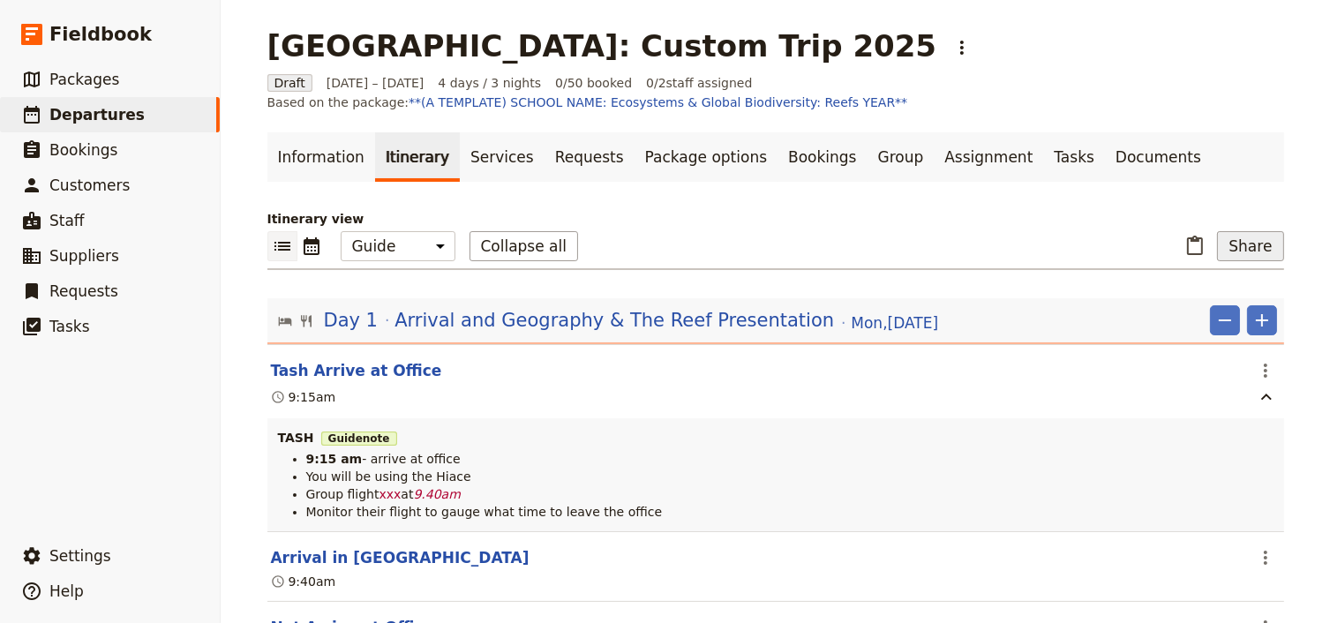
click at [1231, 247] on button "Share" at bounding box center [1250, 246] width 66 height 30
